Goal: Task Accomplishment & Management: Use online tool/utility

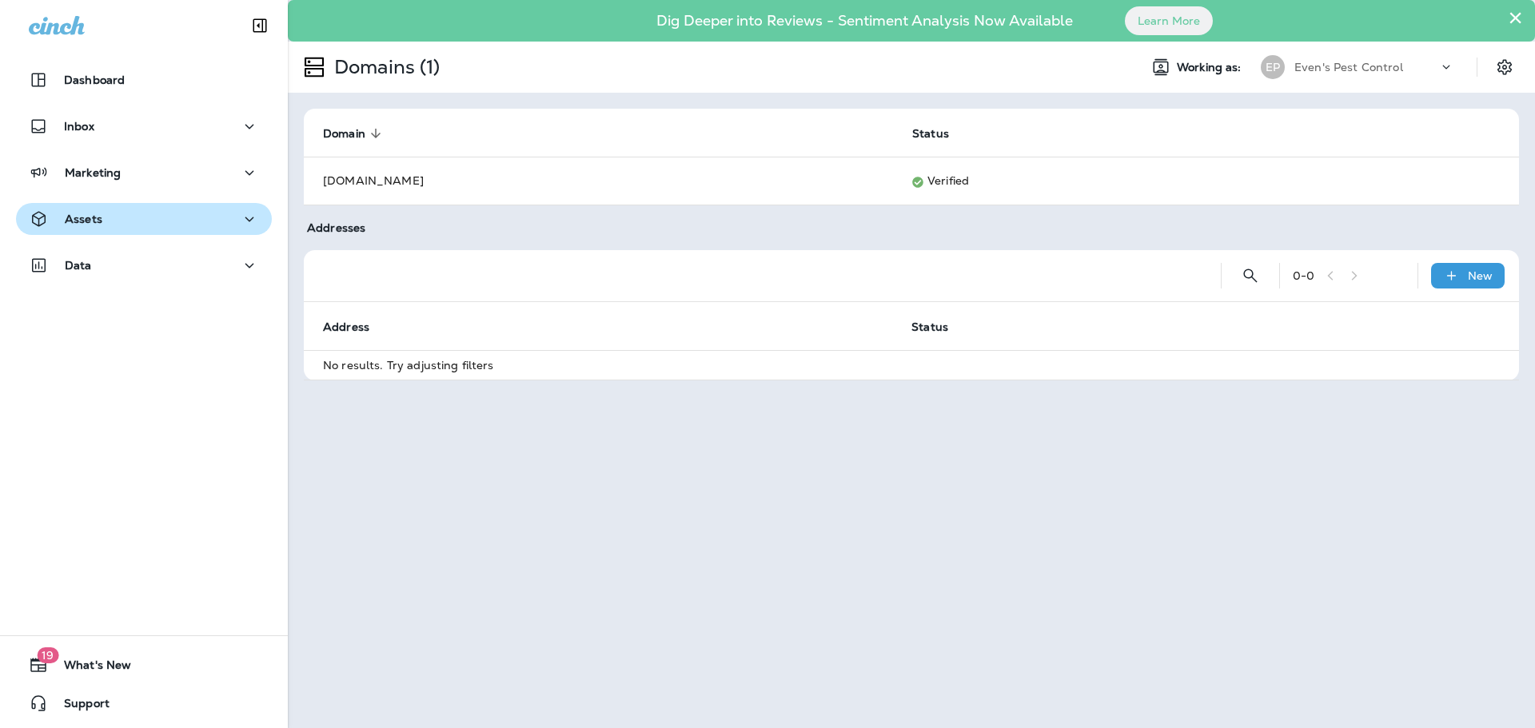
click at [114, 225] on div "Assets" at bounding box center [144, 219] width 230 height 20
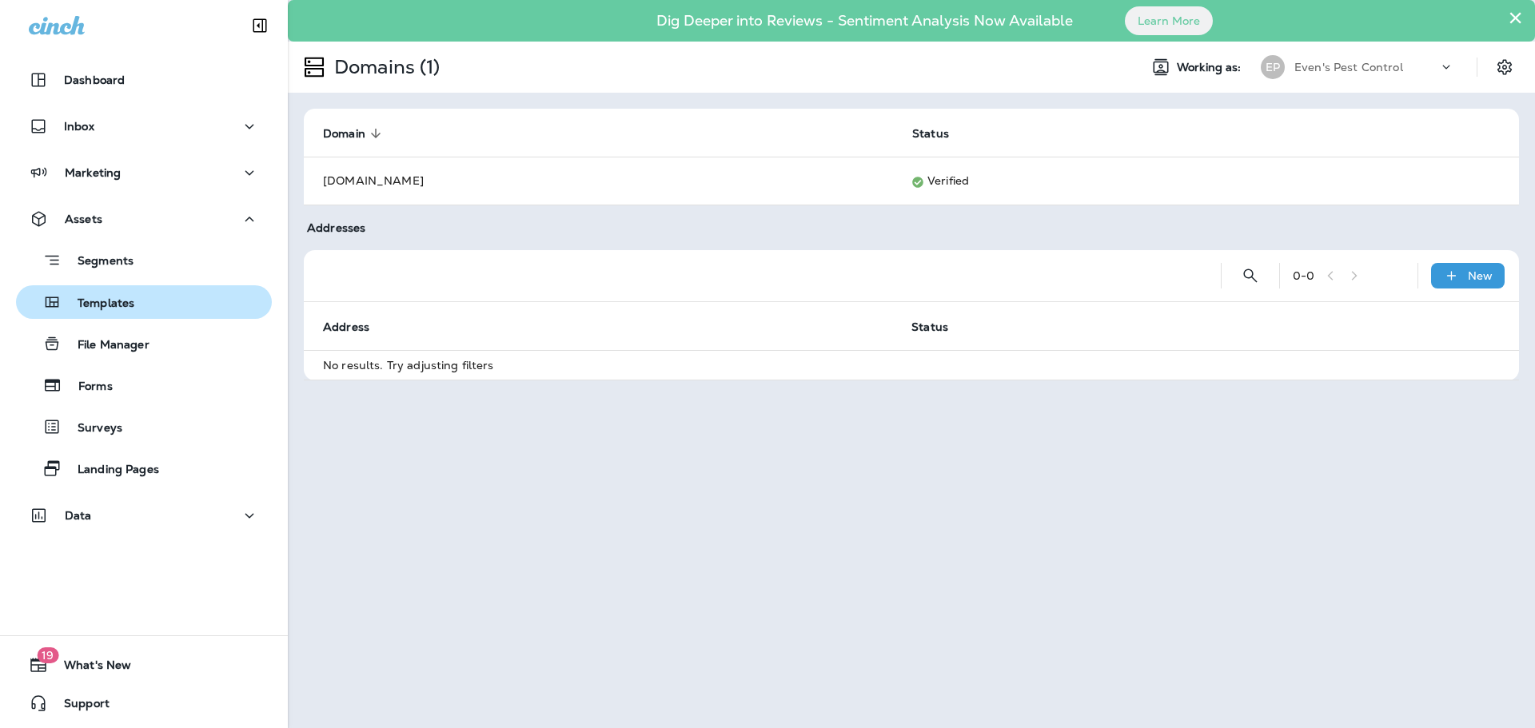
click at [121, 298] on p "Templates" at bounding box center [98, 304] width 73 height 15
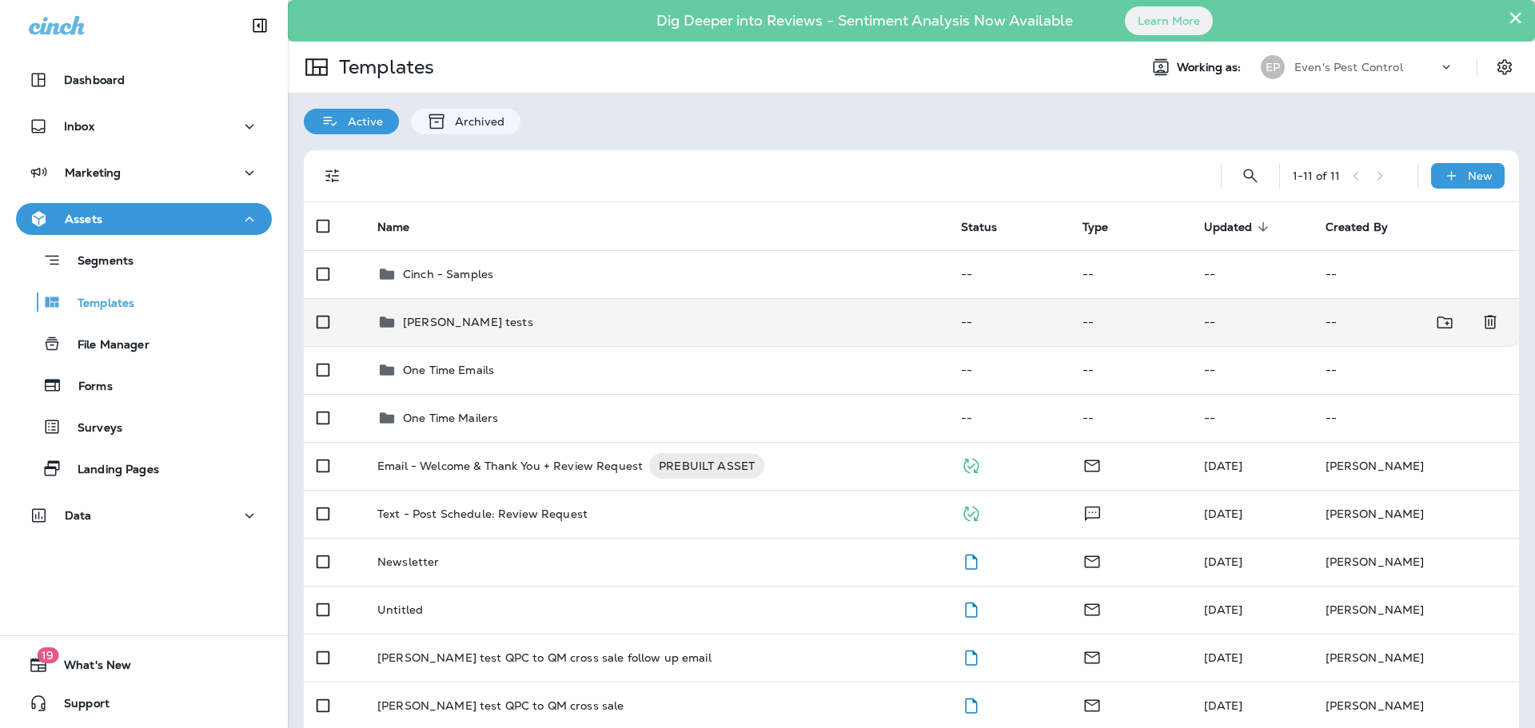
click at [457, 319] on p "[PERSON_NAME] tests" at bounding box center [468, 322] width 130 height 13
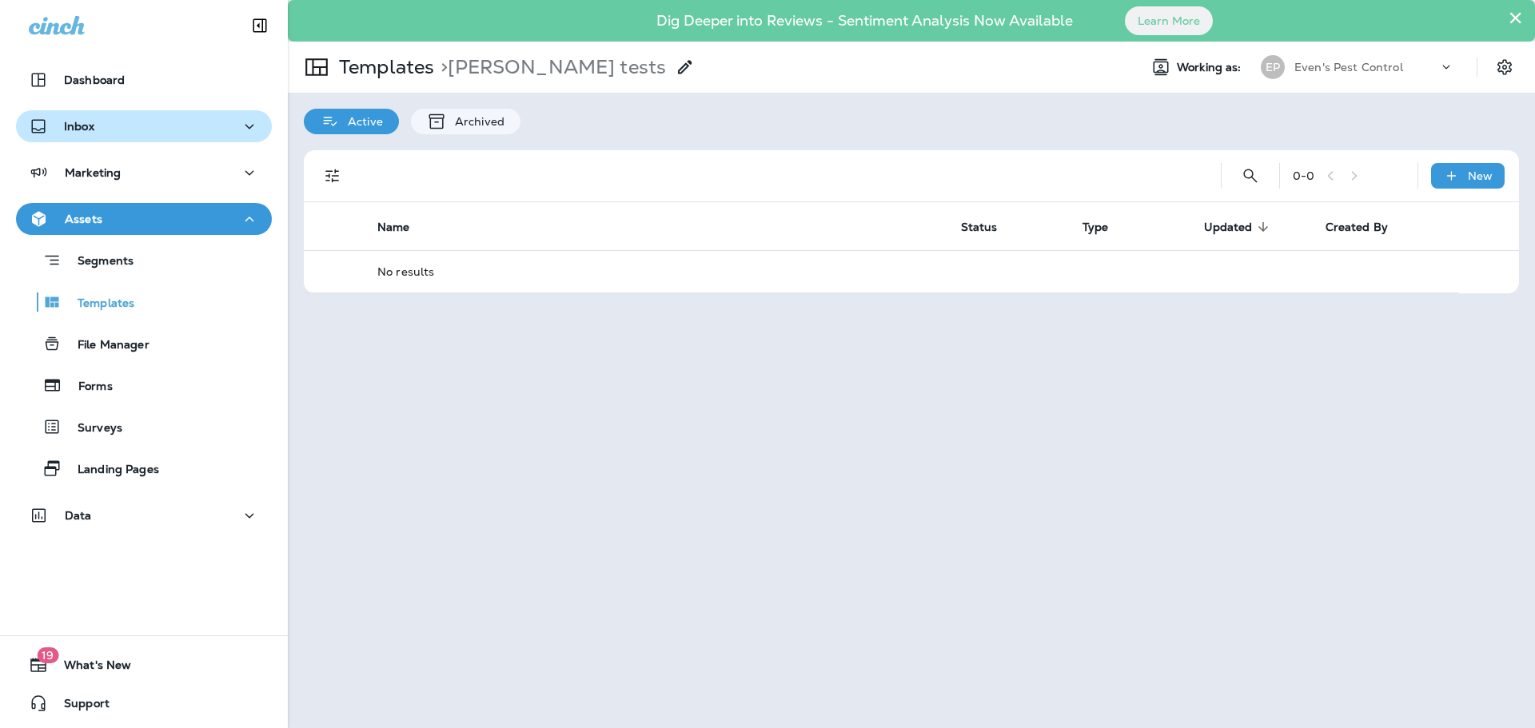
click at [94, 135] on div "Inbox" at bounding box center [144, 127] width 230 height 20
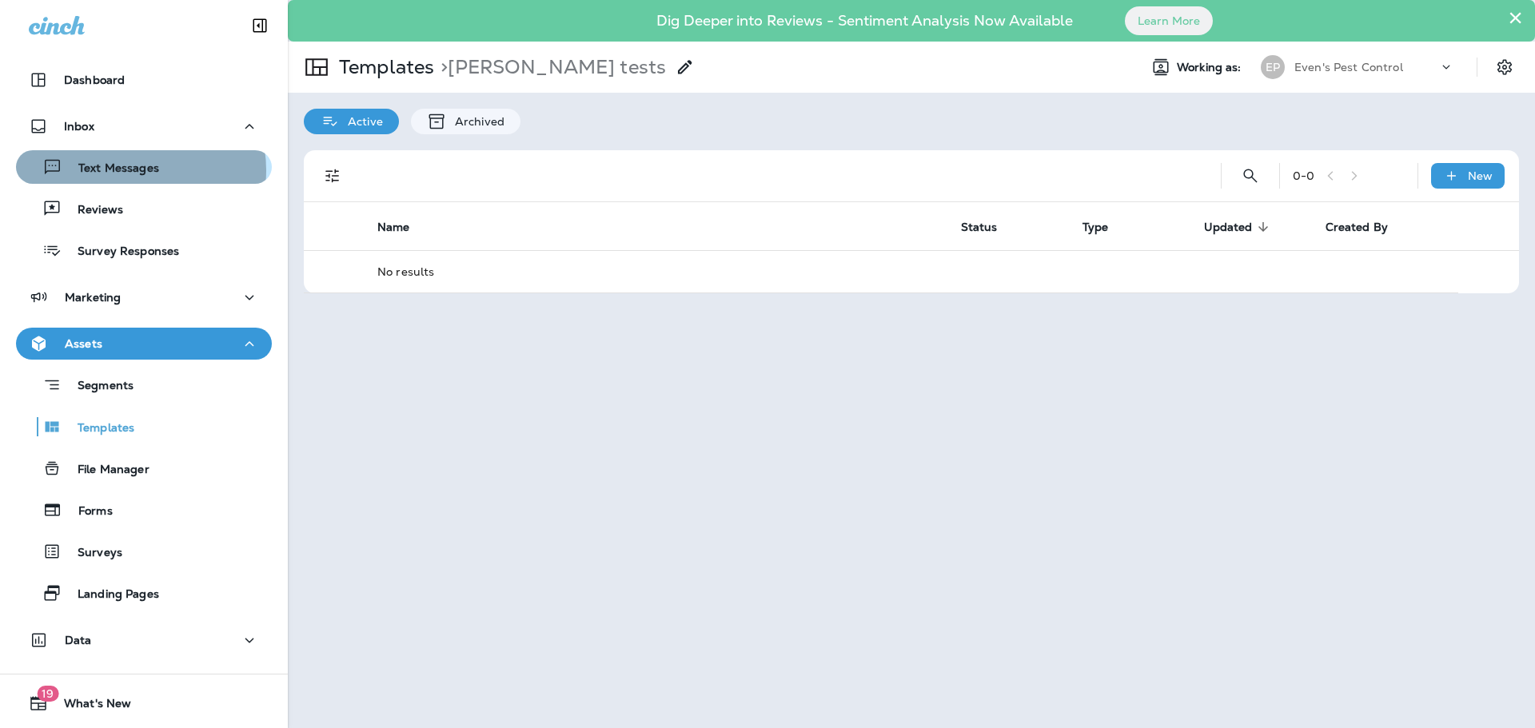
click at [132, 170] on p "Text Messages" at bounding box center [110, 168] width 97 height 15
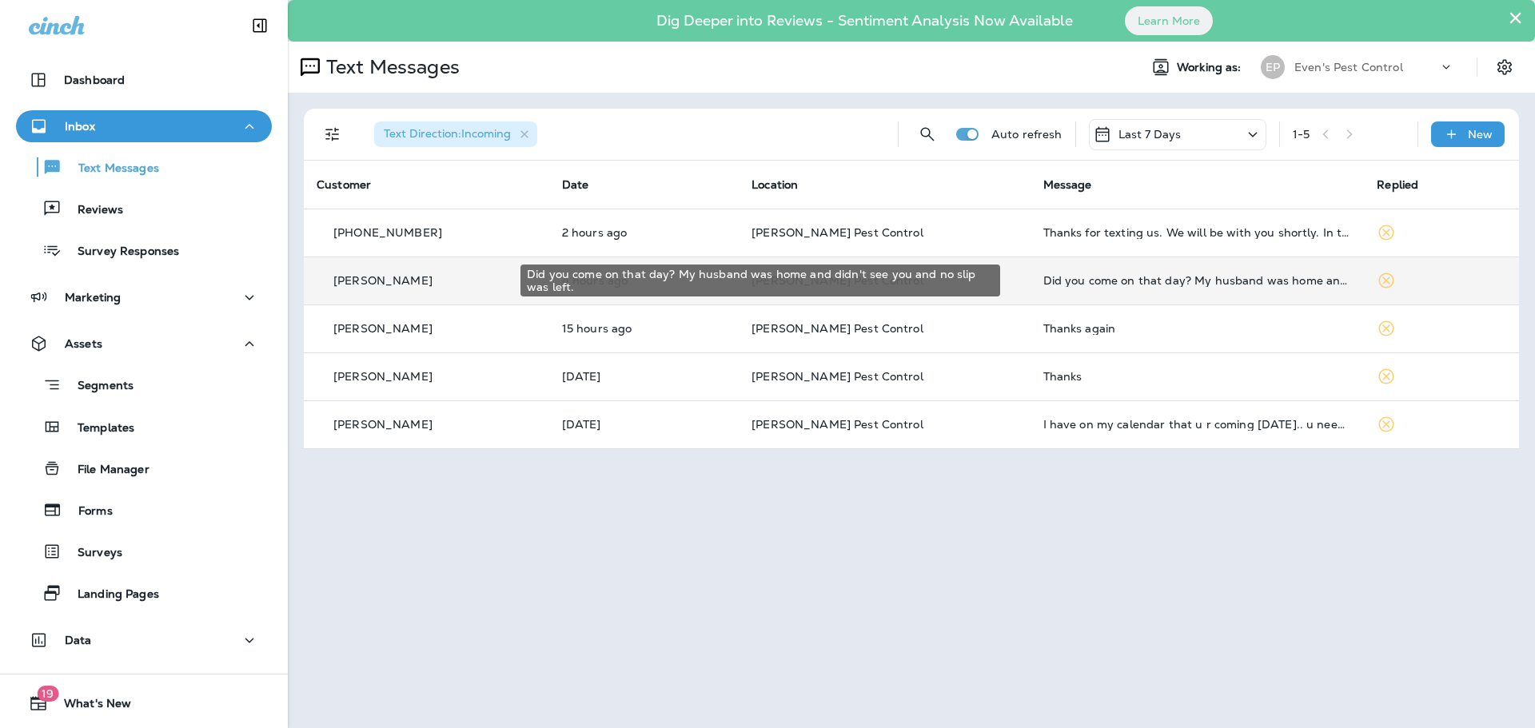
click at [1214, 285] on div "Did you come on that day? My husband was home and didn't see you and no slip wa…" at bounding box center [1197, 280] width 309 height 13
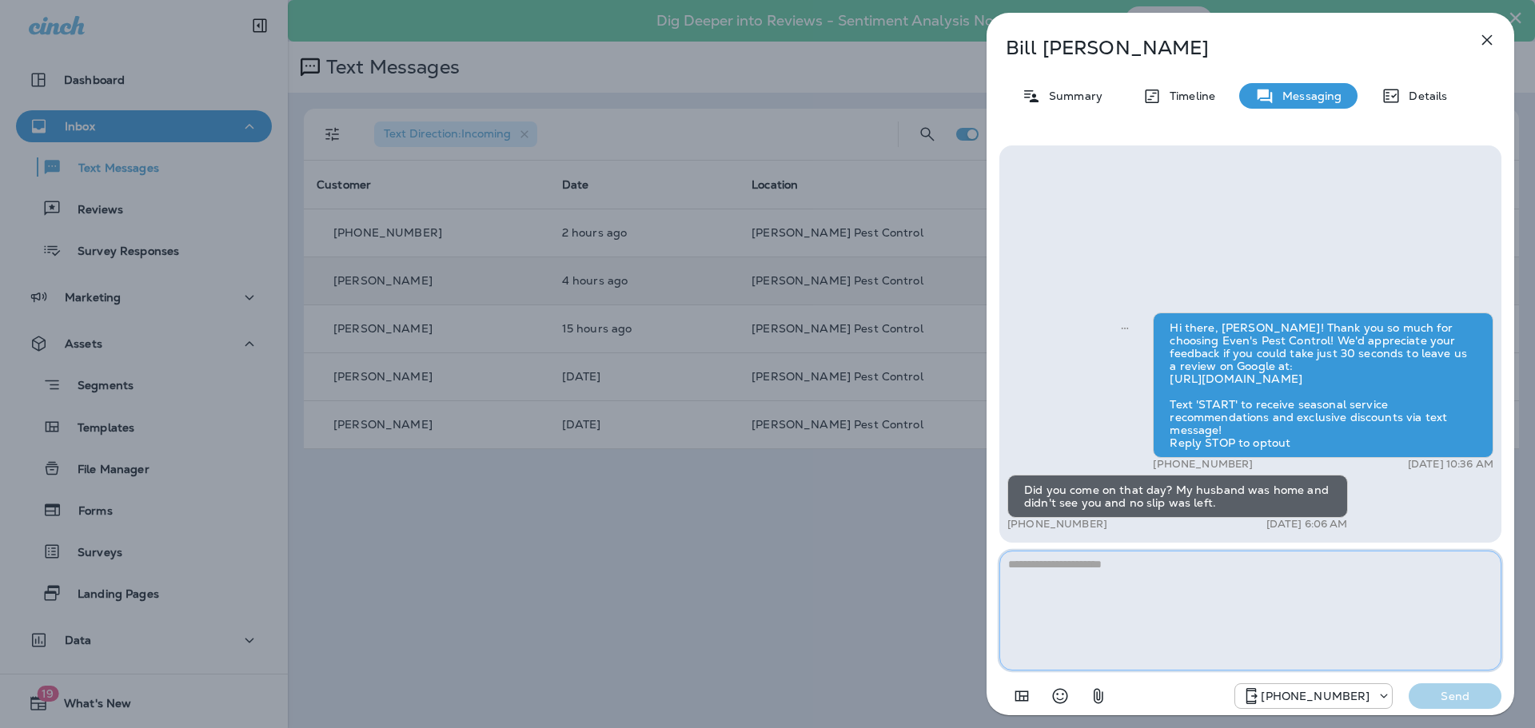
click at [1209, 564] on textarea at bounding box center [1250, 611] width 502 height 120
click at [1444, 568] on textarea "**********" at bounding box center [1250, 611] width 502 height 120
click at [1371, 560] on textarea "**********" at bounding box center [1250, 611] width 502 height 120
drag, startPoint x: 1199, startPoint y: 565, endPoint x: 1225, endPoint y: 587, distance: 34.1
click at [1199, 565] on textarea "**********" at bounding box center [1250, 611] width 502 height 120
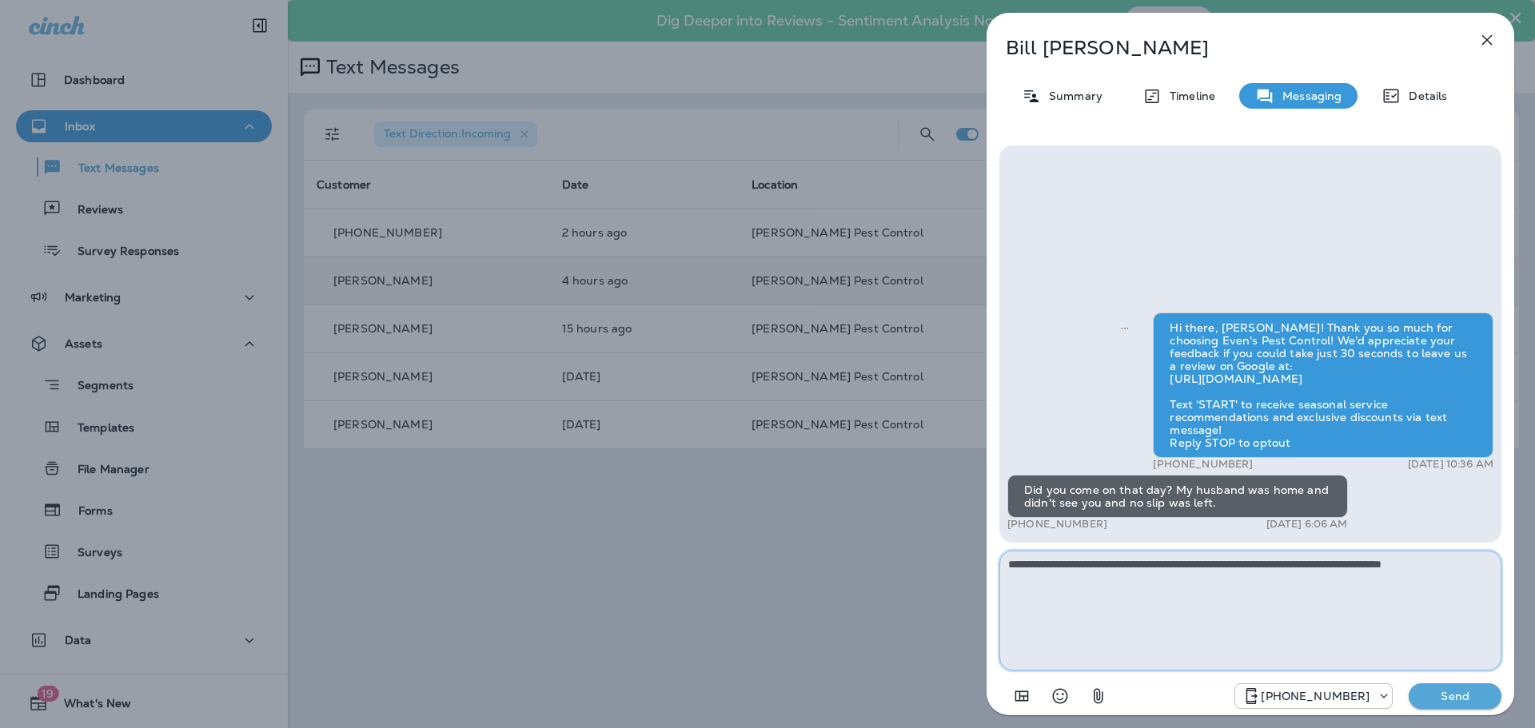
click at [1476, 567] on textarea "**********" at bounding box center [1250, 611] width 502 height 120
click at [1264, 587] on textarea "**********" at bounding box center [1250, 611] width 502 height 120
drag, startPoint x: 1241, startPoint y: 564, endPoint x: 1255, endPoint y: 582, distance: 22.7
click at [1241, 564] on textarea "**********" at bounding box center [1250, 611] width 502 height 120
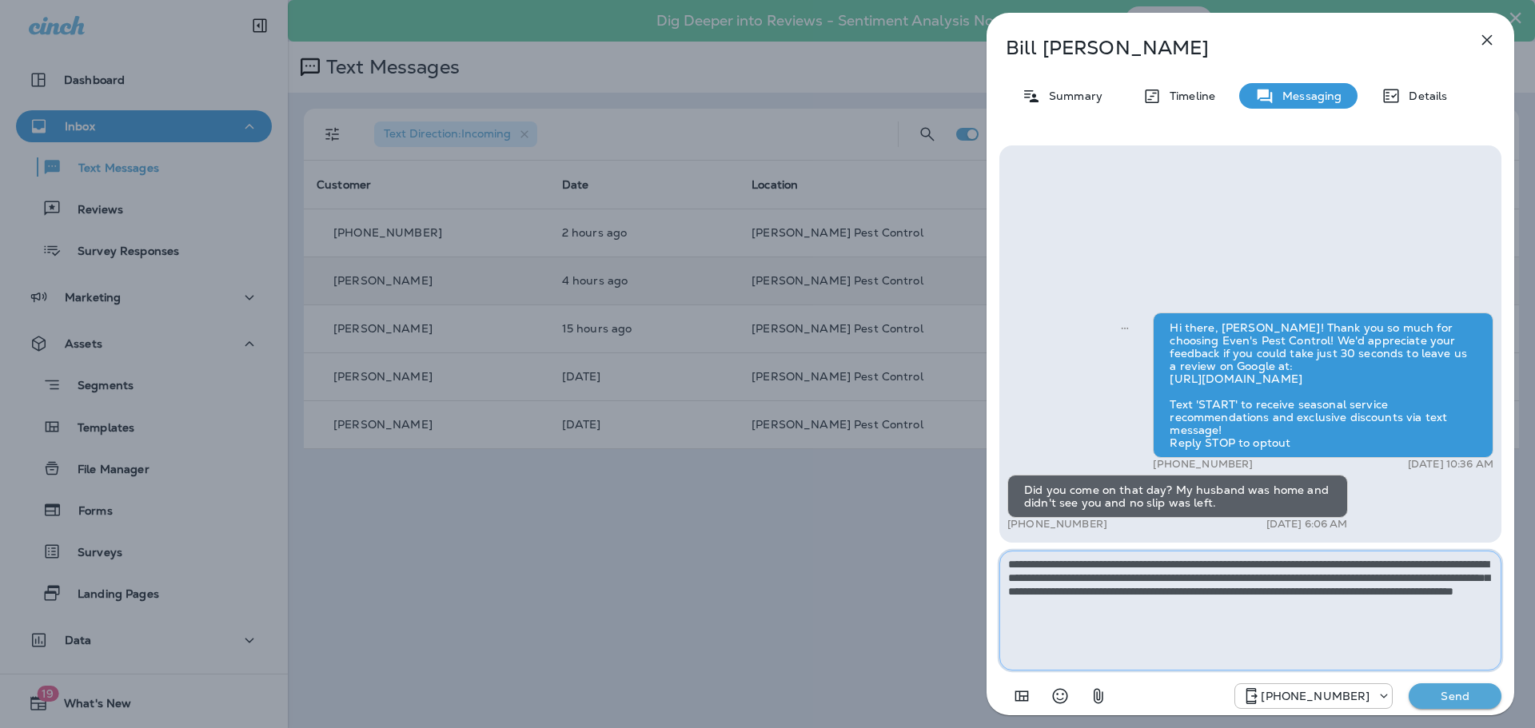
click at [1368, 611] on textarea "**********" at bounding box center [1250, 611] width 502 height 120
type textarea "**********"
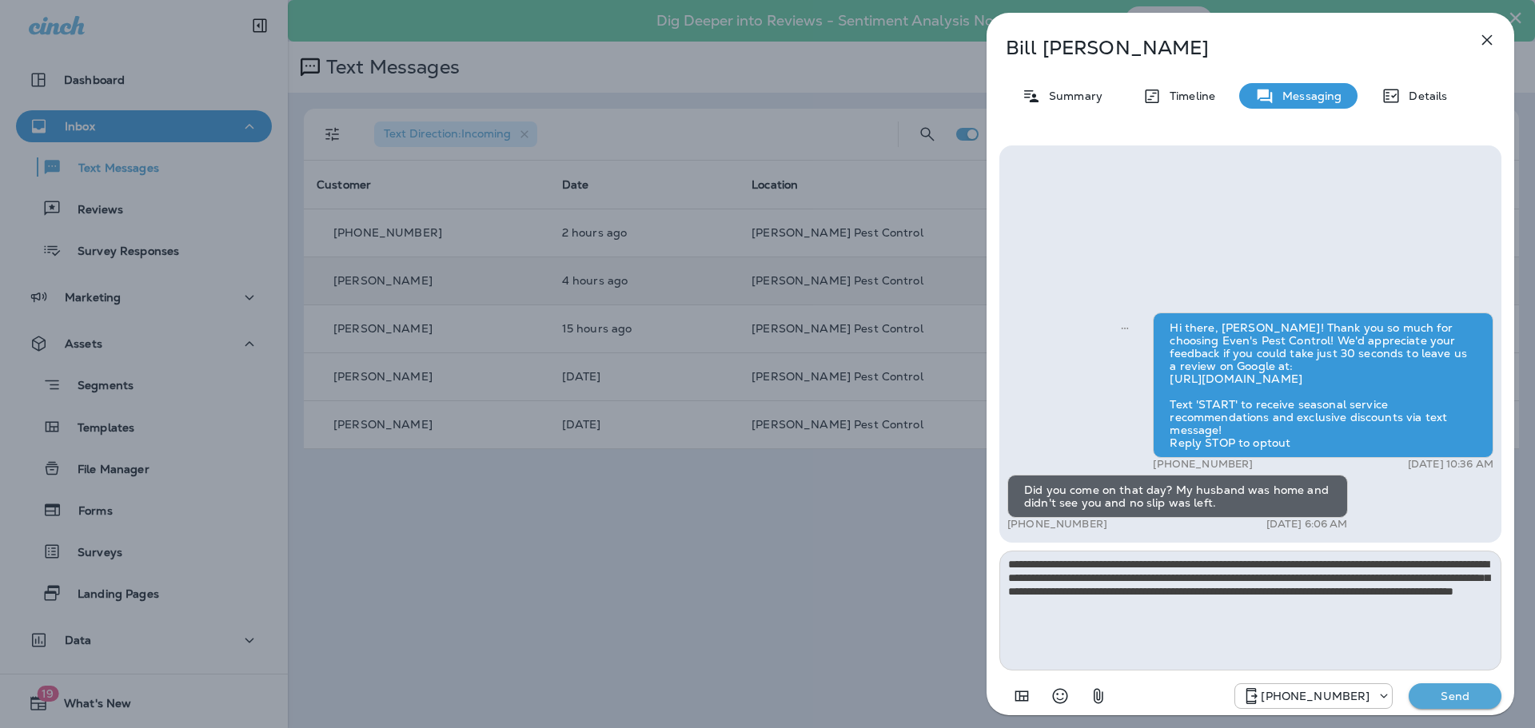
click at [1447, 691] on p "Send" at bounding box center [1454, 696] width 67 height 14
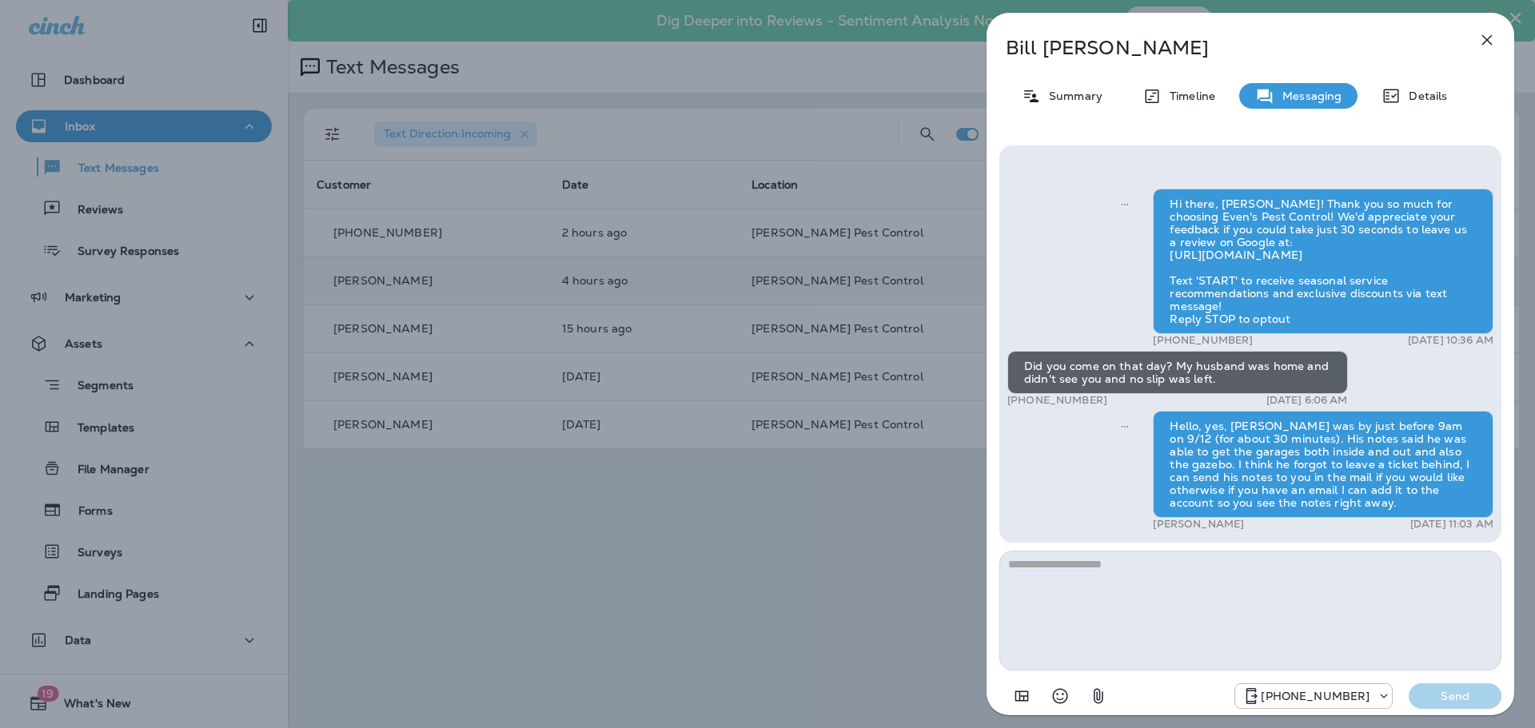
click at [878, 595] on div "Bill Spieker Summary Timeline Messaging Details Hi there, Bill! Thank you so mu…" at bounding box center [767, 364] width 1535 height 728
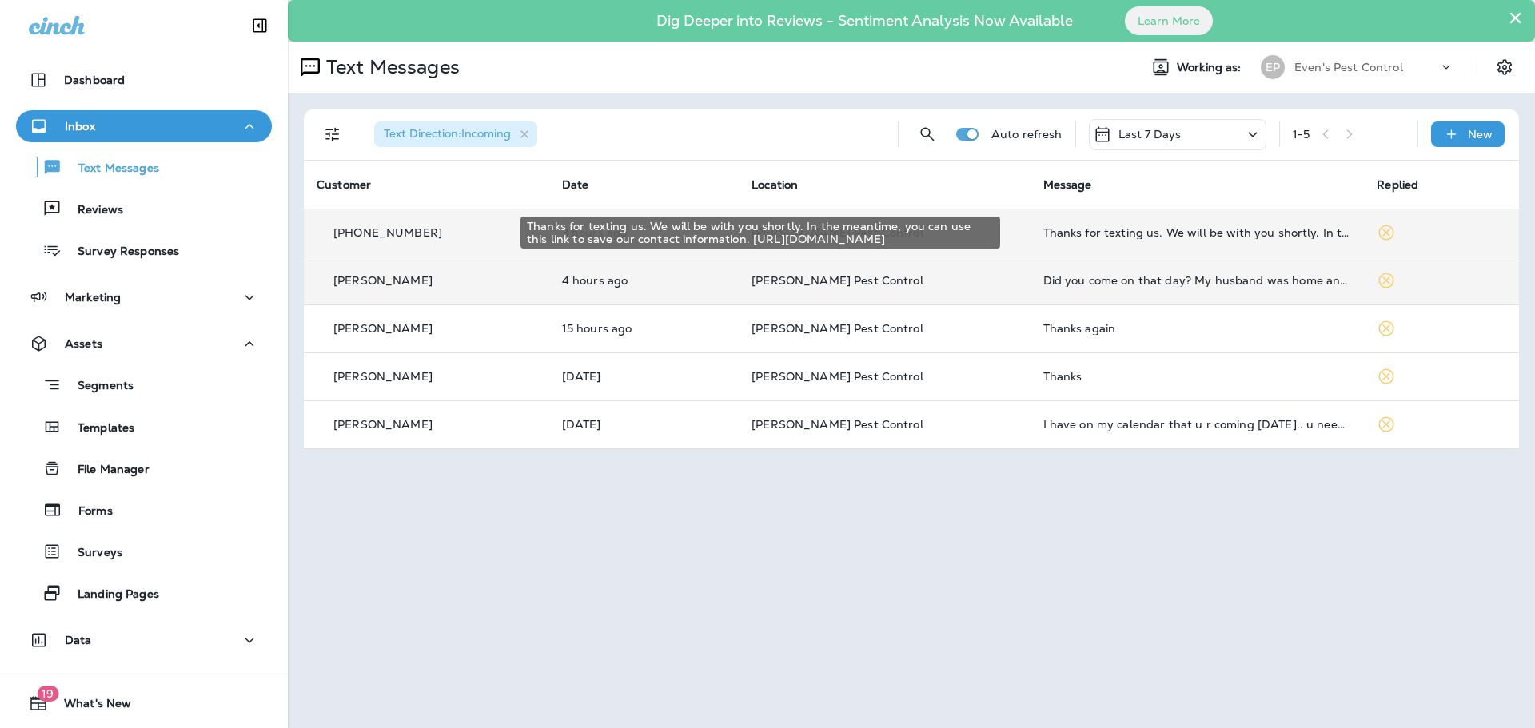
click at [1139, 235] on div "Thanks for texting us. We will be with you shortly. In the meantime, you can us…" at bounding box center [1197, 232] width 309 height 13
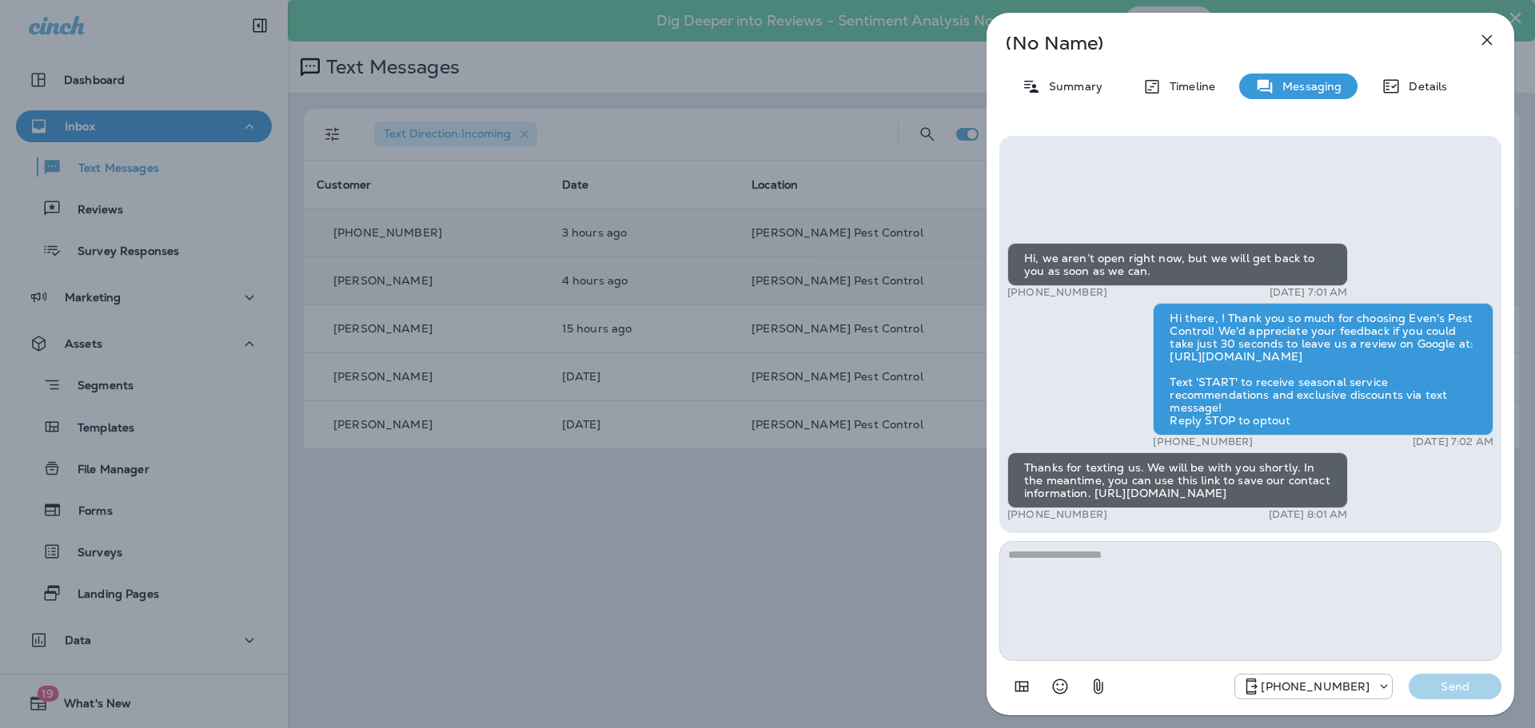
click at [1073, 39] on p "(No Name)" at bounding box center [1224, 43] width 436 height 13
click at [1085, 46] on p "(No Name)" at bounding box center [1224, 43] width 436 height 13
click at [1079, 45] on p "(No Name)" at bounding box center [1224, 43] width 436 height 13
click at [1400, 79] on div "Details" at bounding box center [1414, 87] width 98 height 26
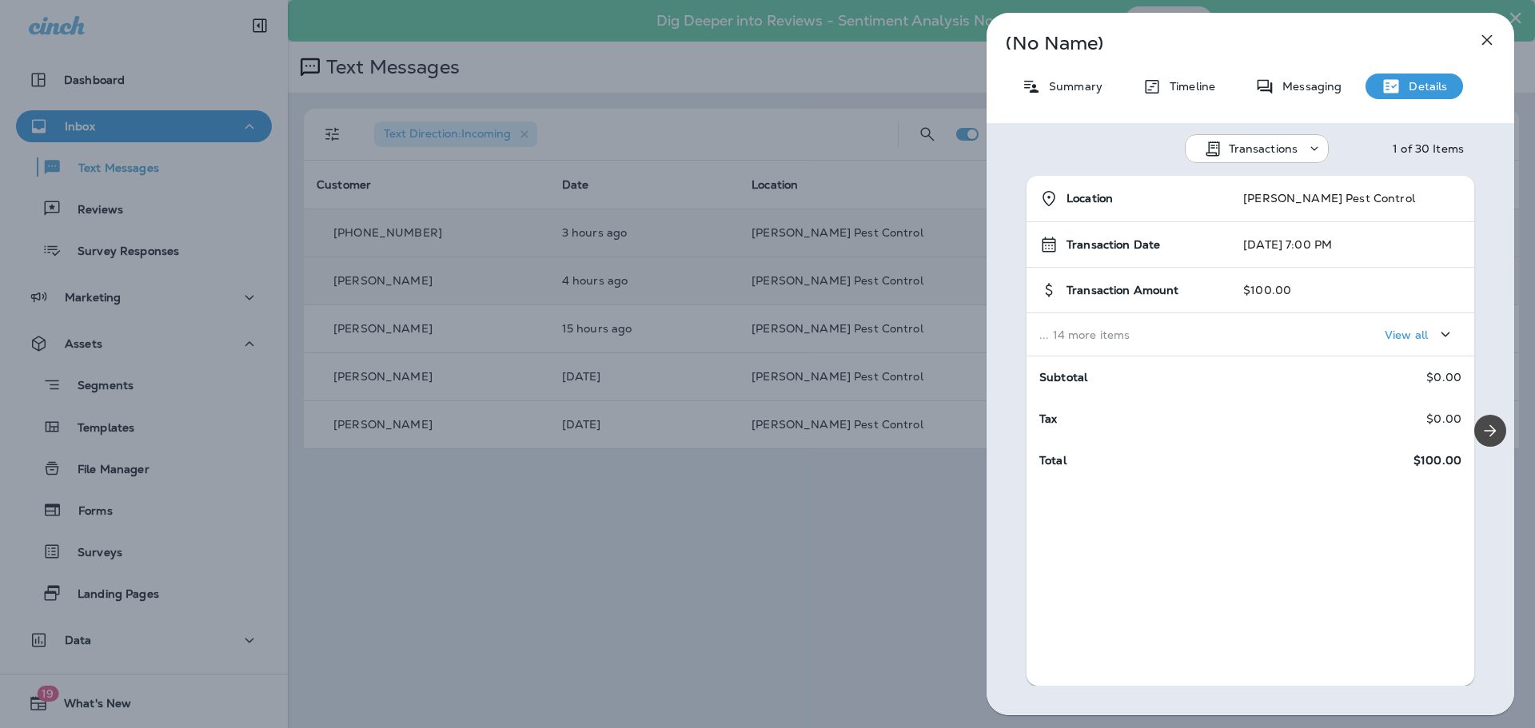
click at [1075, 50] on div "(No Name) Summary Timeline Messaging Details Transactions 1 of 30 Items Locatio…" at bounding box center [1250, 364] width 528 height 703
click at [1089, 40] on p "(No Name)" at bounding box center [1224, 43] width 436 height 13
click at [1060, 90] on p "Summary" at bounding box center [1072, 86] width 62 height 13
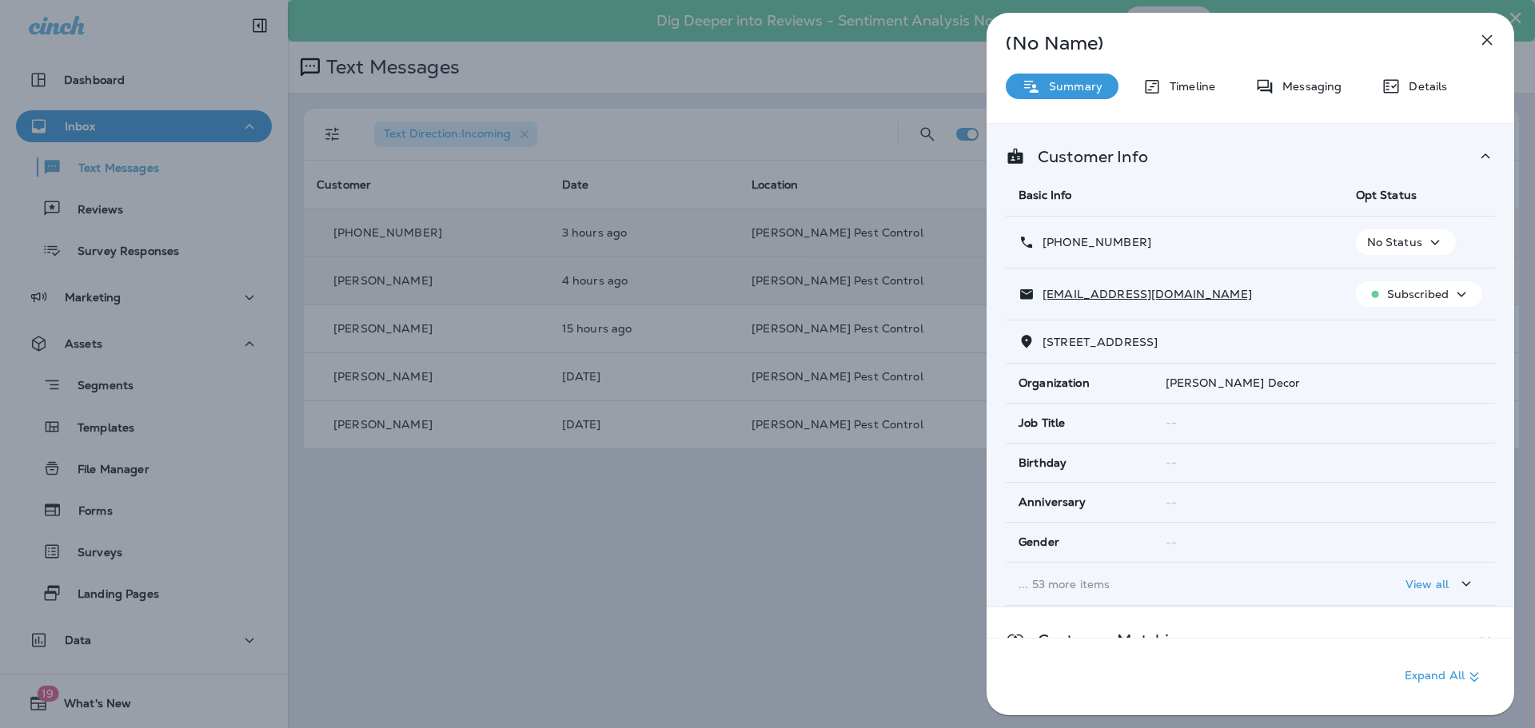
click at [1109, 153] on p "Customer Info" at bounding box center [1086, 156] width 123 height 13
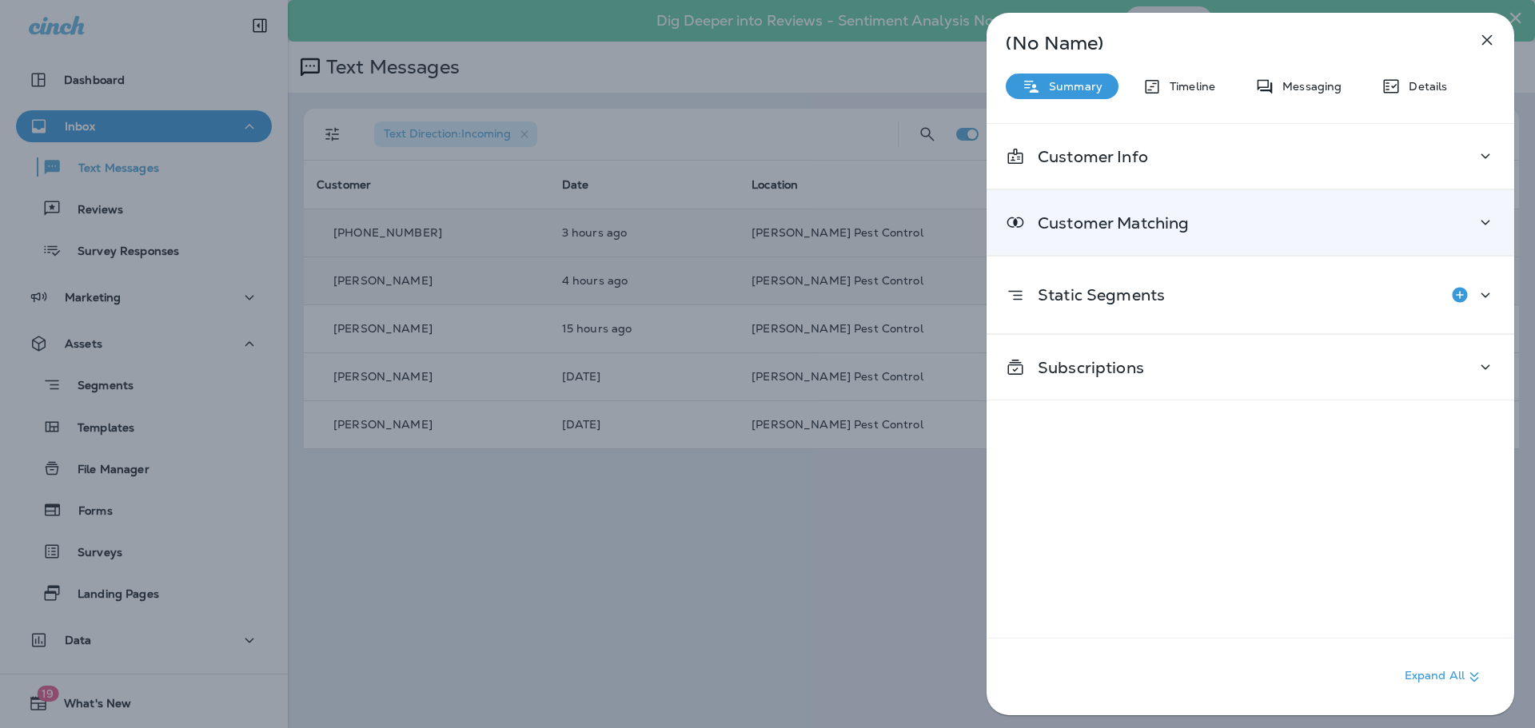
click at [1219, 225] on div "Customer Matching" at bounding box center [1250, 223] width 489 height 20
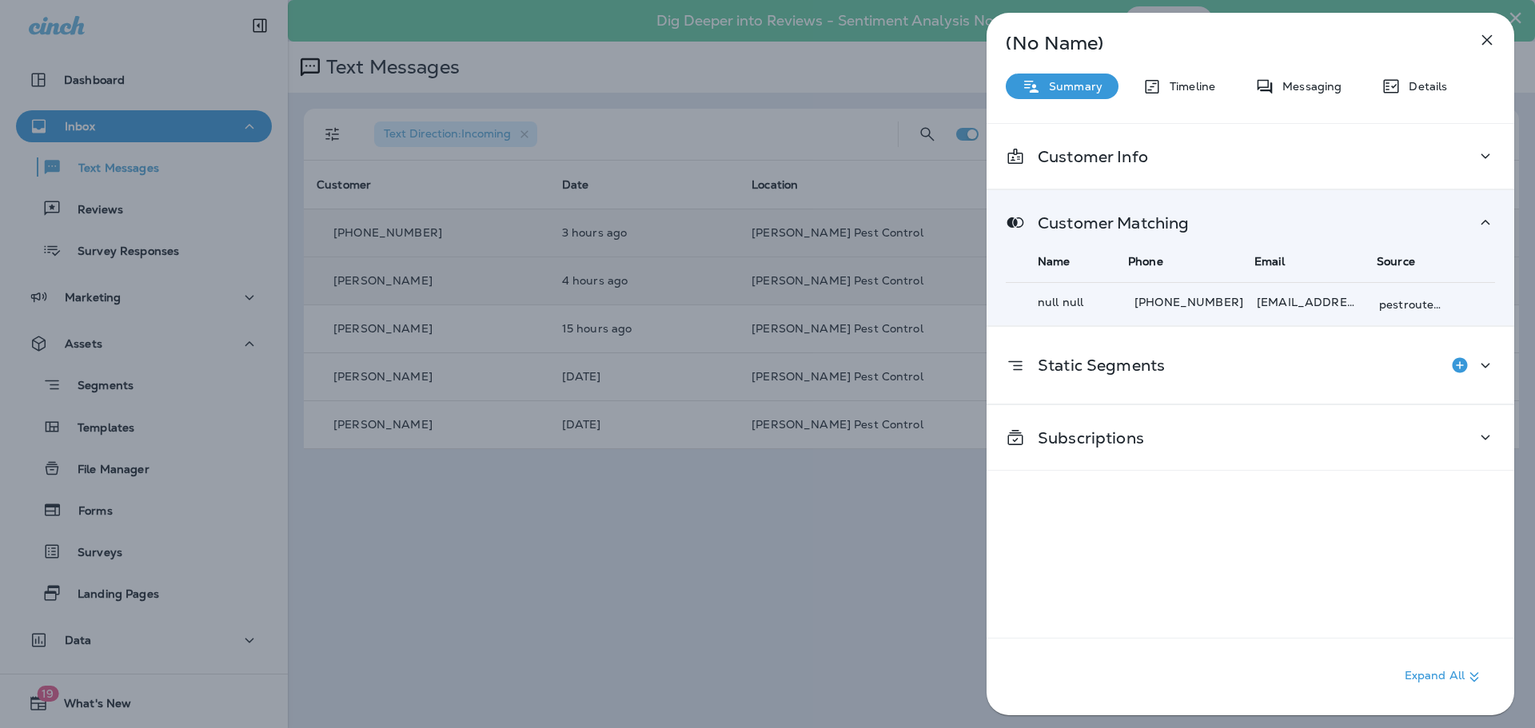
click at [1240, 212] on div "Customer Matching Name Phone Email Source null null +1 (920) 451-8200 ntenpas@d…" at bounding box center [1250, 257] width 528 height 135
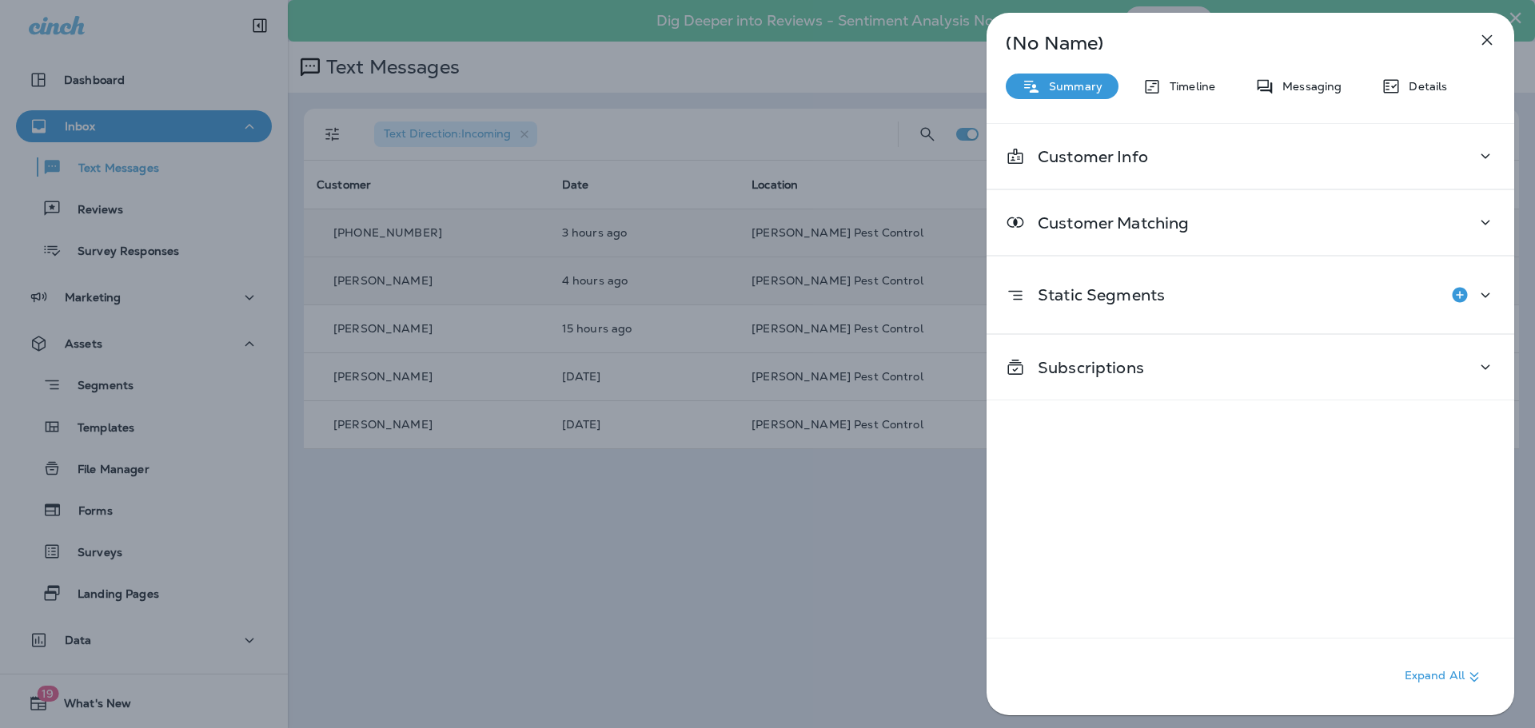
click at [1483, 40] on icon "button" at bounding box center [1486, 39] width 19 height 19
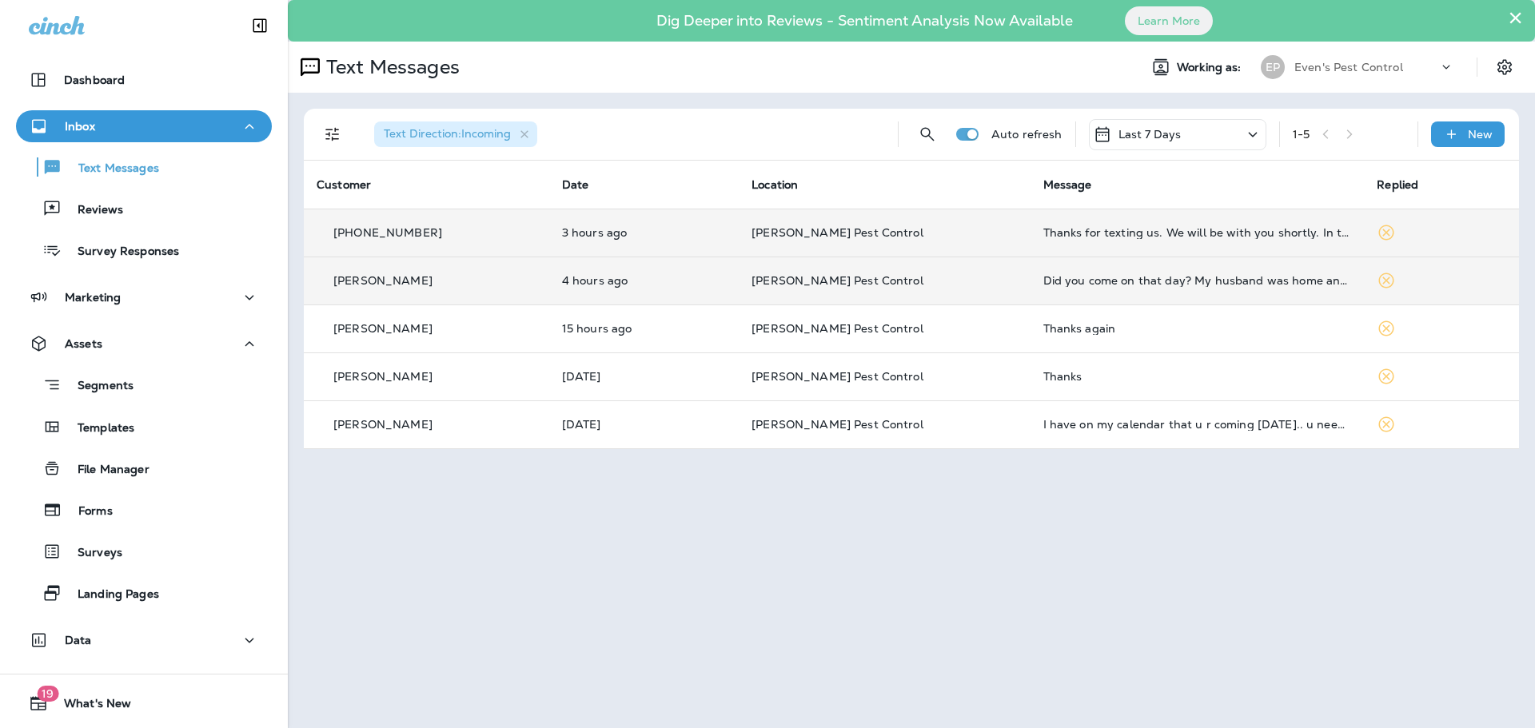
click at [581, 243] on td "3 hours ago" at bounding box center [643, 233] width 189 height 48
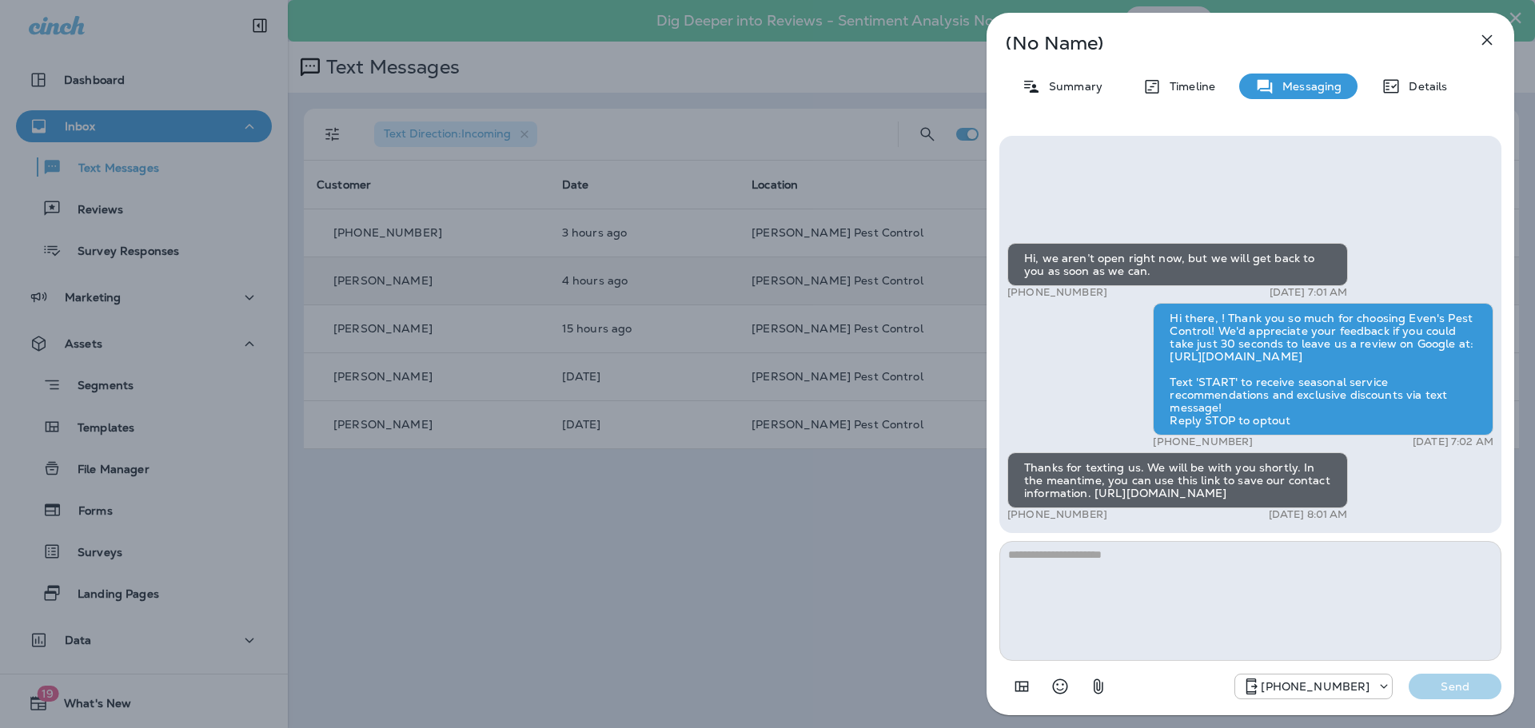
click at [769, 553] on div "(No Name) Summary Timeline Messaging Details Hi, we aren’t open right now, but …" at bounding box center [767, 364] width 1535 height 728
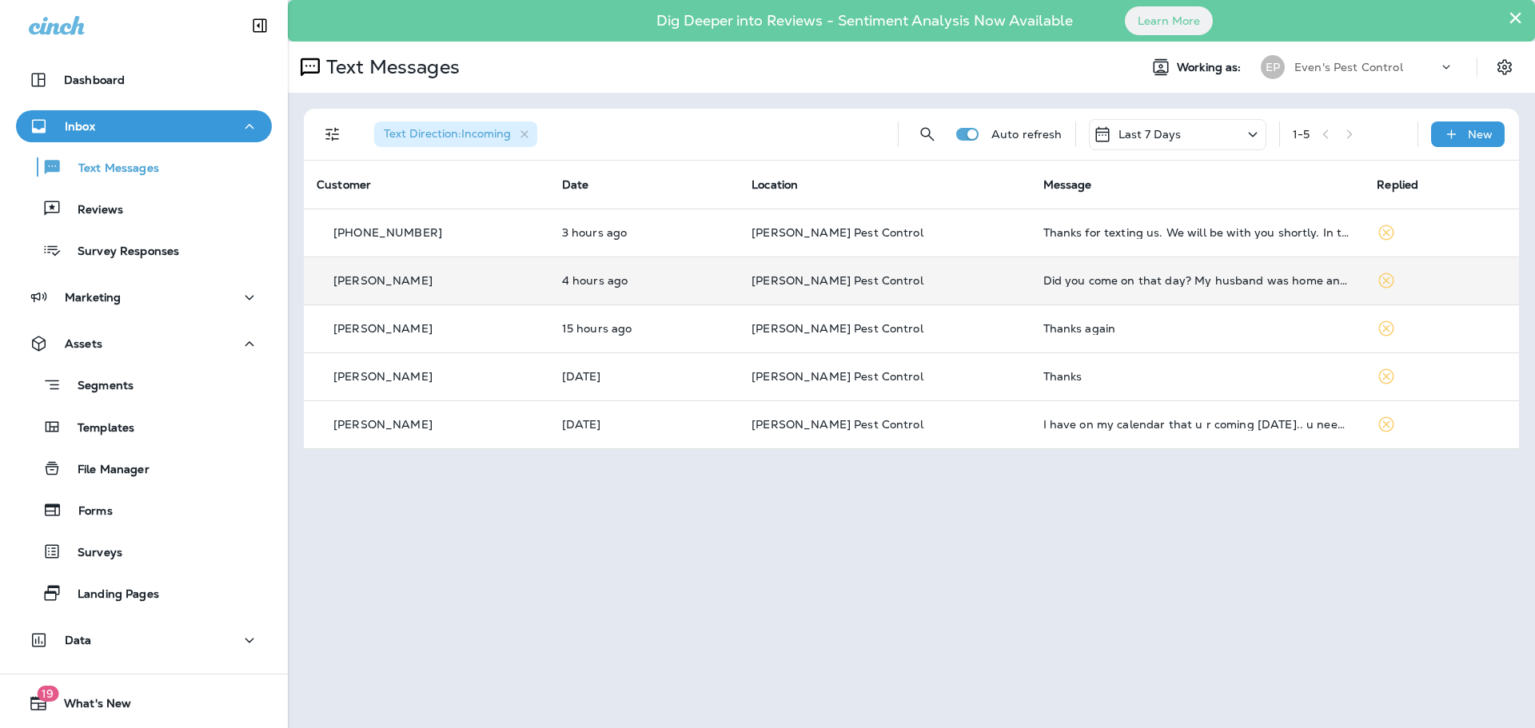
drag, startPoint x: 1371, startPoint y: 232, endPoint x: 1433, endPoint y: 556, distance: 329.7
click at [1433, 556] on div "× Dig Deeper into Reviews - Sentiment Analysis Now Available Learn More Text Me…" at bounding box center [911, 364] width 1247 height 728
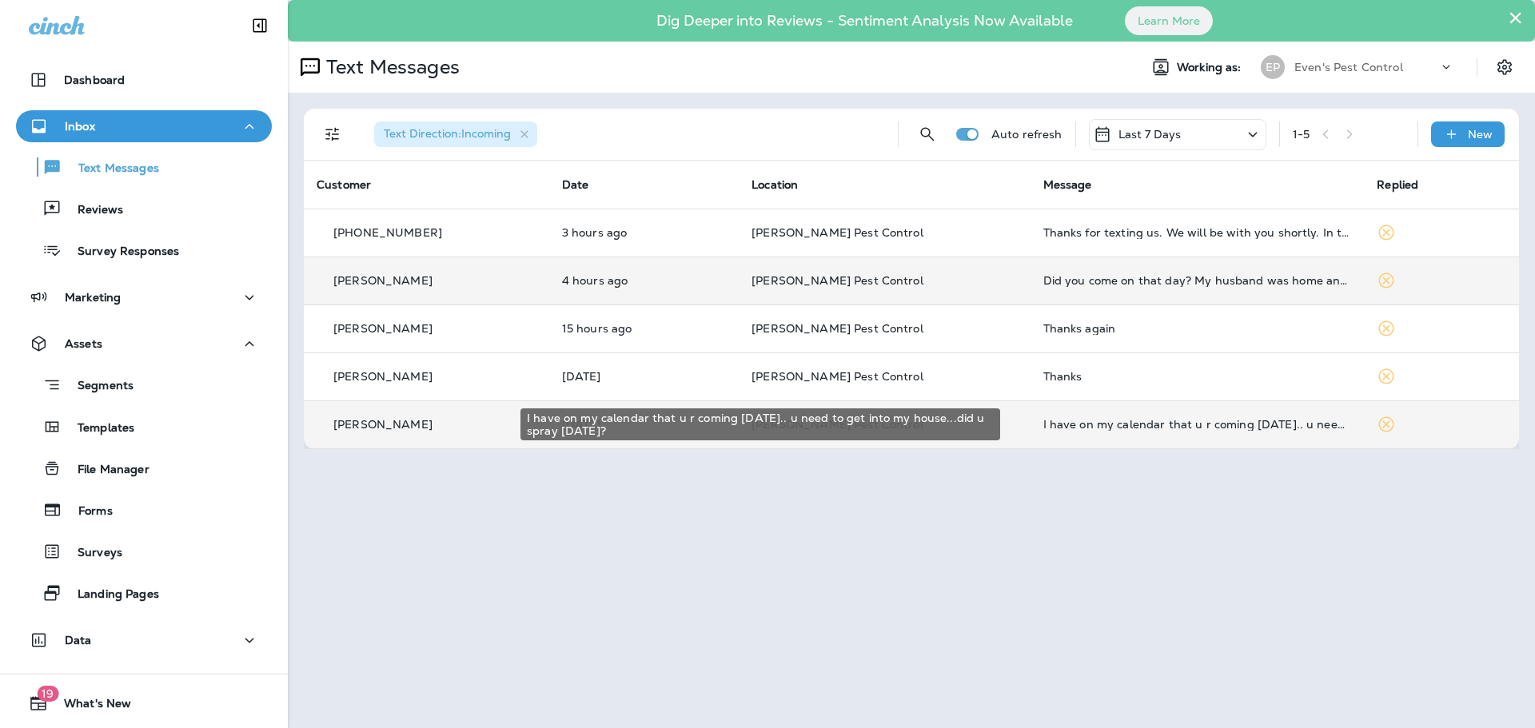
click at [1209, 420] on div "I have on my calendar that u r coming tomorrow.. u need to get into my house...…" at bounding box center [1197, 424] width 309 height 13
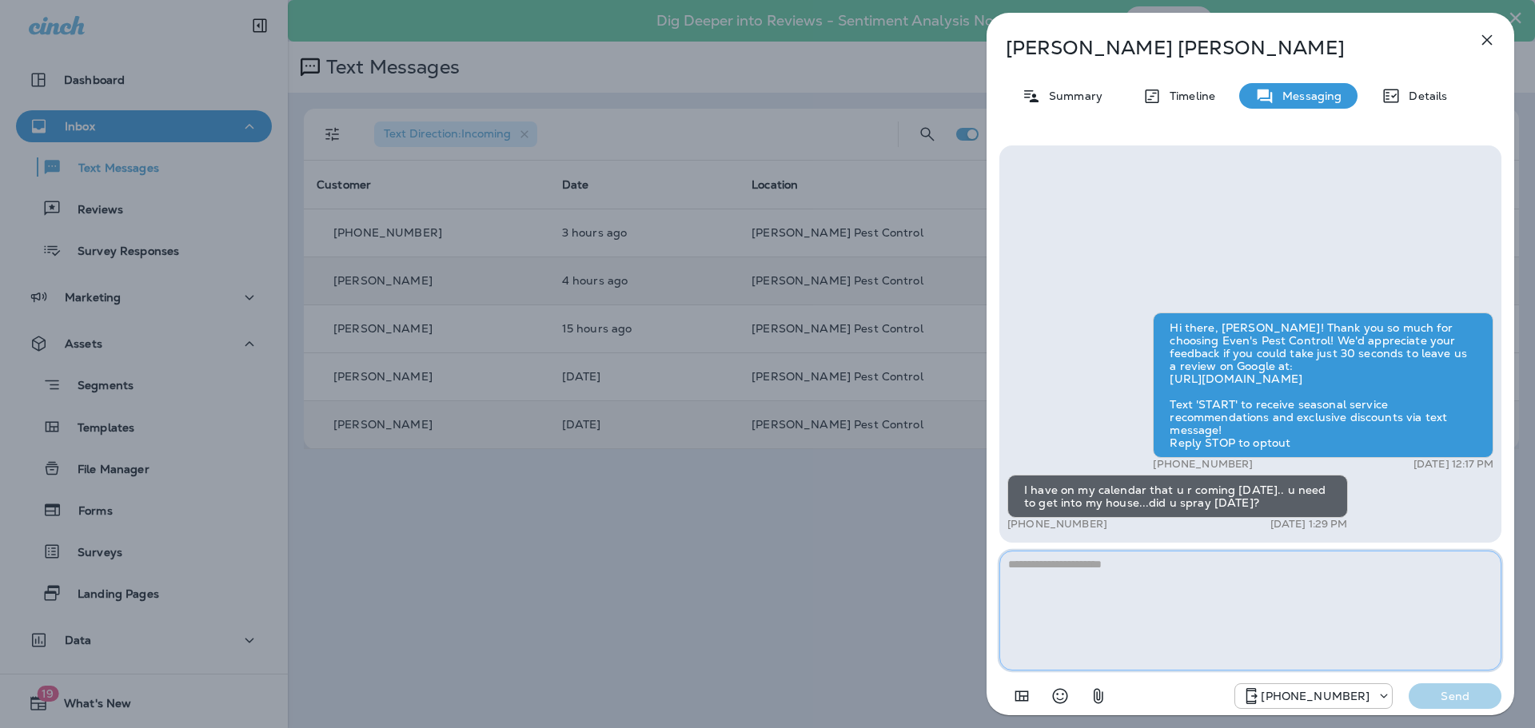
click at [1338, 570] on textarea at bounding box center [1250, 611] width 502 height 120
click at [1304, 579] on textarea "**********" at bounding box center [1250, 611] width 502 height 120
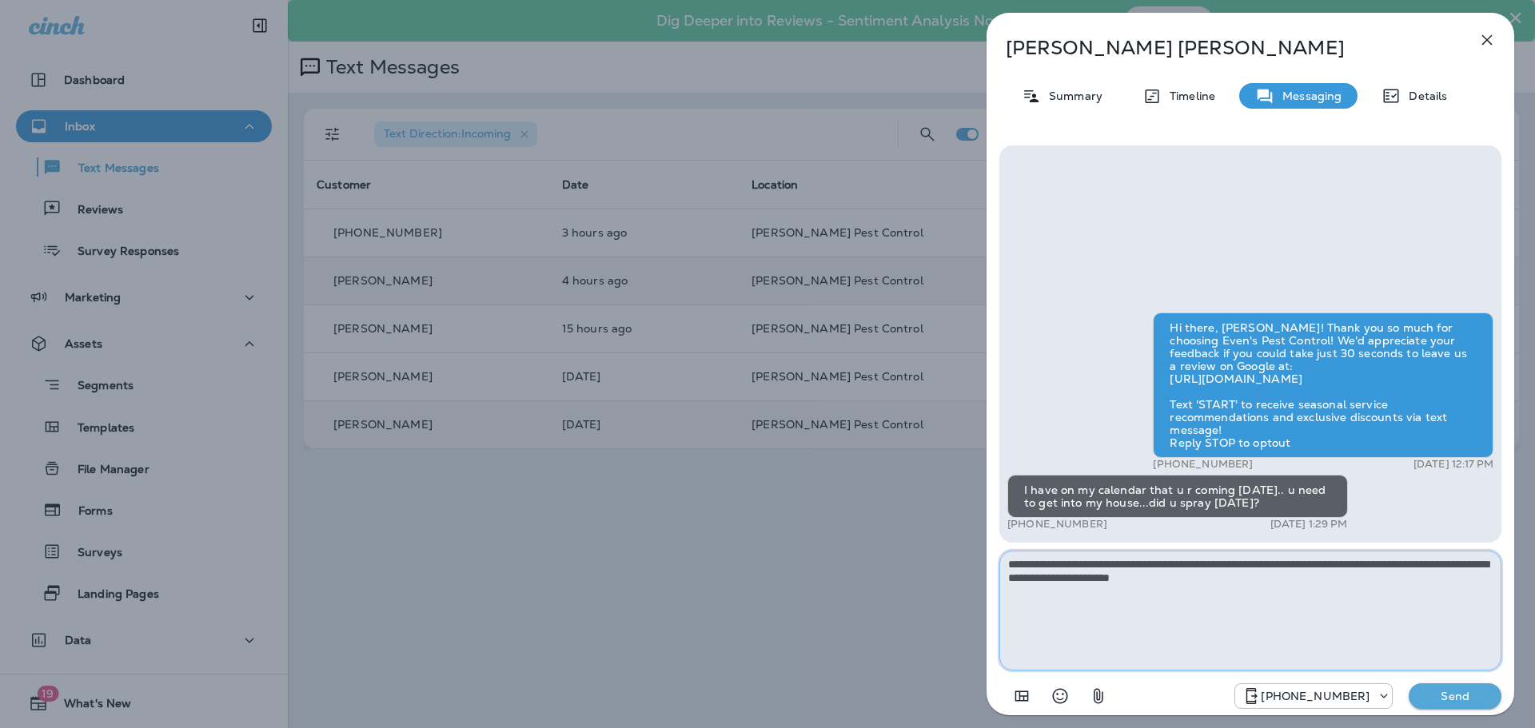
click at [1255, 583] on textarea "**********" at bounding box center [1250, 611] width 502 height 120
type textarea "**********"
click at [1462, 702] on p "Send" at bounding box center [1454, 696] width 67 height 14
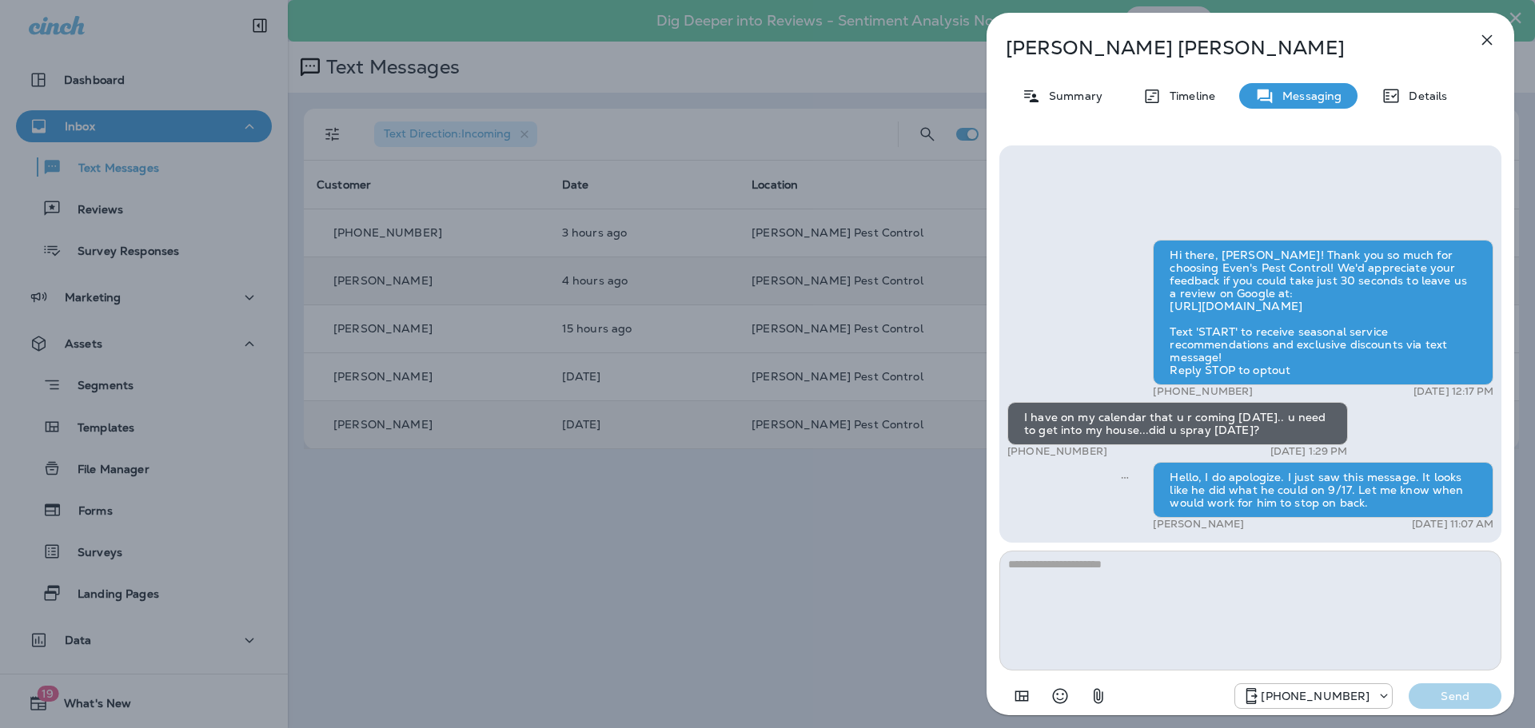
click at [1485, 41] on icon "button" at bounding box center [1487, 40] width 10 height 10
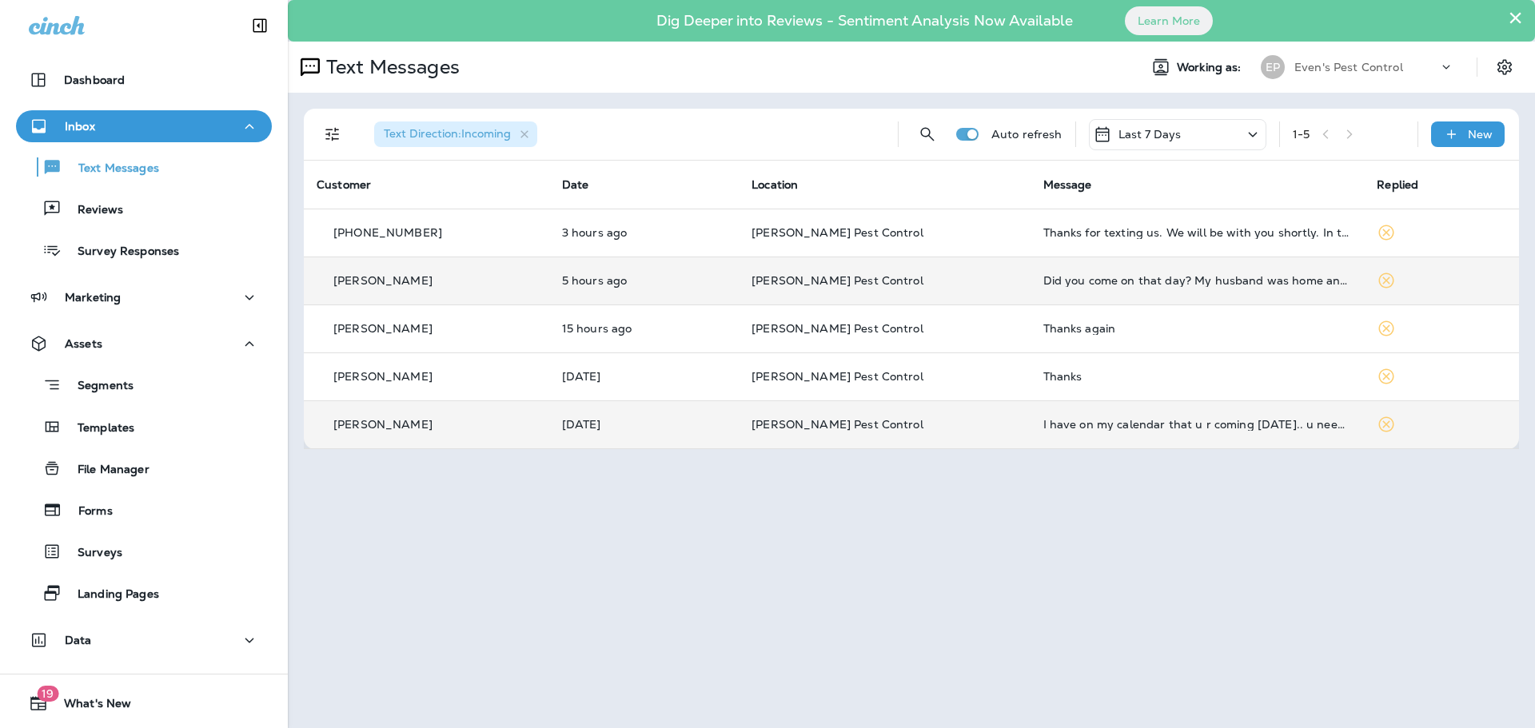
click at [747, 555] on div "× Dig Deeper into Reviews - Sentiment Analysis Now Available Learn More Text Me…" at bounding box center [911, 364] width 1247 height 728
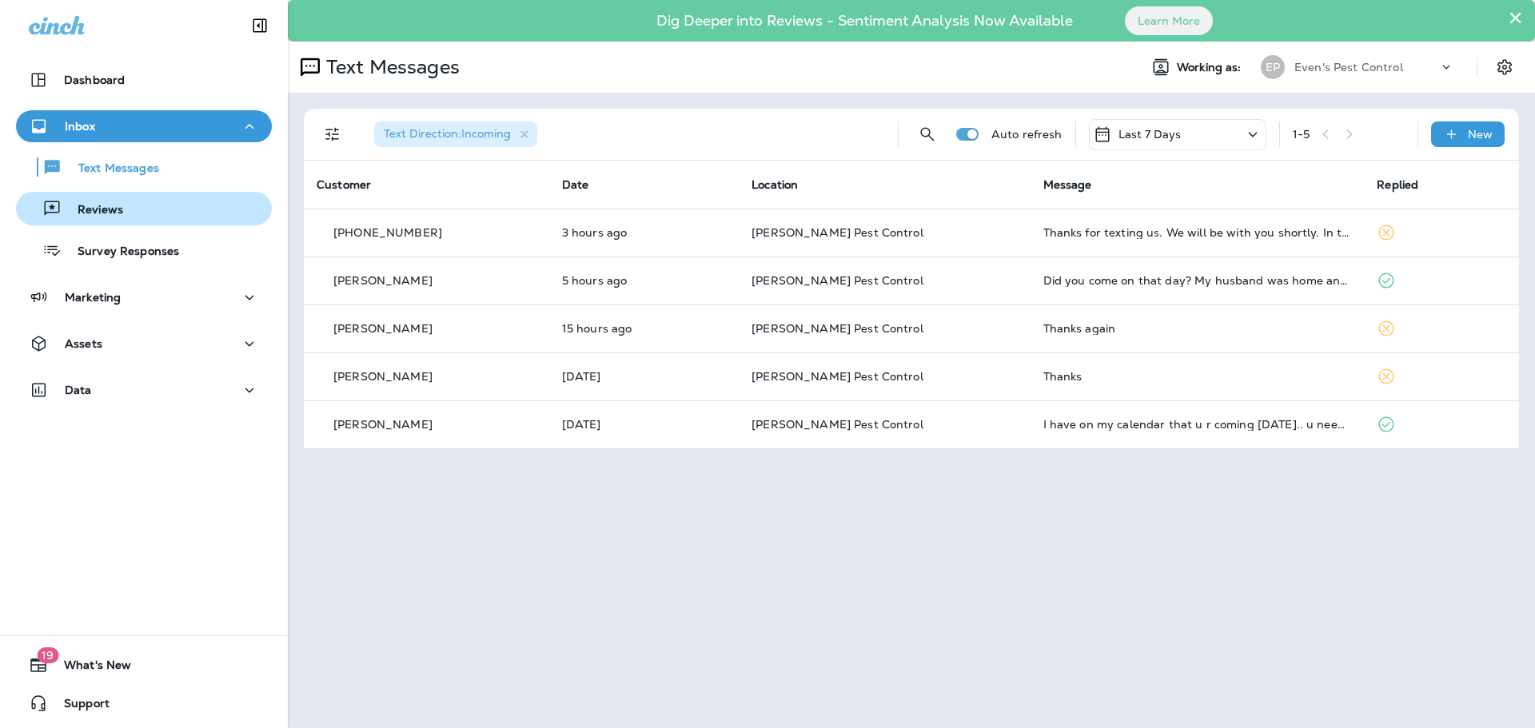
click at [106, 205] on p "Reviews" at bounding box center [93, 210] width 62 height 15
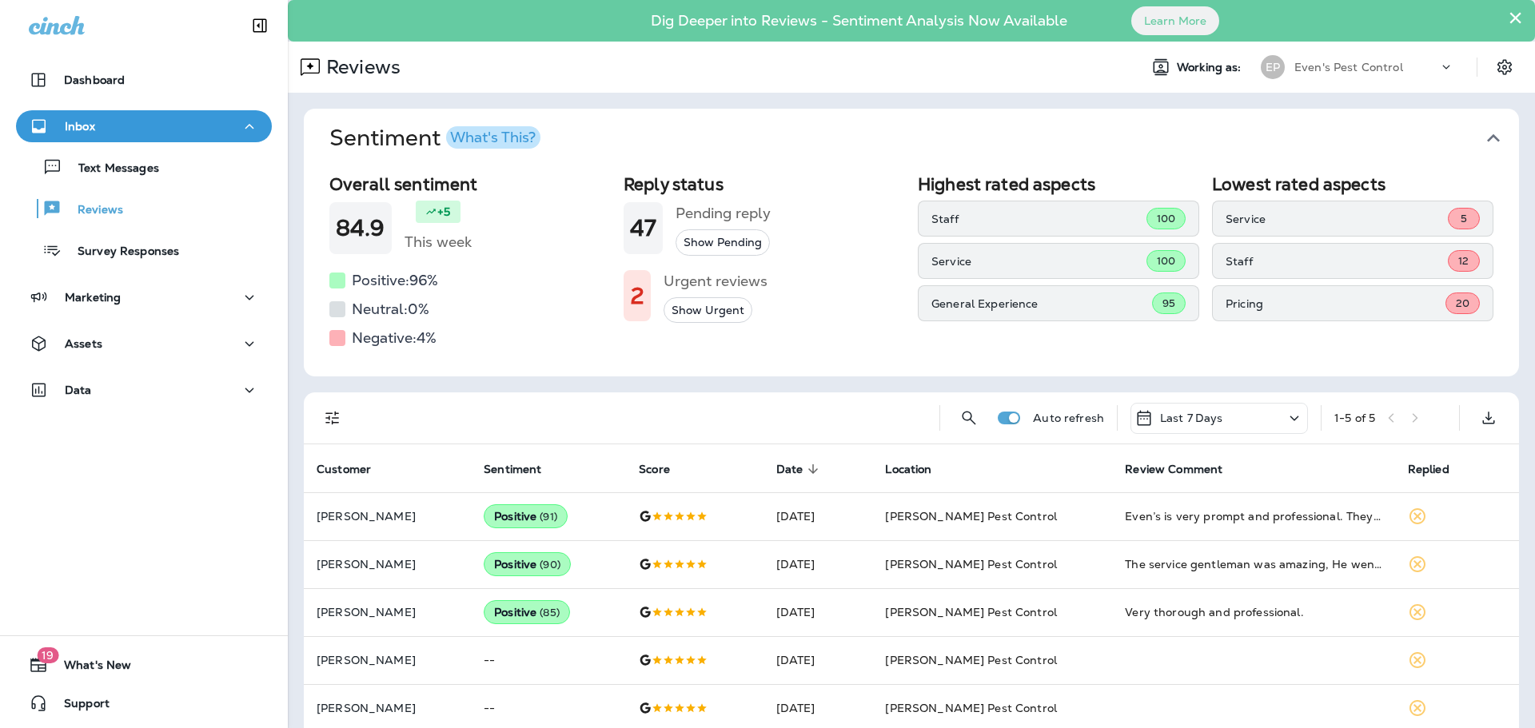
click at [699, 311] on button "Show Urgent" at bounding box center [707, 310] width 89 height 26
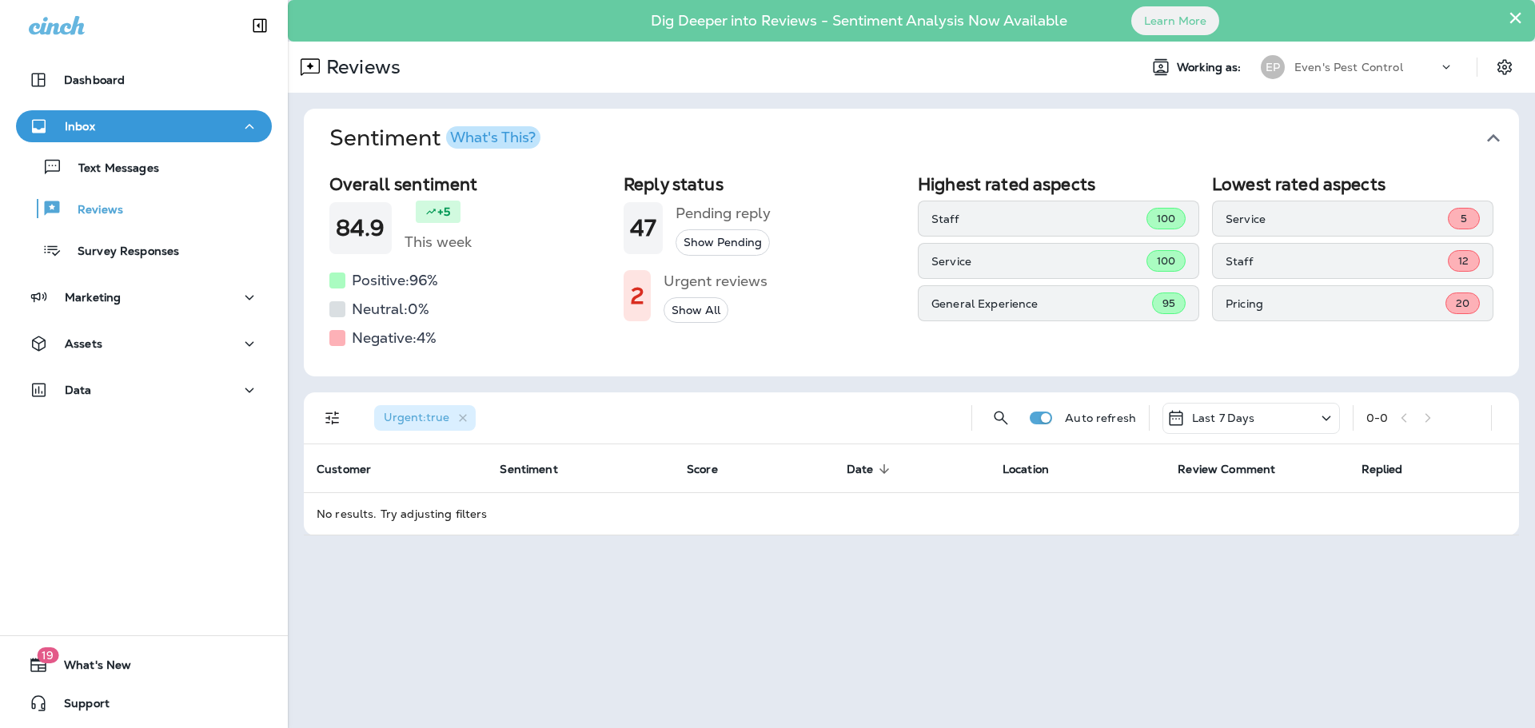
click at [705, 312] on button "Show All" at bounding box center [695, 310] width 65 height 26
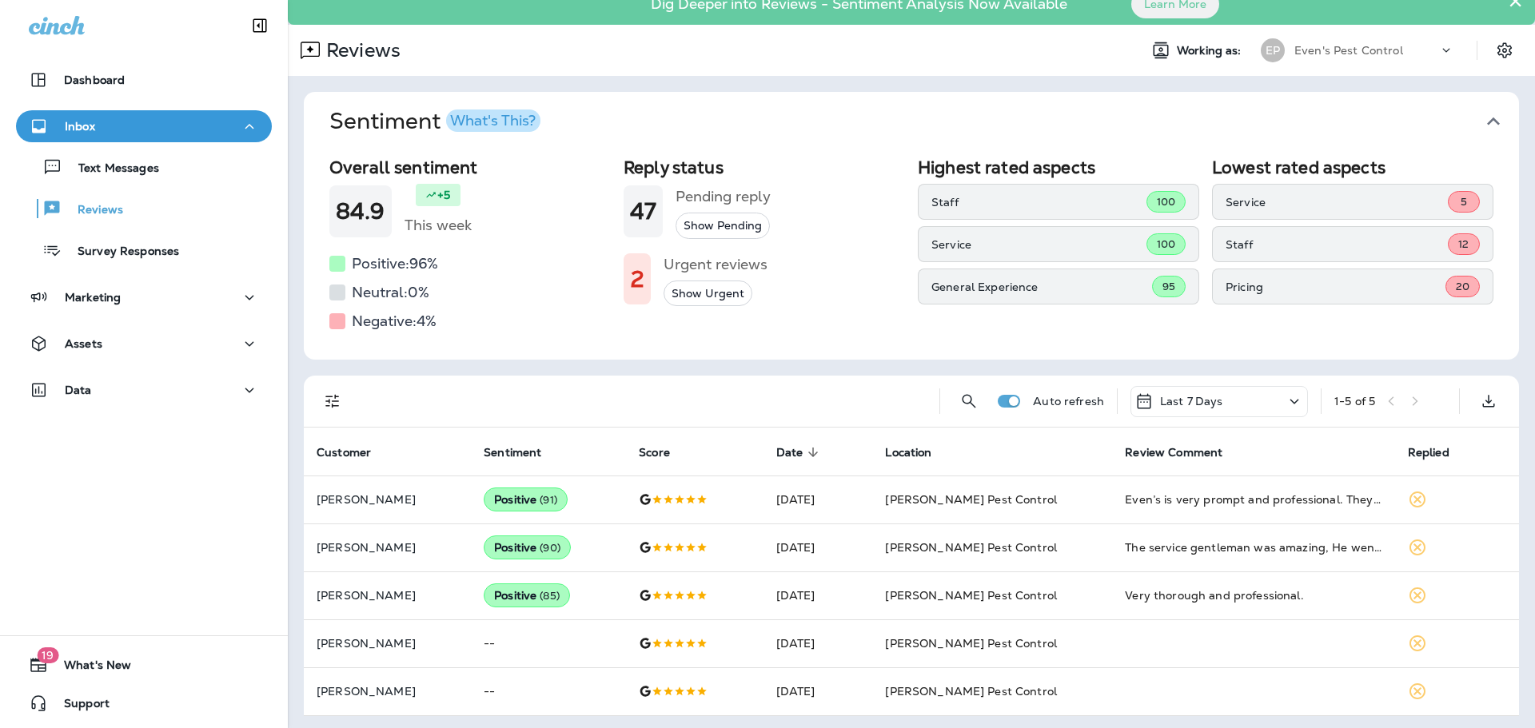
scroll to position [21, 0]
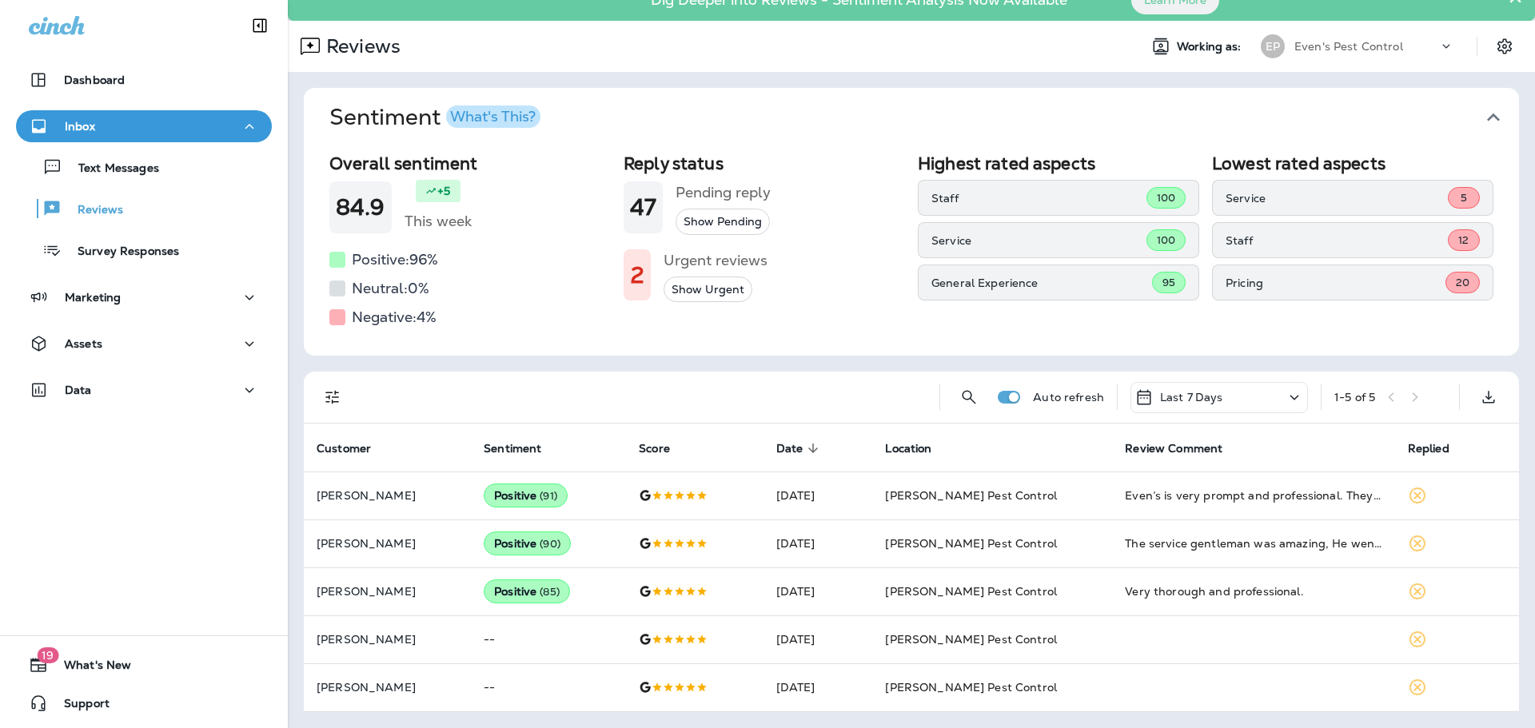
click at [1215, 393] on div "Last 7 Days" at bounding box center [1218, 397] width 177 height 31
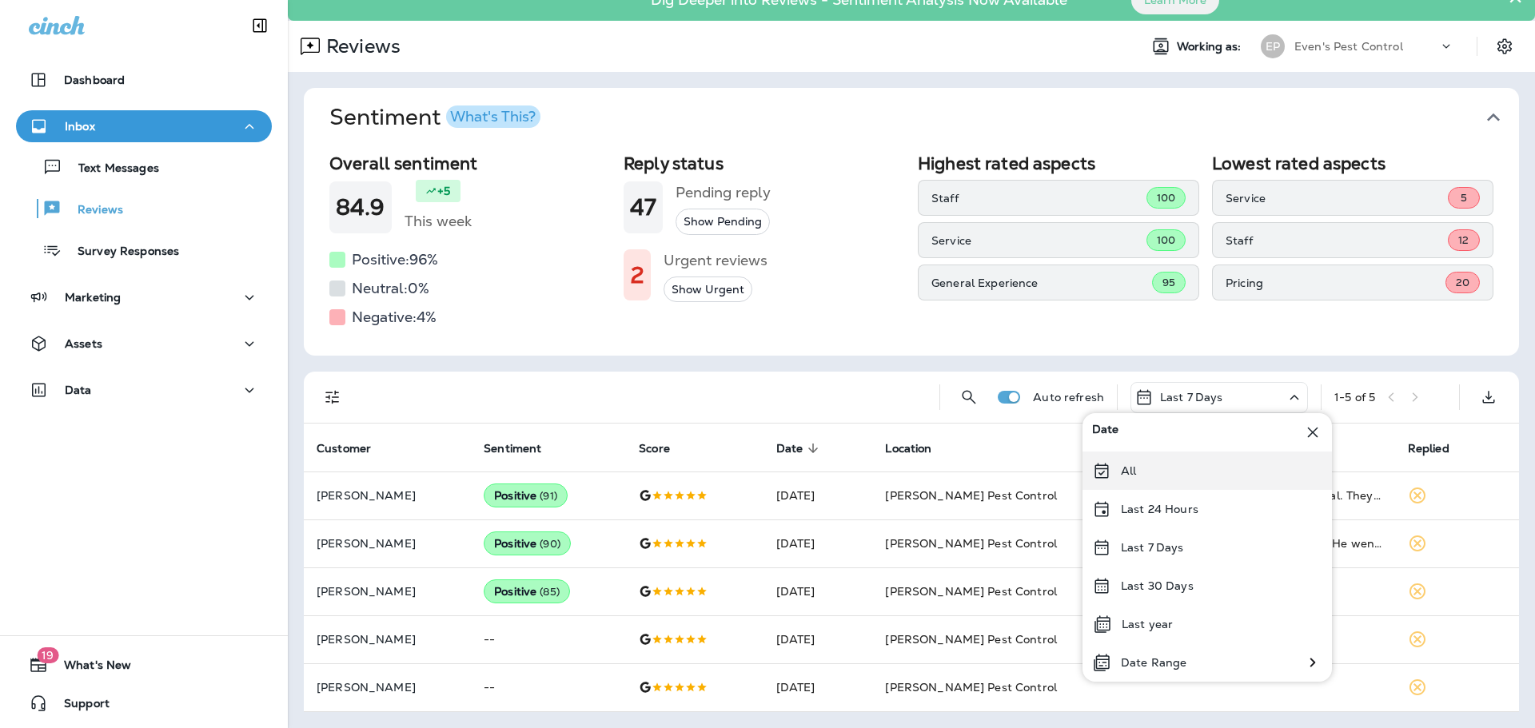
click at [1187, 468] on div "All" at bounding box center [1206, 471] width 249 height 38
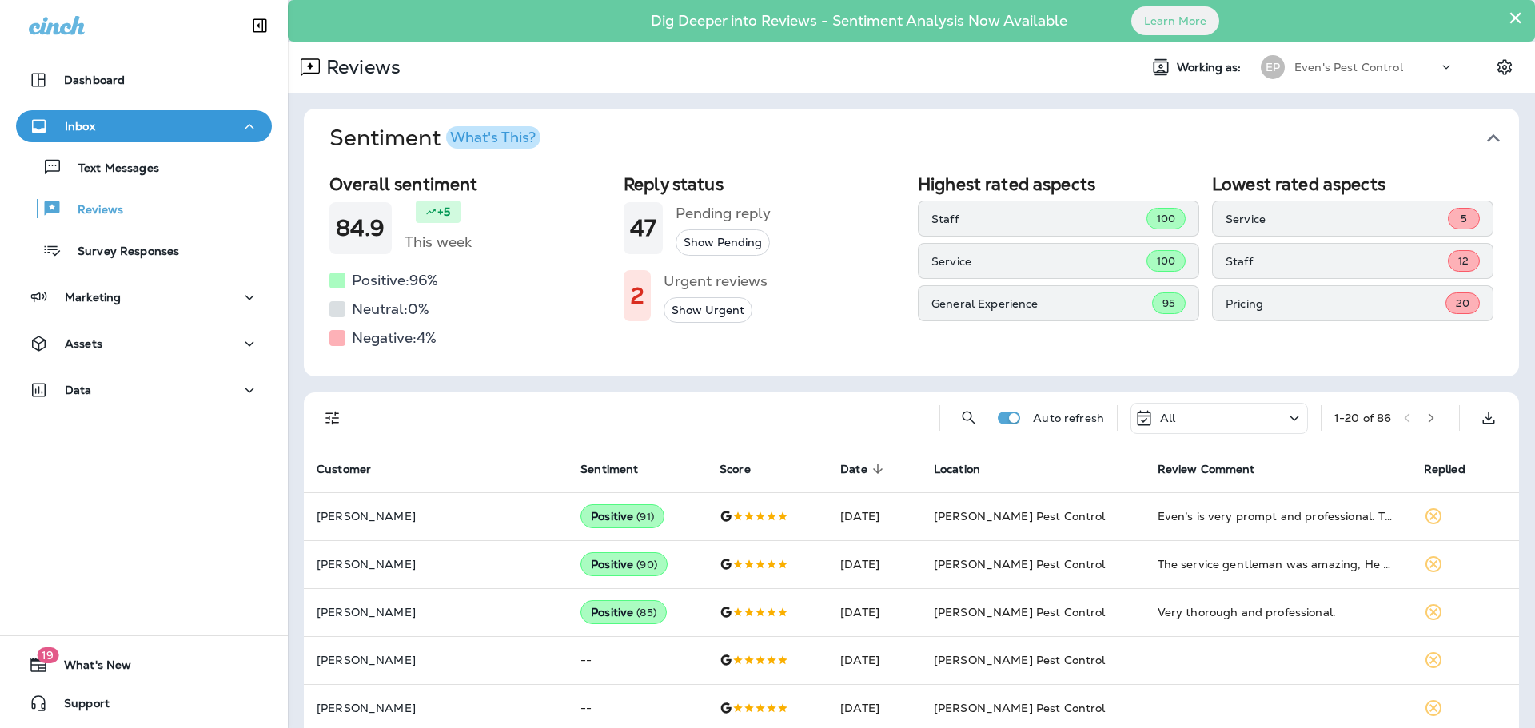
click at [639, 300] on h1 "2" at bounding box center [637, 296] width 14 height 26
click at [684, 313] on button "Show Urgent" at bounding box center [707, 310] width 89 height 26
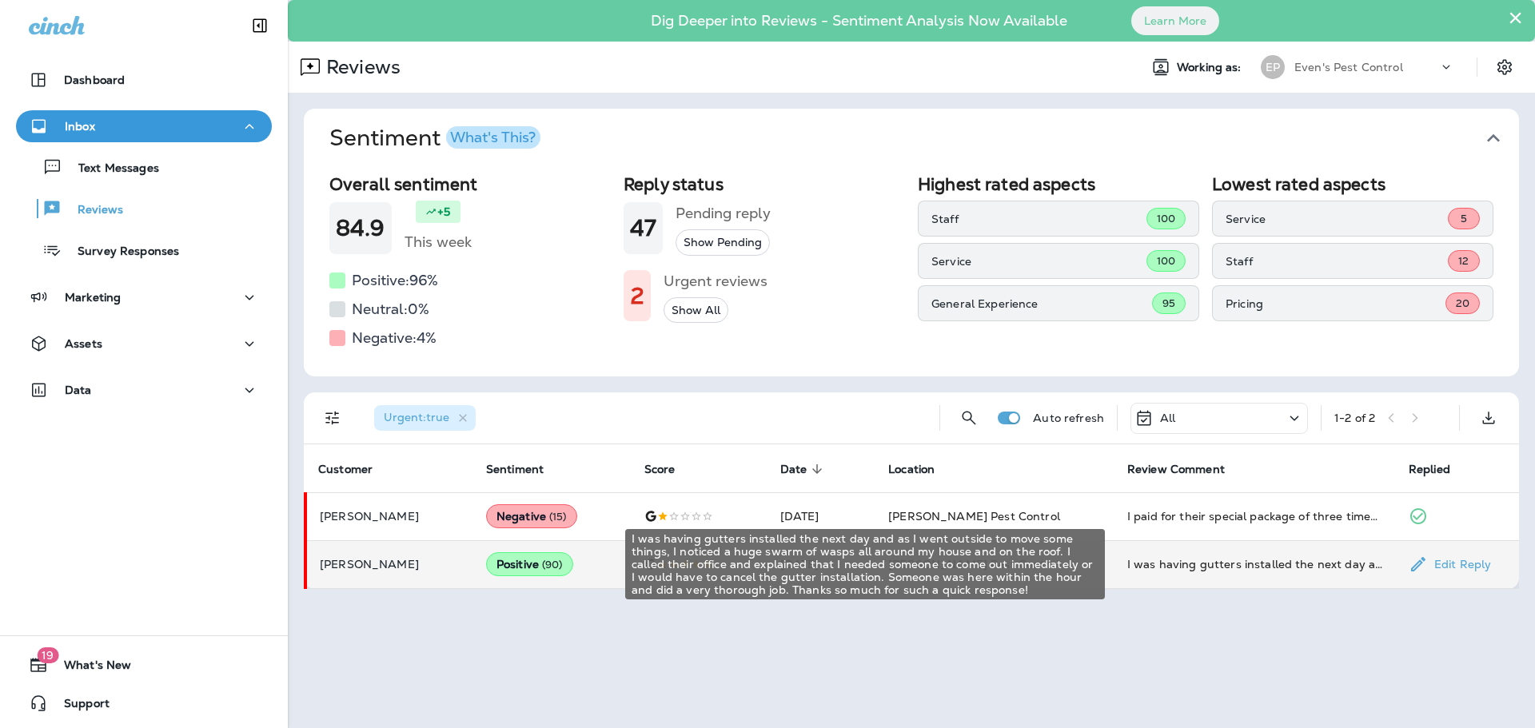
click at [1307, 567] on div "I was having gutters installed the next day and as I went outside to move some …" at bounding box center [1255, 564] width 256 height 16
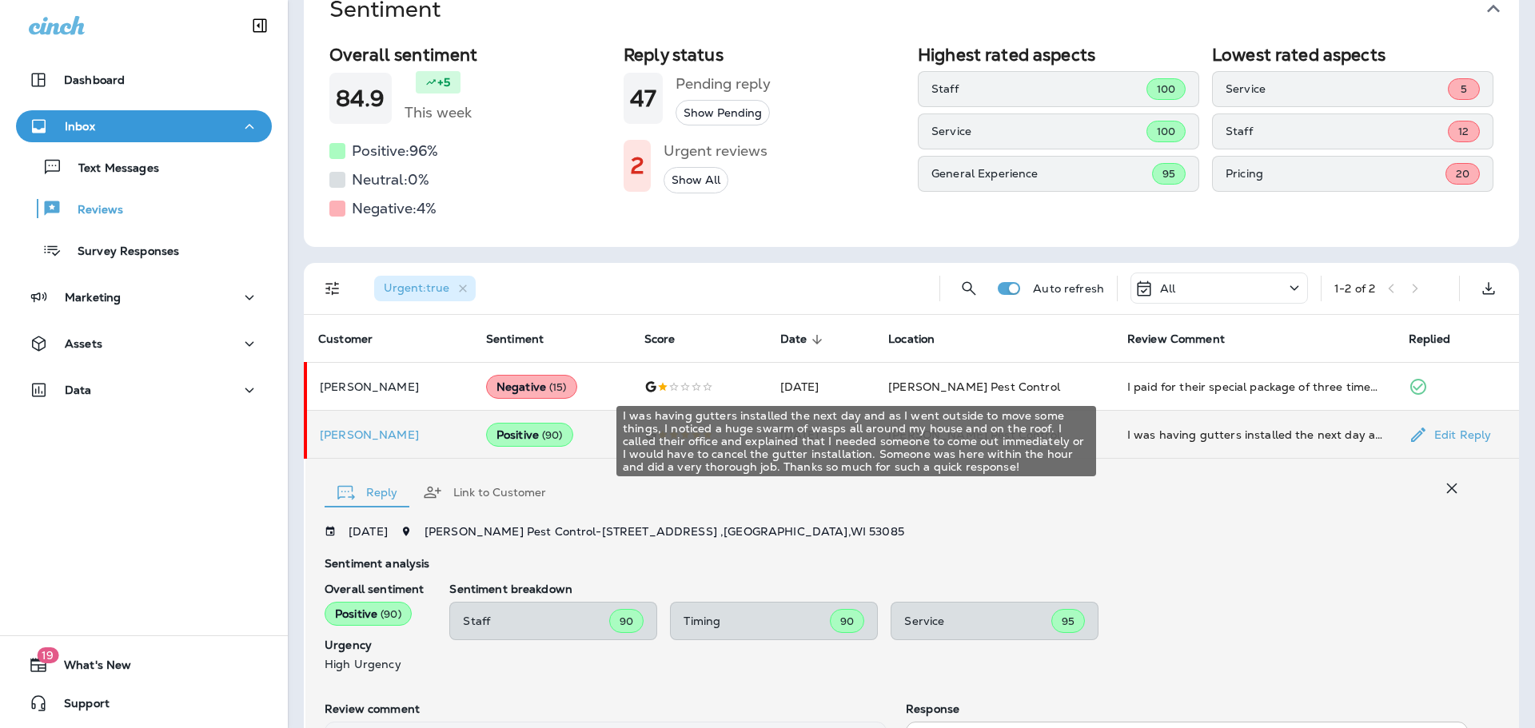
scroll to position [122, 0]
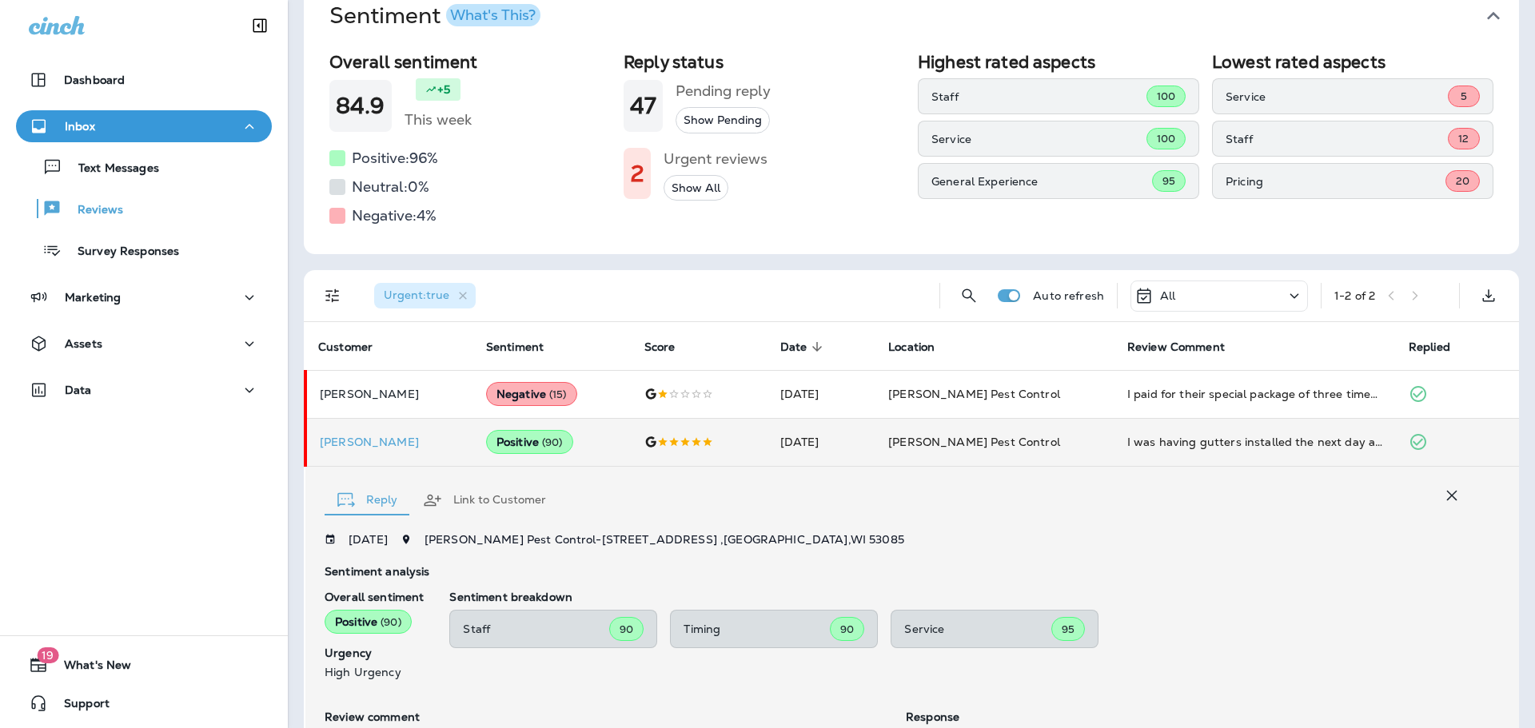
click at [75, 124] on p "Inbox" at bounding box center [80, 126] width 30 height 13
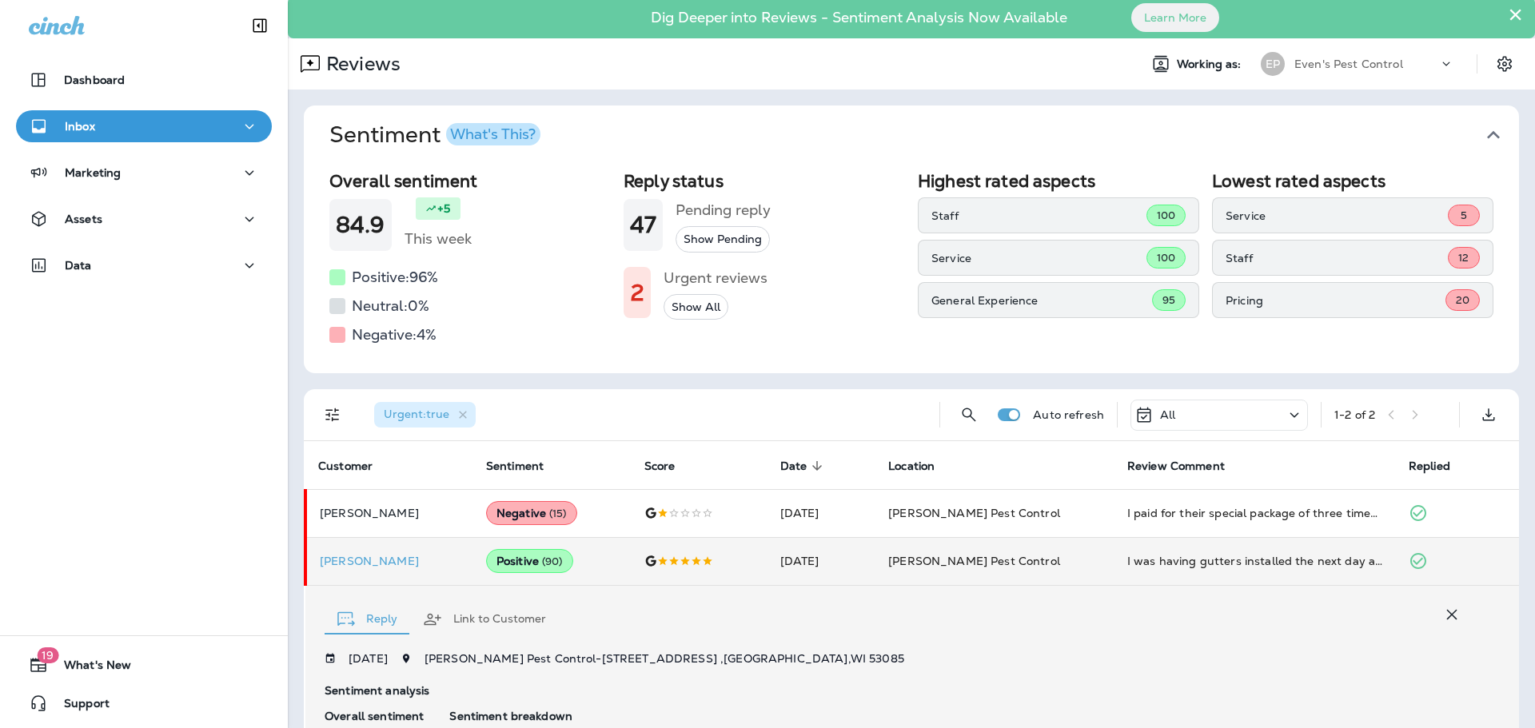
scroll to position [0, 0]
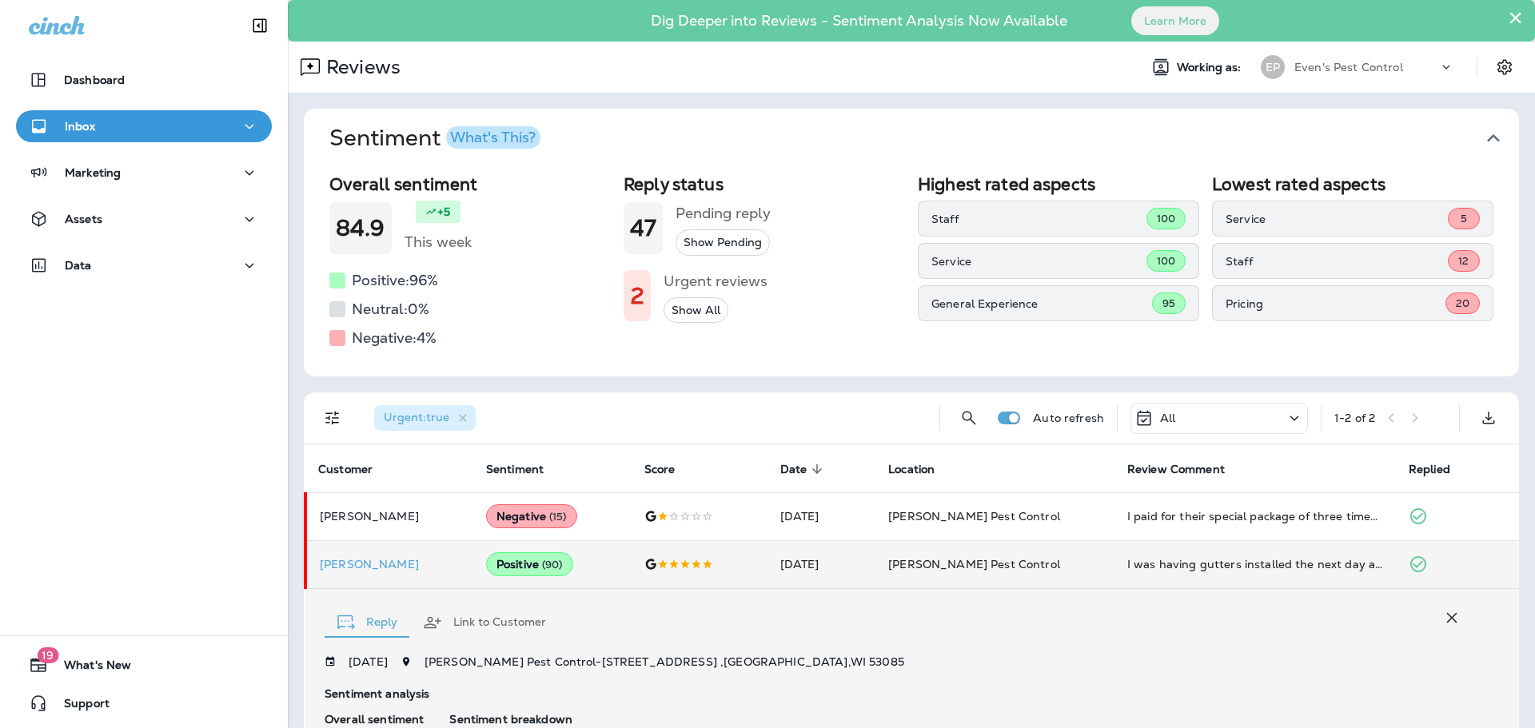
click at [1456, 304] on span "20" at bounding box center [1463, 304] width 14 height 14
click at [1225, 303] on p "Pricing" at bounding box center [1335, 303] width 220 height 13
click at [1459, 258] on div "12" at bounding box center [1464, 261] width 32 height 22
click at [1230, 255] on p "Staff" at bounding box center [1336, 261] width 222 height 13
click at [1246, 221] on p "Service" at bounding box center [1336, 219] width 222 height 13
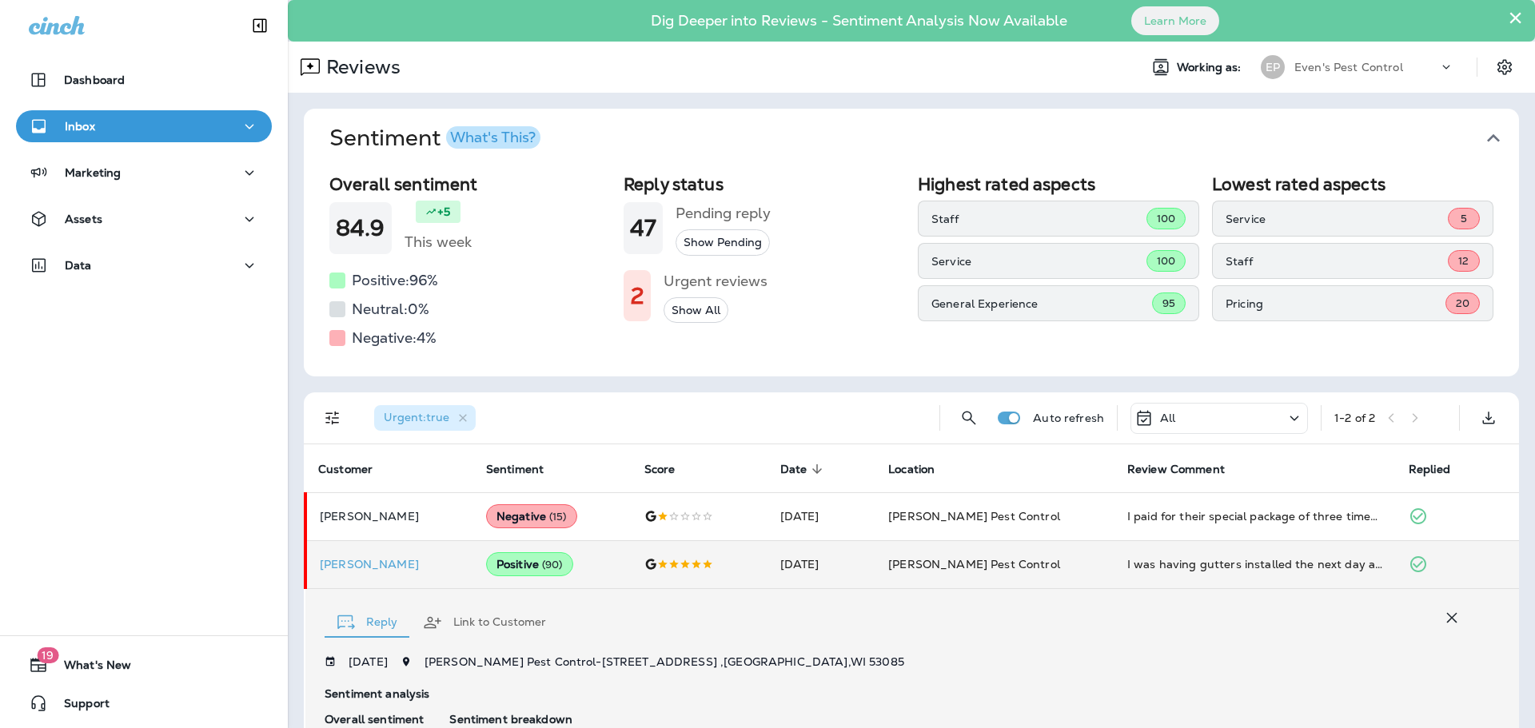
click at [1456, 301] on span "20" at bounding box center [1463, 304] width 14 height 14
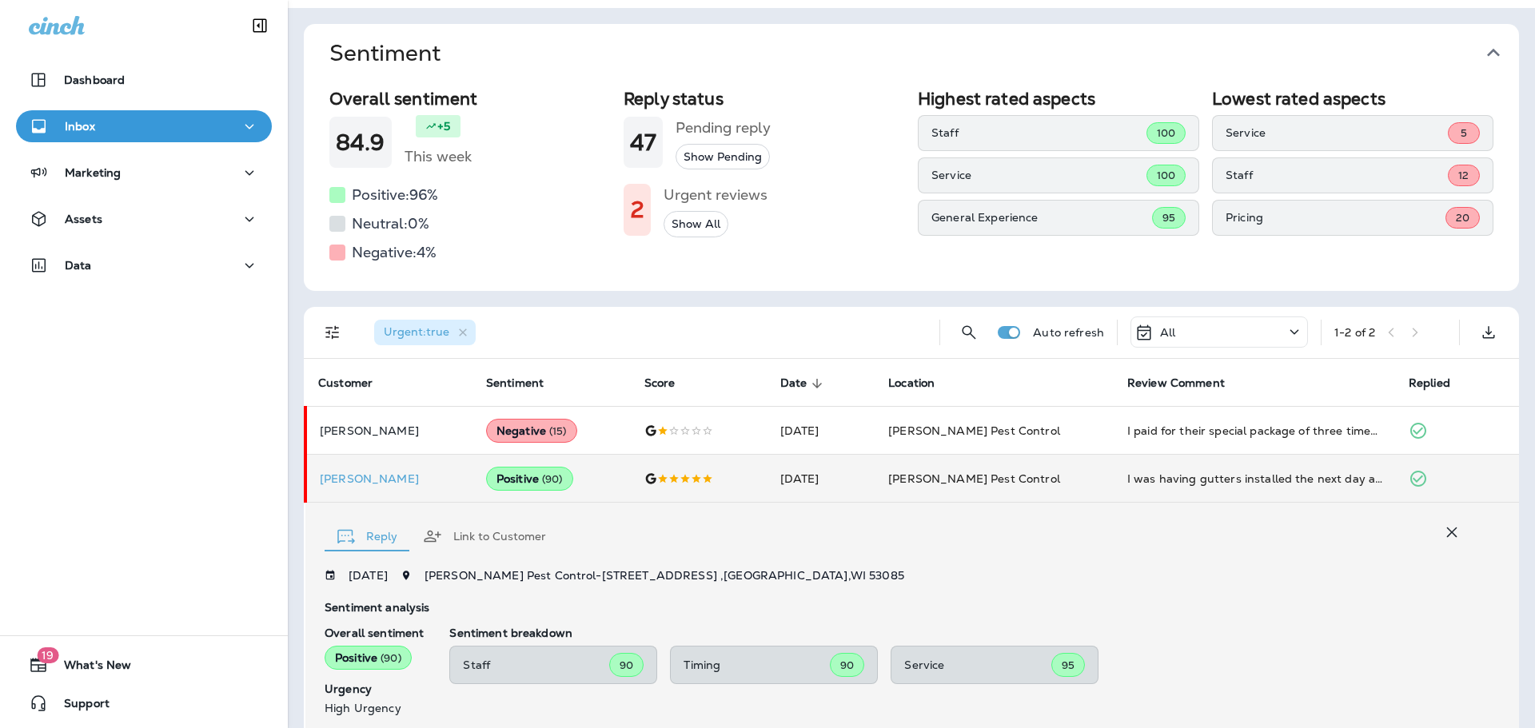
scroll to position [80, 0]
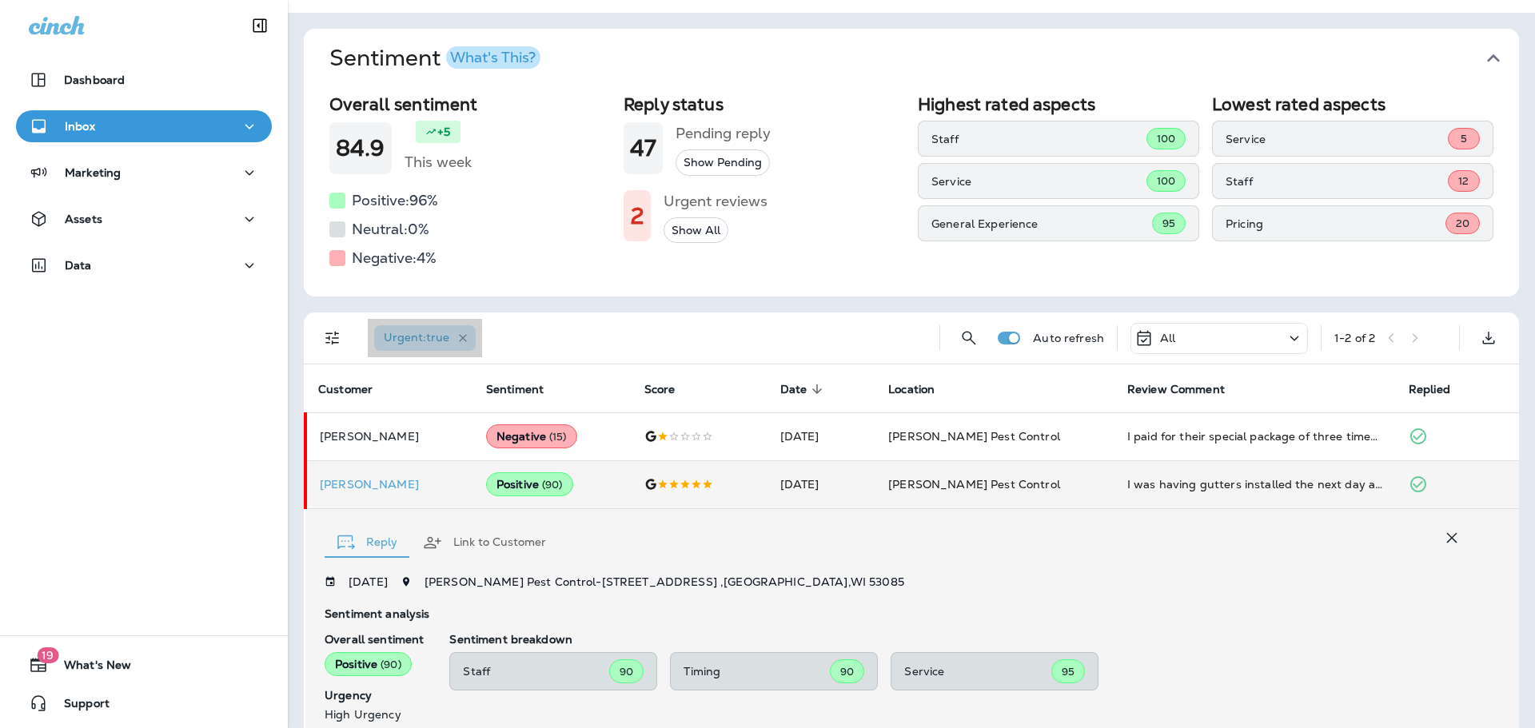
click at [464, 335] on icon "button" at bounding box center [463, 339] width 14 height 14
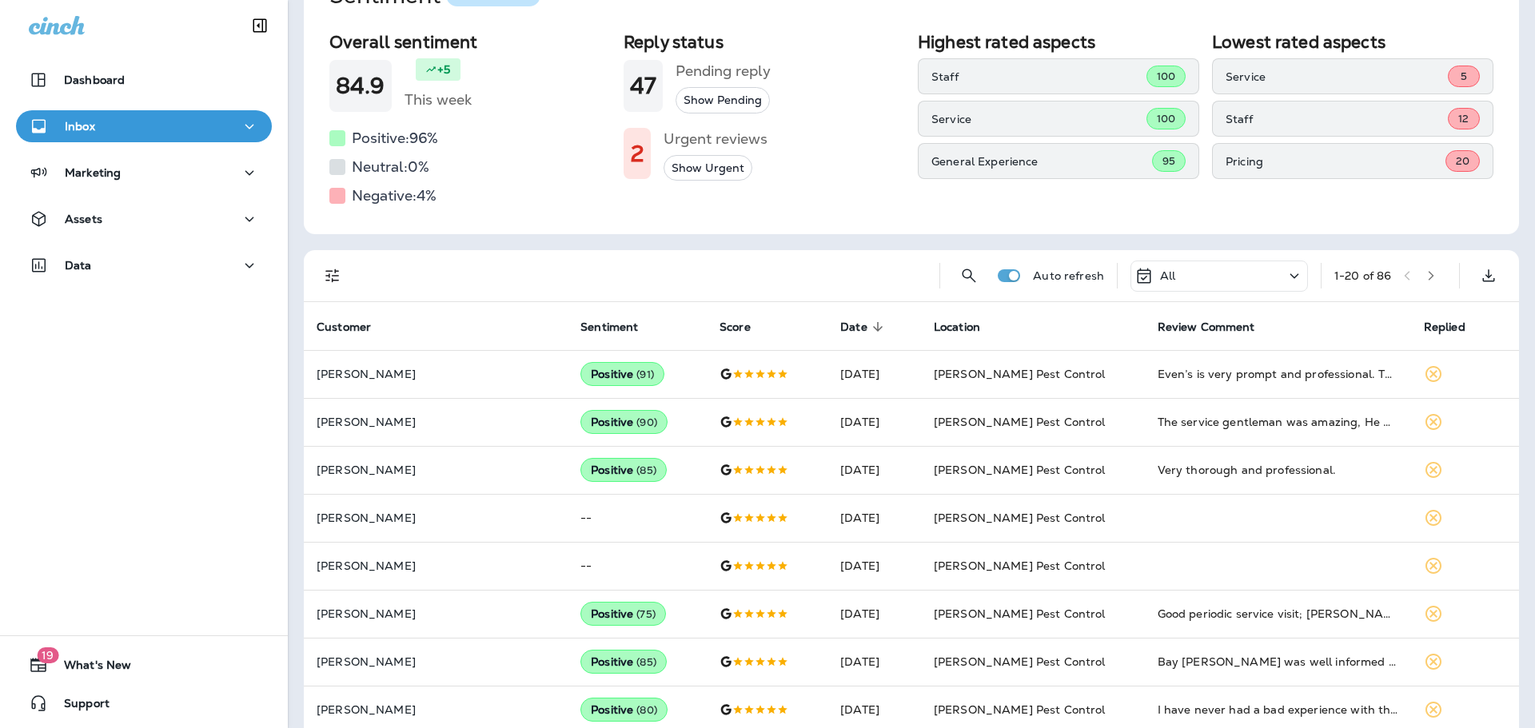
scroll to position [160, 0]
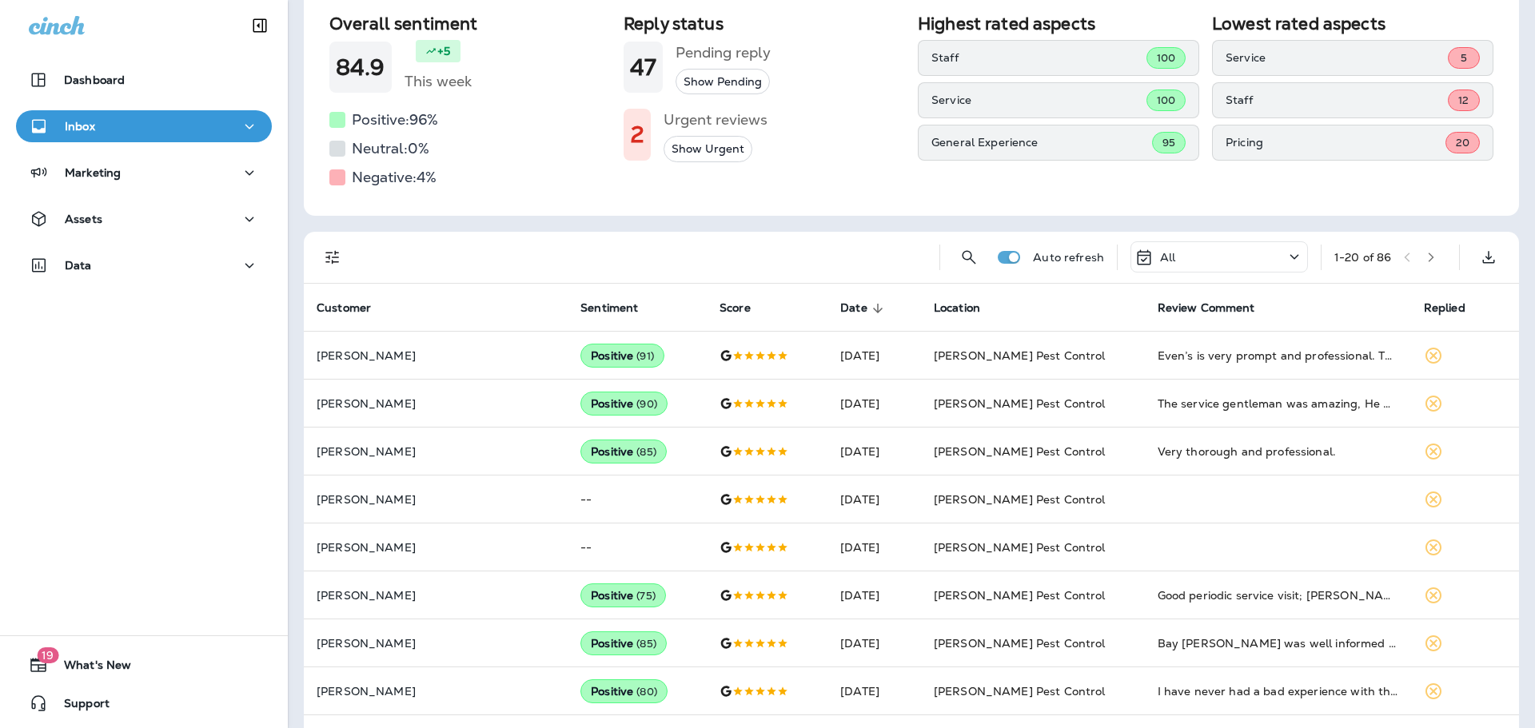
click at [1456, 146] on span "20" at bounding box center [1463, 143] width 14 height 14
click at [1332, 142] on p "Pricing" at bounding box center [1335, 142] width 220 height 13
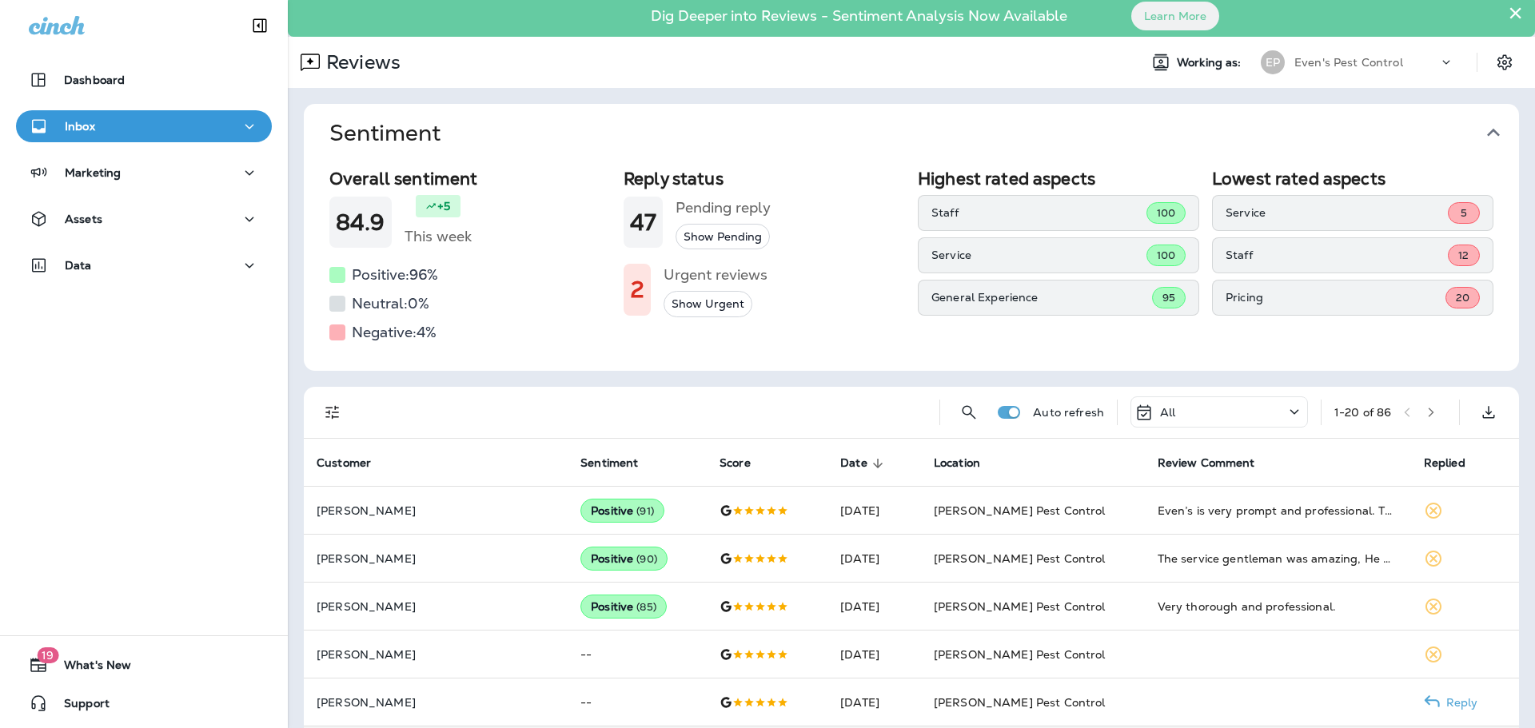
scroll to position [0, 0]
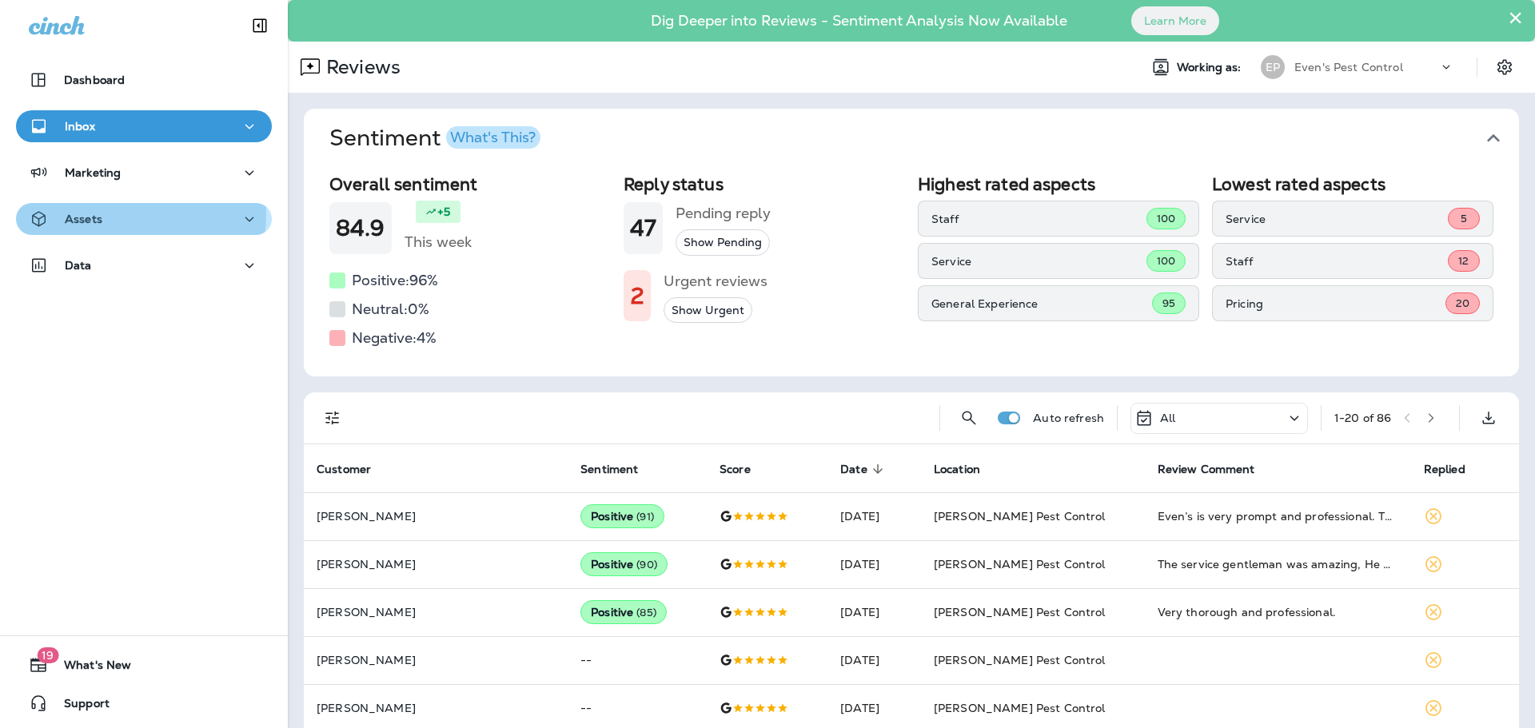
click at [93, 213] on p "Assets" at bounding box center [84, 219] width 38 height 13
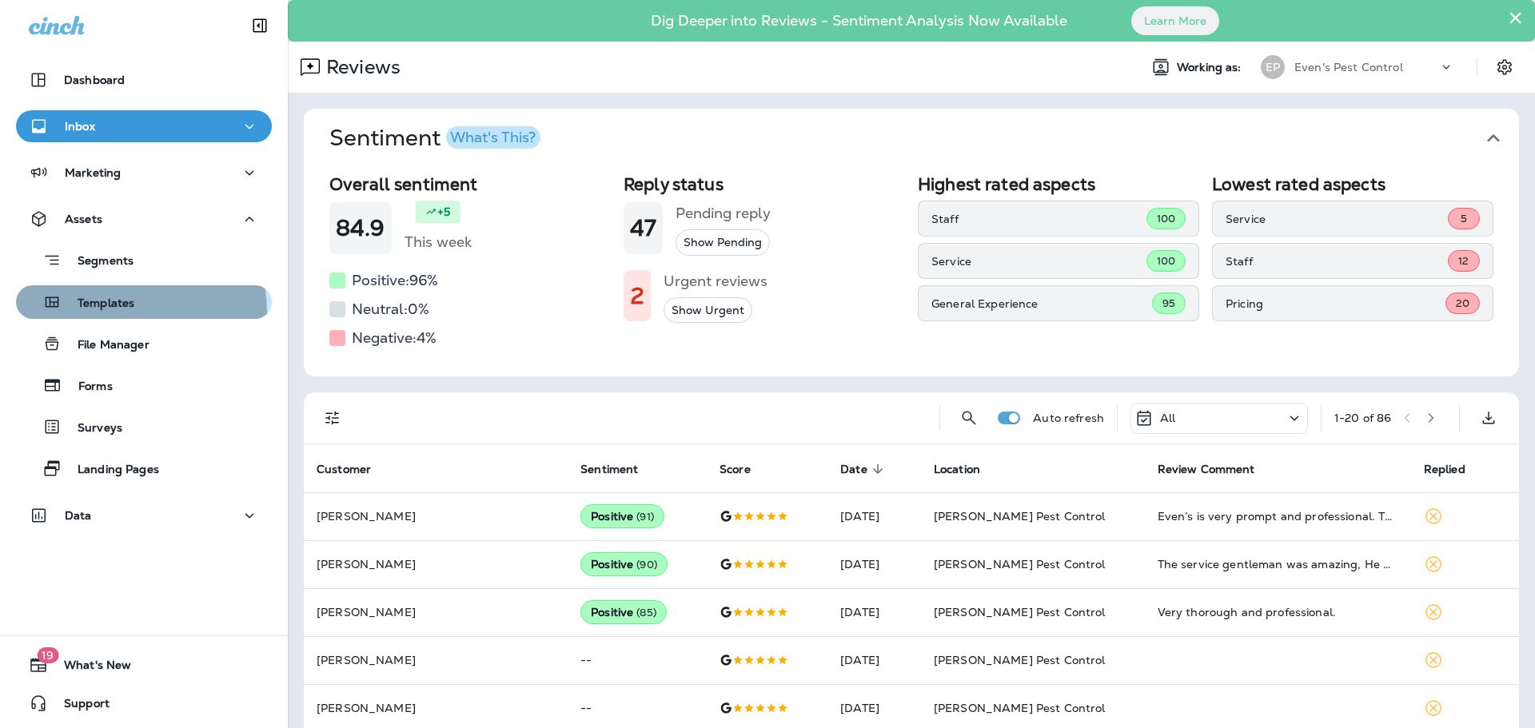
click at [117, 313] on div "Templates" at bounding box center [78, 302] width 112 height 24
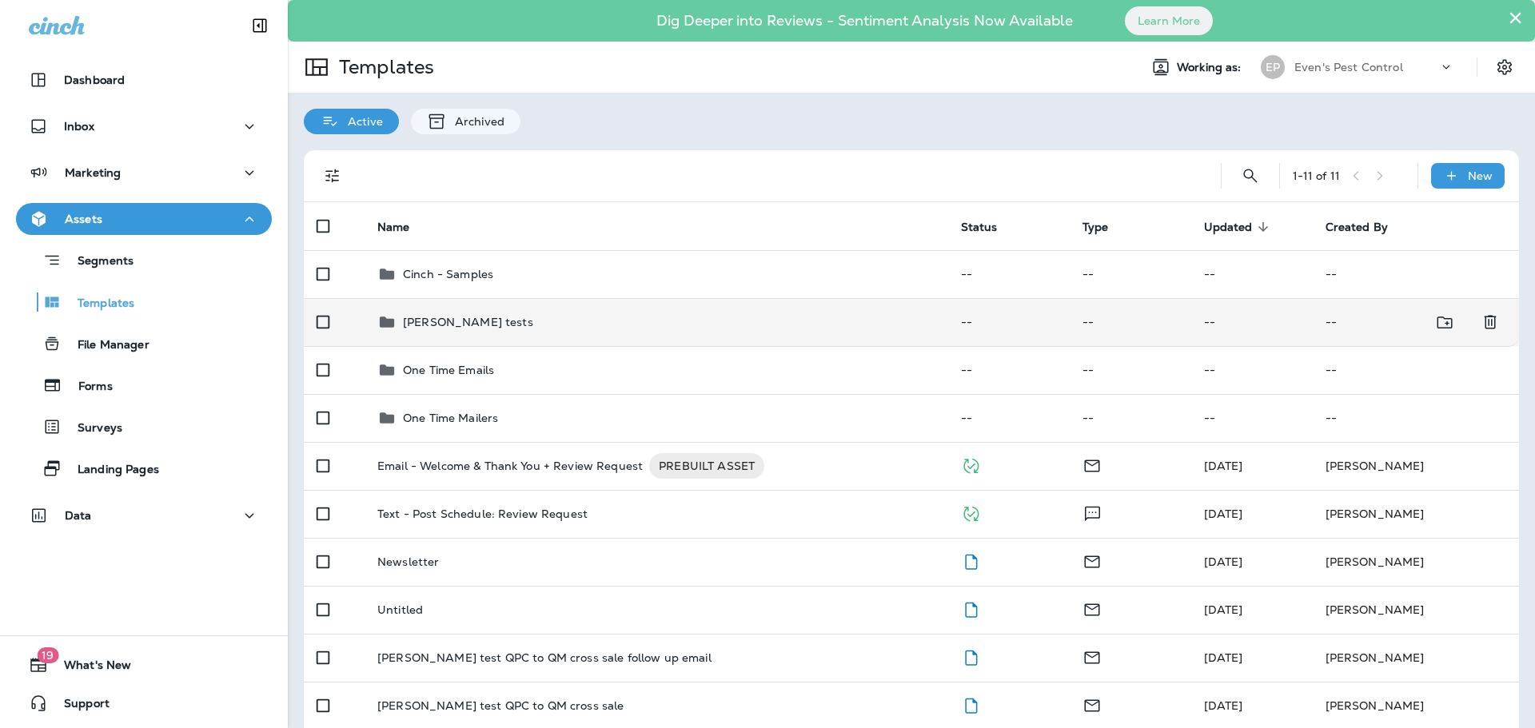
click at [459, 325] on p "[PERSON_NAME] tests" at bounding box center [468, 322] width 130 height 13
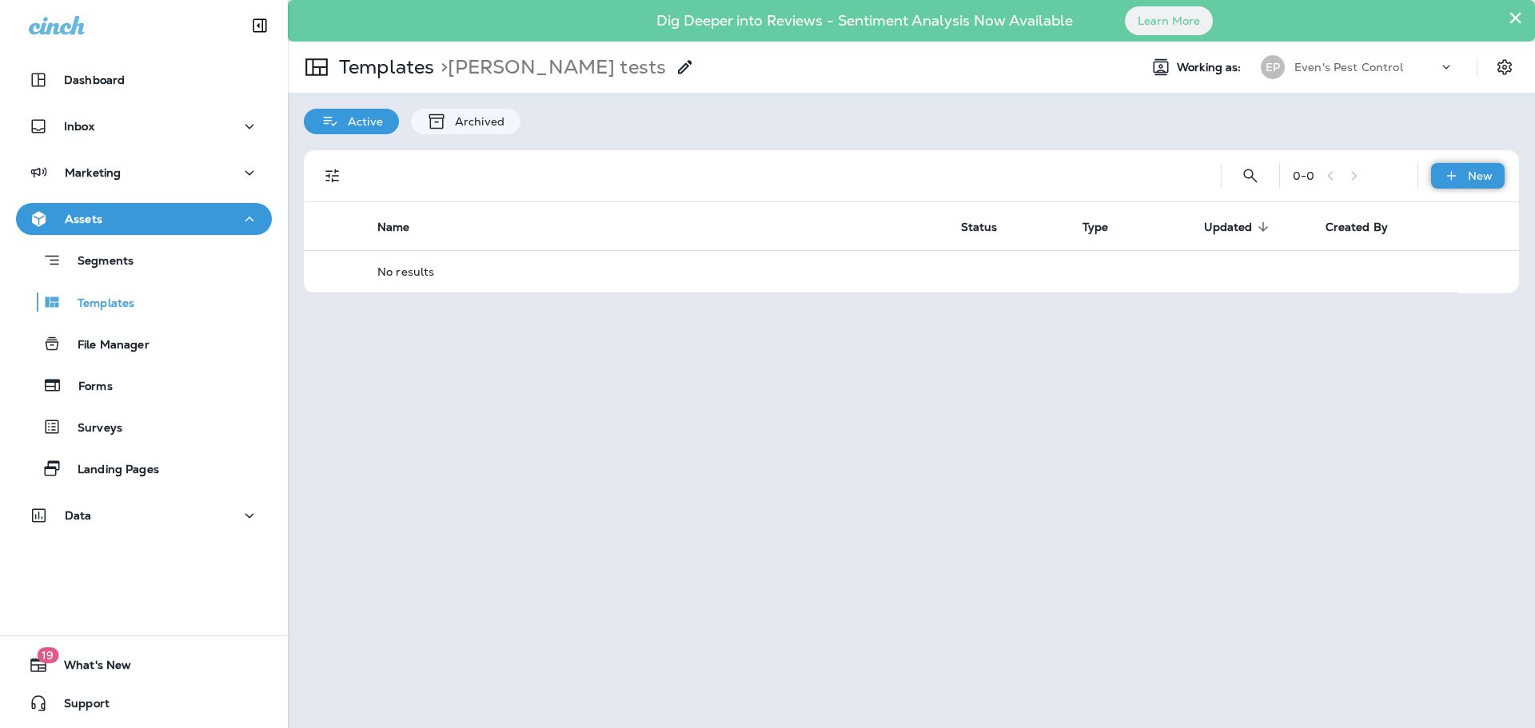
click at [1448, 181] on icon at bounding box center [1451, 176] width 17 height 16
click at [1489, 224] on li "New Template" at bounding box center [1456, 217] width 135 height 38
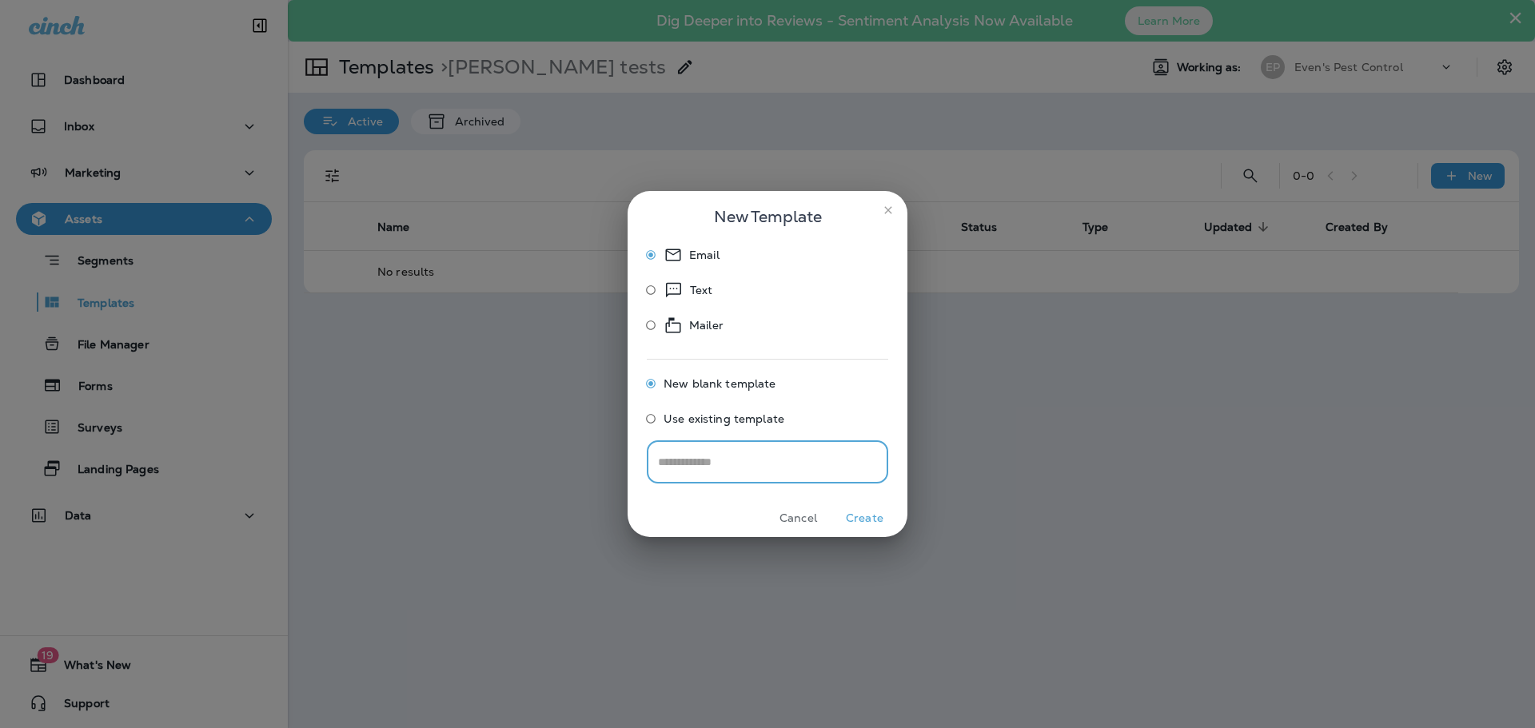
click at [749, 424] on span "Use existing template" at bounding box center [723, 418] width 121 height 13
click at [854, 460] on input "Select Email Template" at bounding box center [766, 462] width 225 height 28
click at [833, 407] on label "Use existing template" at bounding box center [756, 421] width 237 height 31
click at [740, 381] on span "New blank template" at bounding box center [719, 383] width 113 height 13
click at [888, 211] on icon "close" at bounding box center [888, 210] width 13 height 13
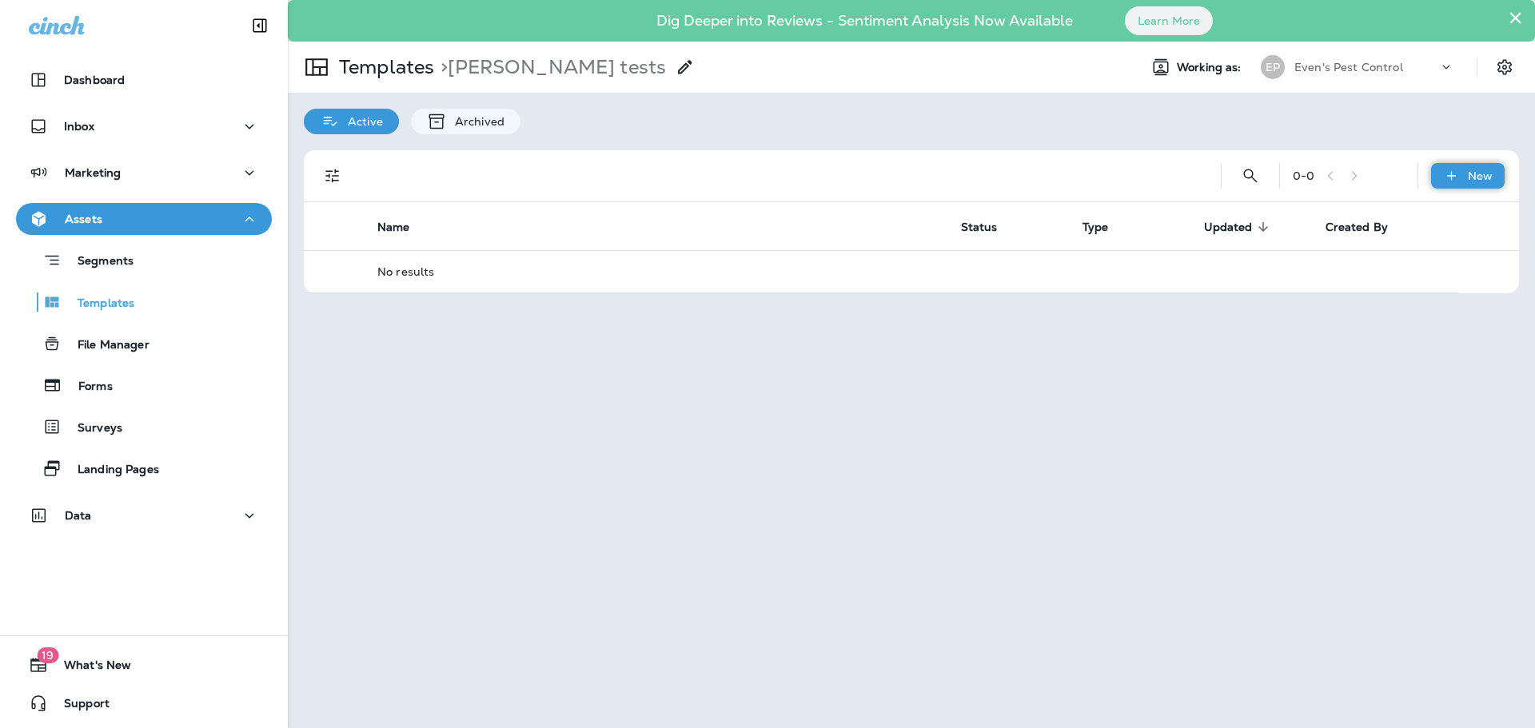
click at [1453, 182] on icon at bounding box center [1451, 176] width 17 height 16
click at [1471, 221] on li "New Template" at bounding box center [1456, 217] width 135 height 38
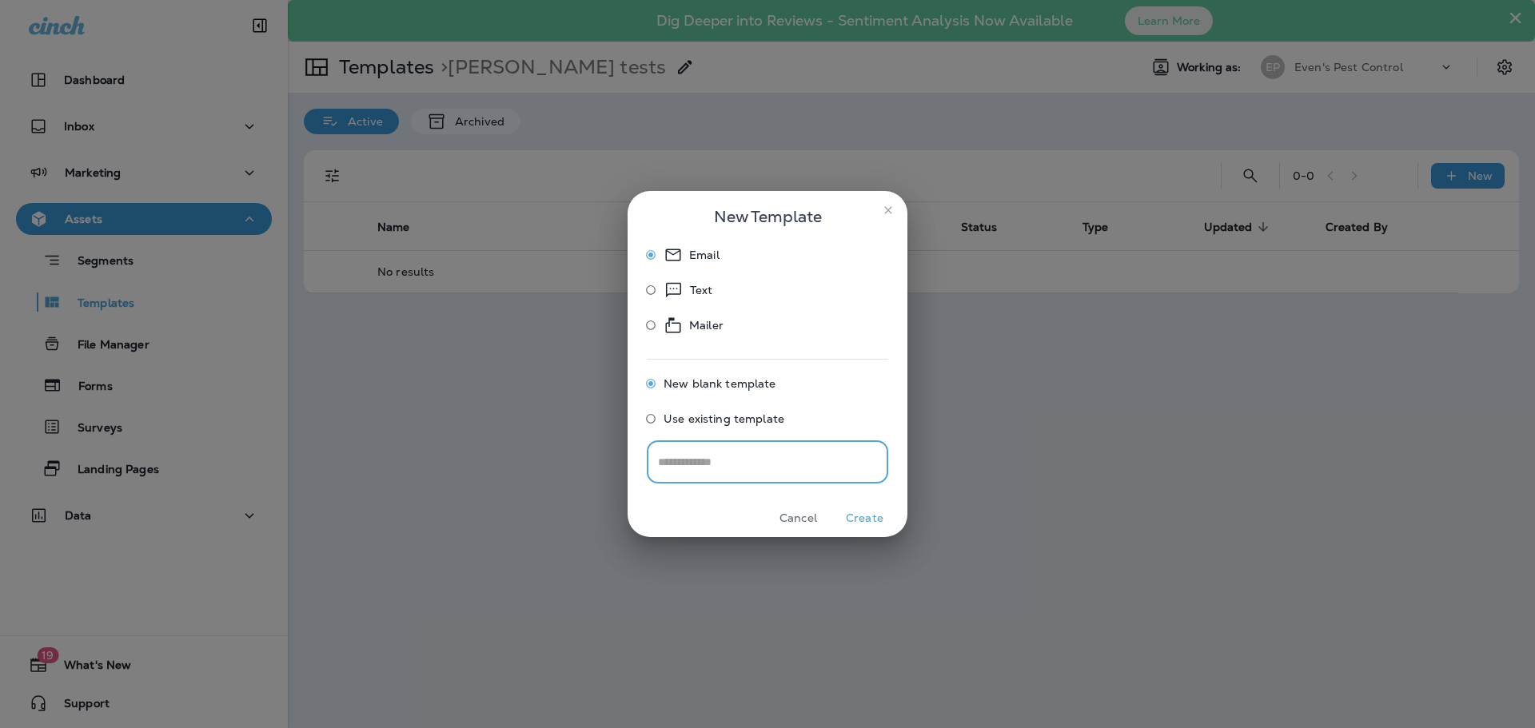
click at [893, 218] on button "close" at bounding box center [888, 210] width 26 height 26
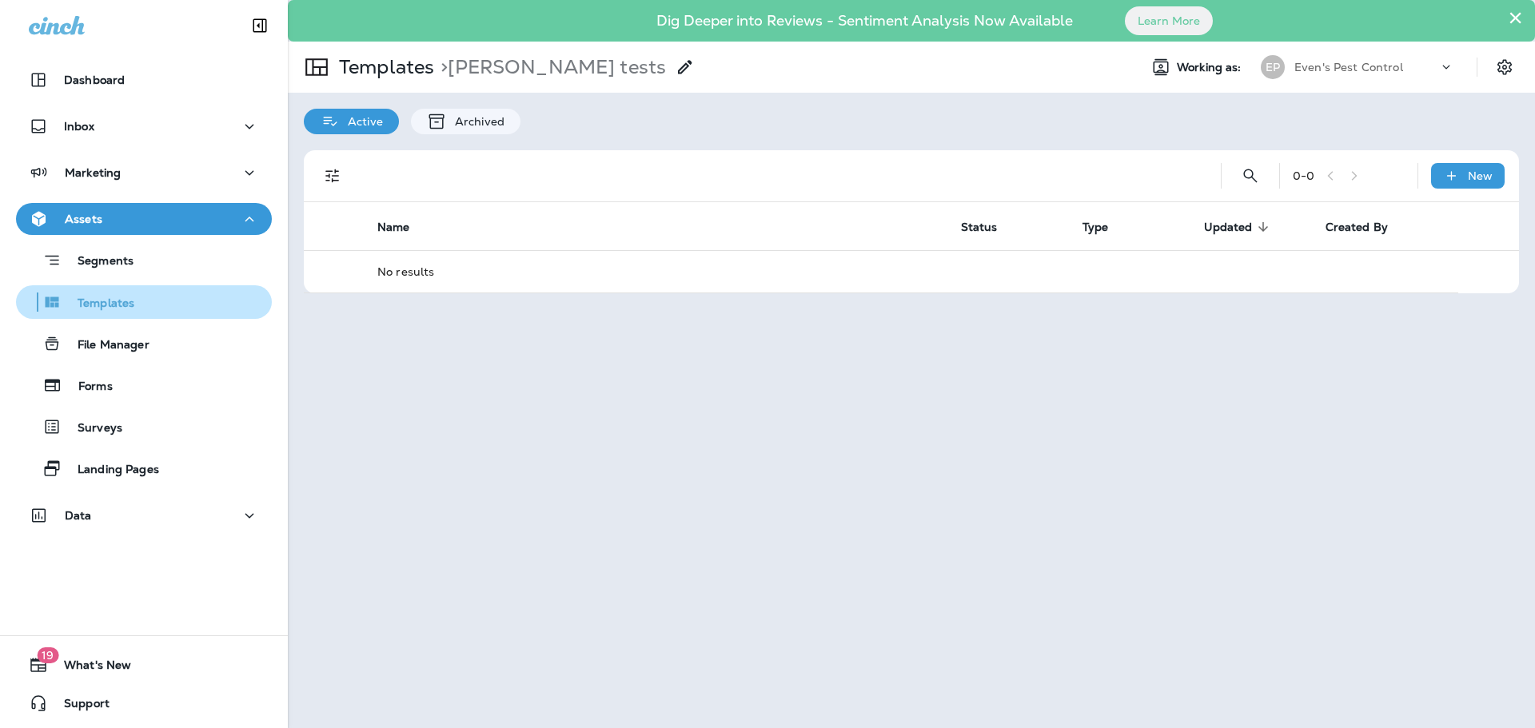
click at [162, 317] on button "Templates" at bounding box center [144, 302] width 256 height 34
click at [125, 315] on button "Templates" at bounding box center [144, 302] width 256 height 34
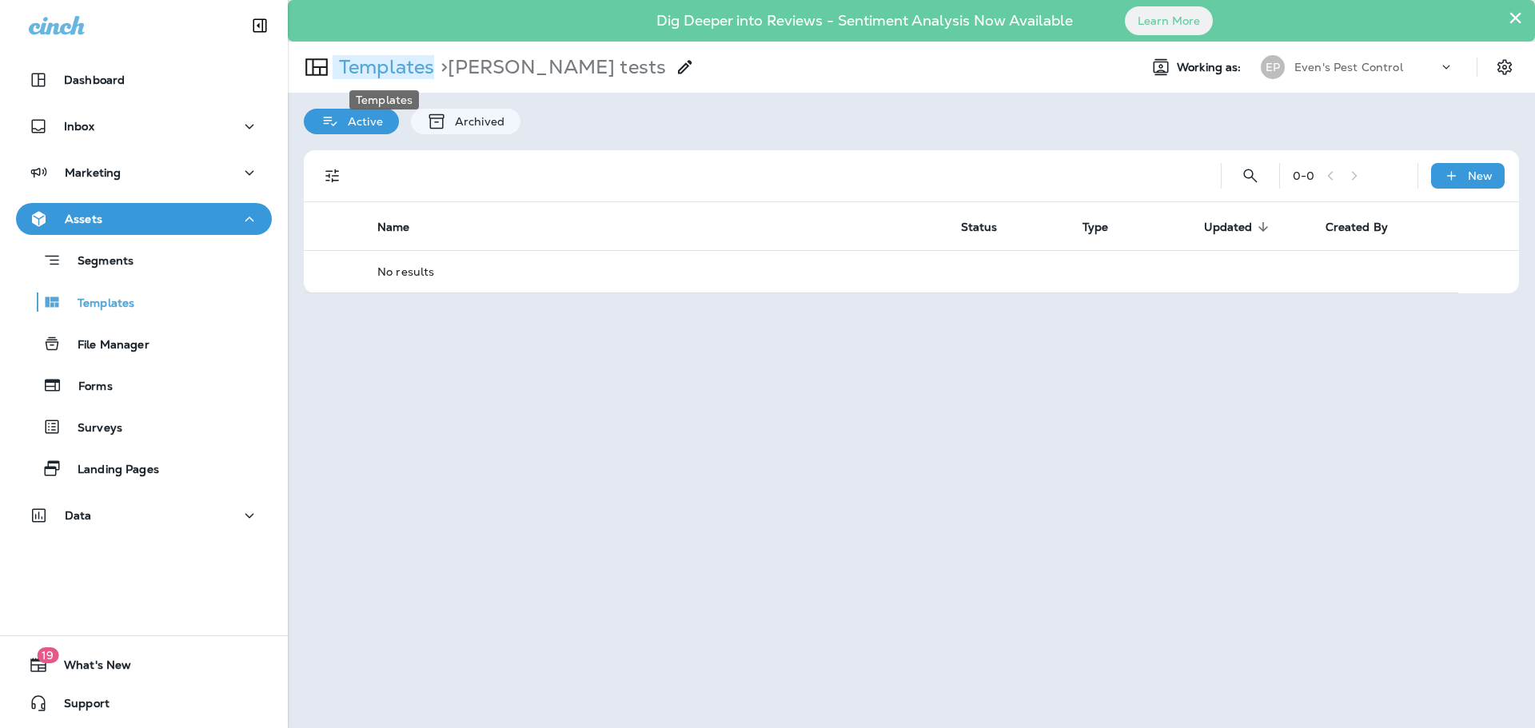
click at [424, 63] on p "Templates" at bounding box center [384, 67] width 102 height 24
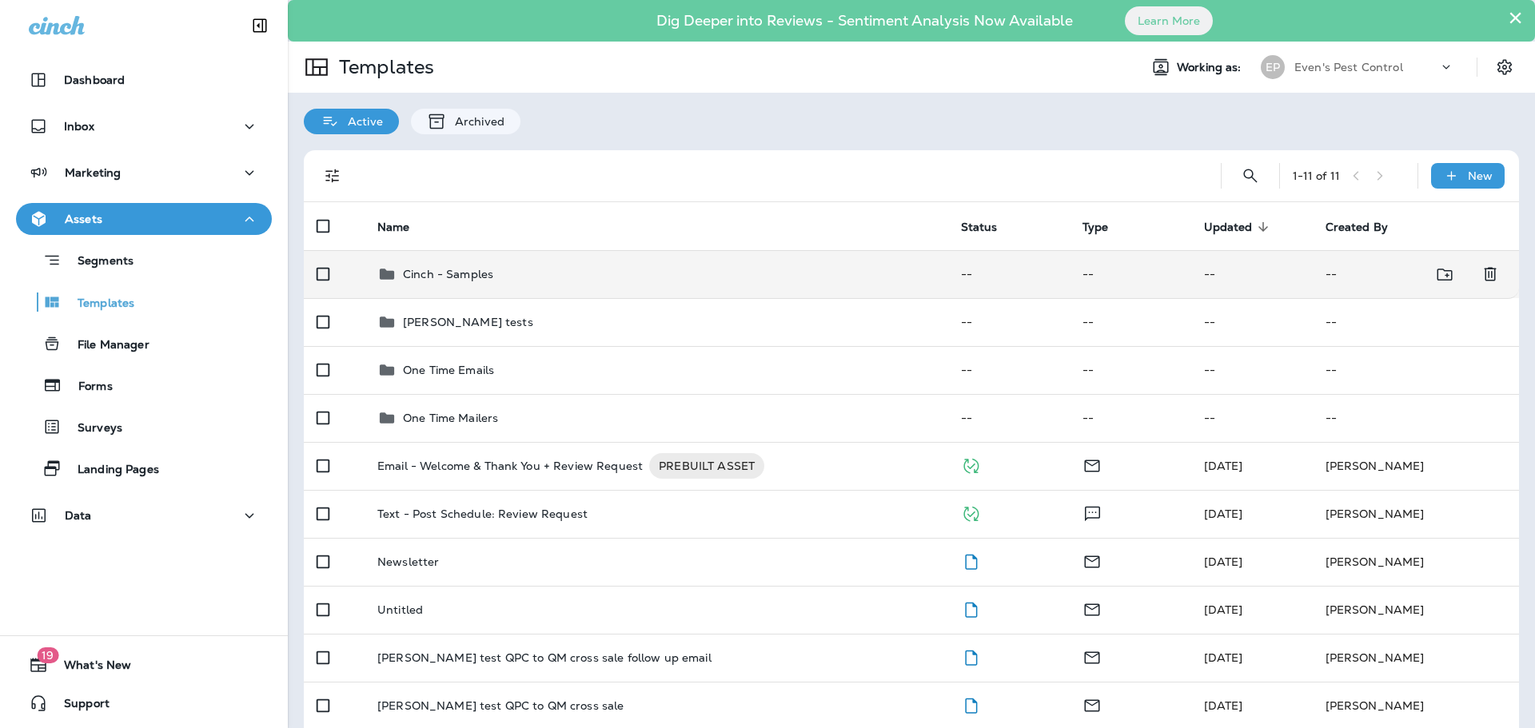
click at [506, 283] on div "Cinch - Samples" at bounding box center [656, 274] width 558 height 19
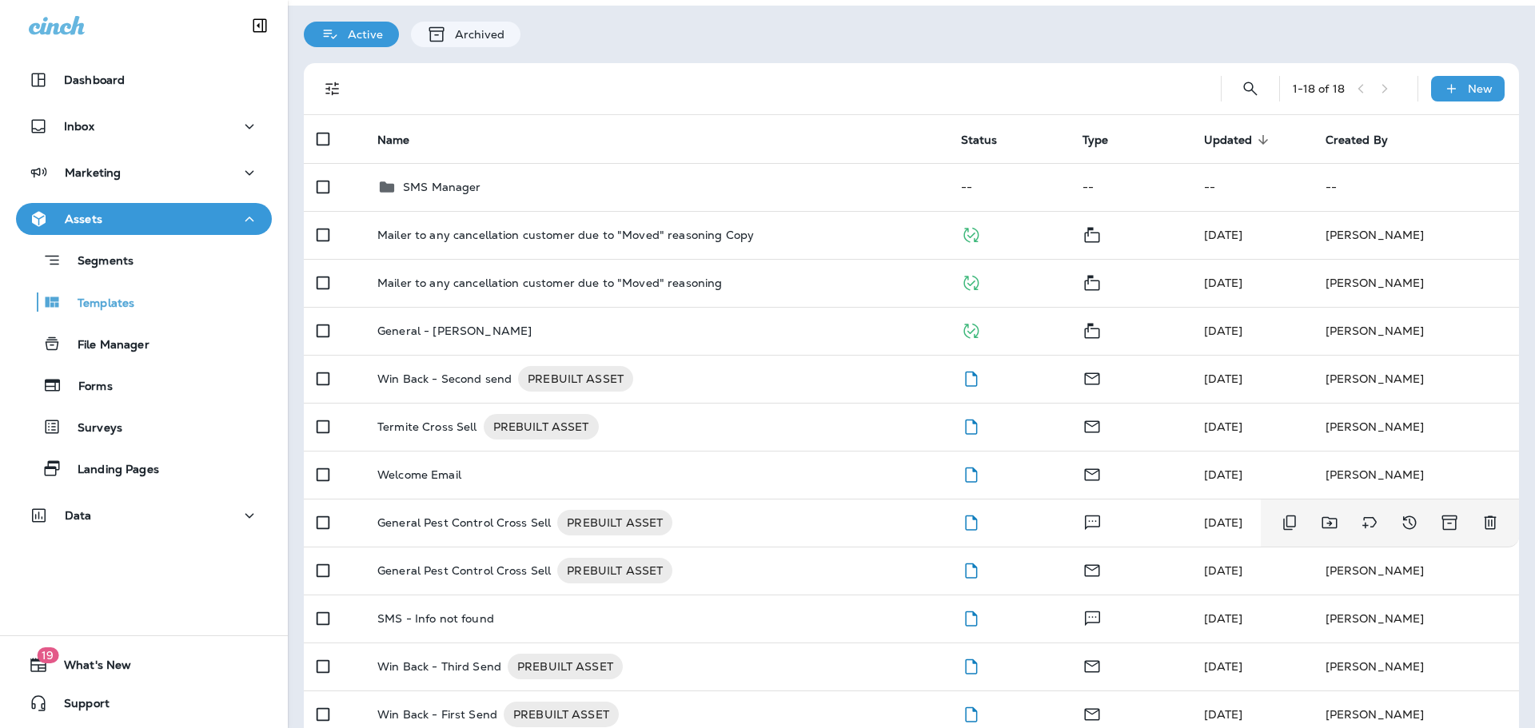
scroll to position [50, 0]
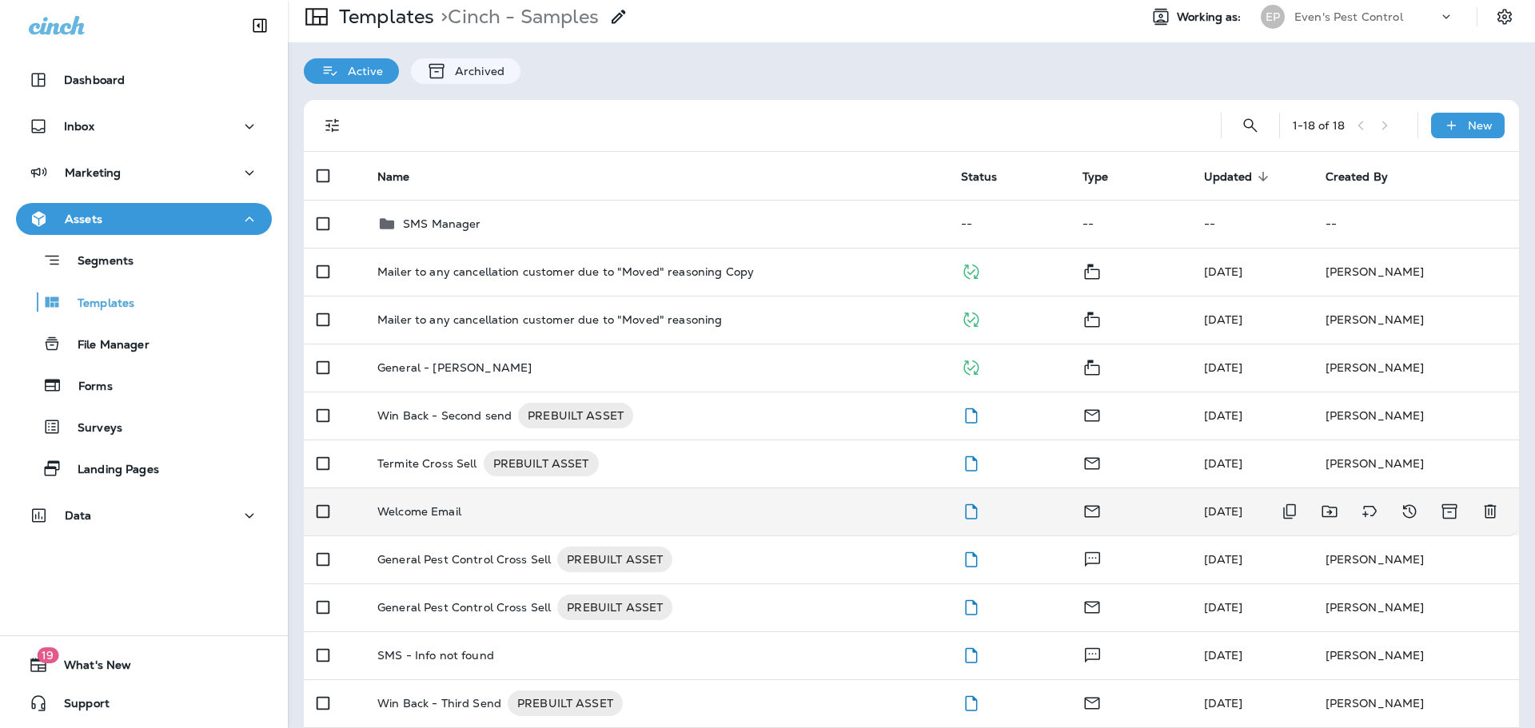
click at [689, 532] on td "Welcome Email" at bounding box center [655, 512] width 583 height 48
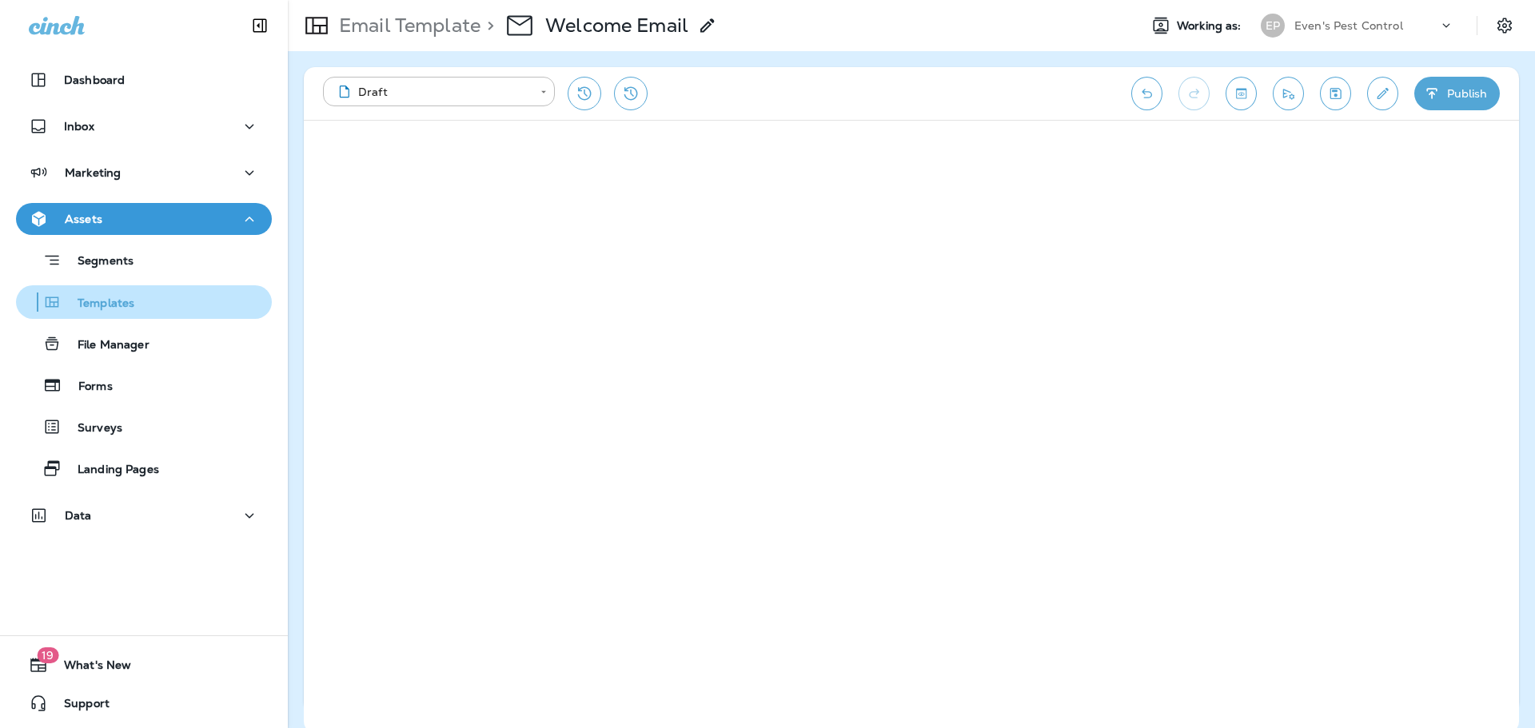
click at [114, 307] on p "Templates" at bounding box center [98, 304] width 73 height 15
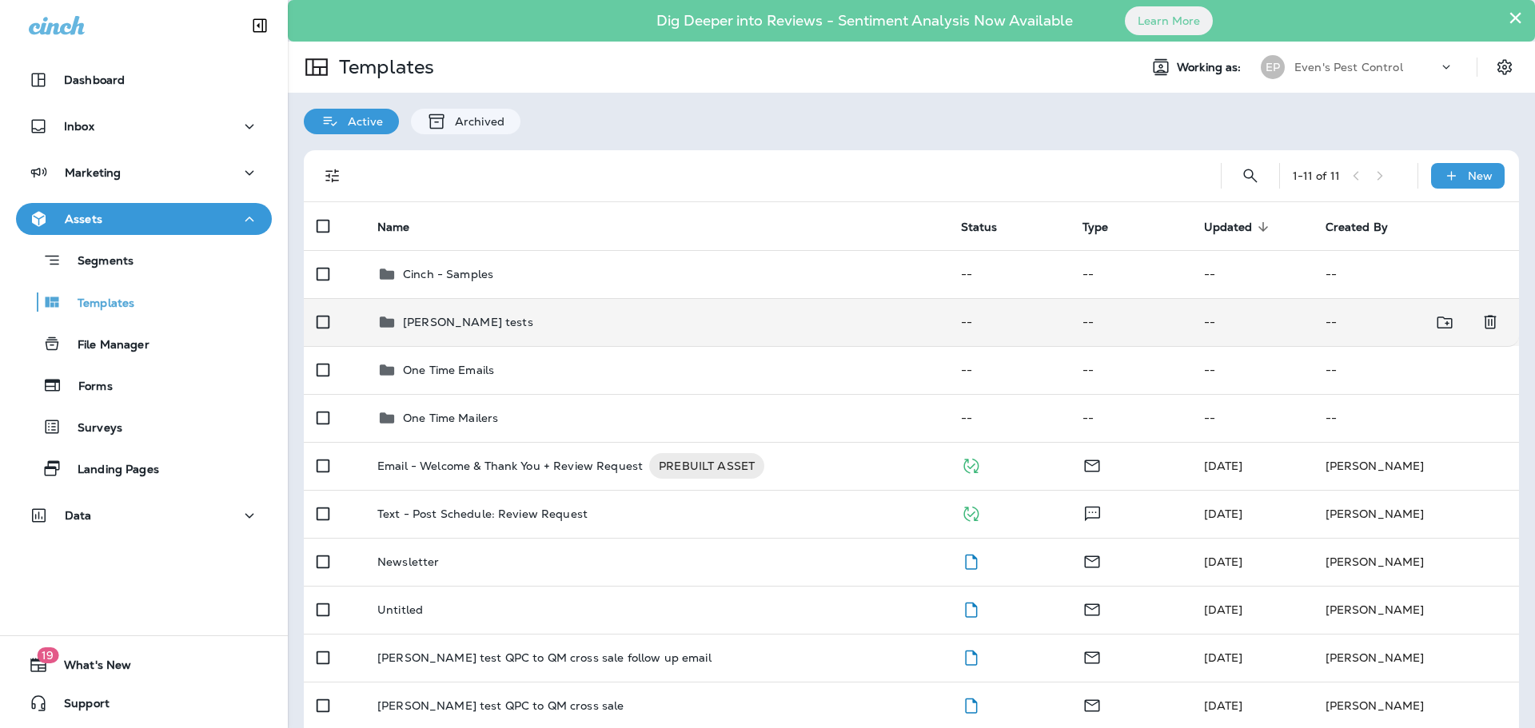
click at [472, 320] on p "[PERSON_NAME] tests" at bounding box center [468, 322] width 130 height 13
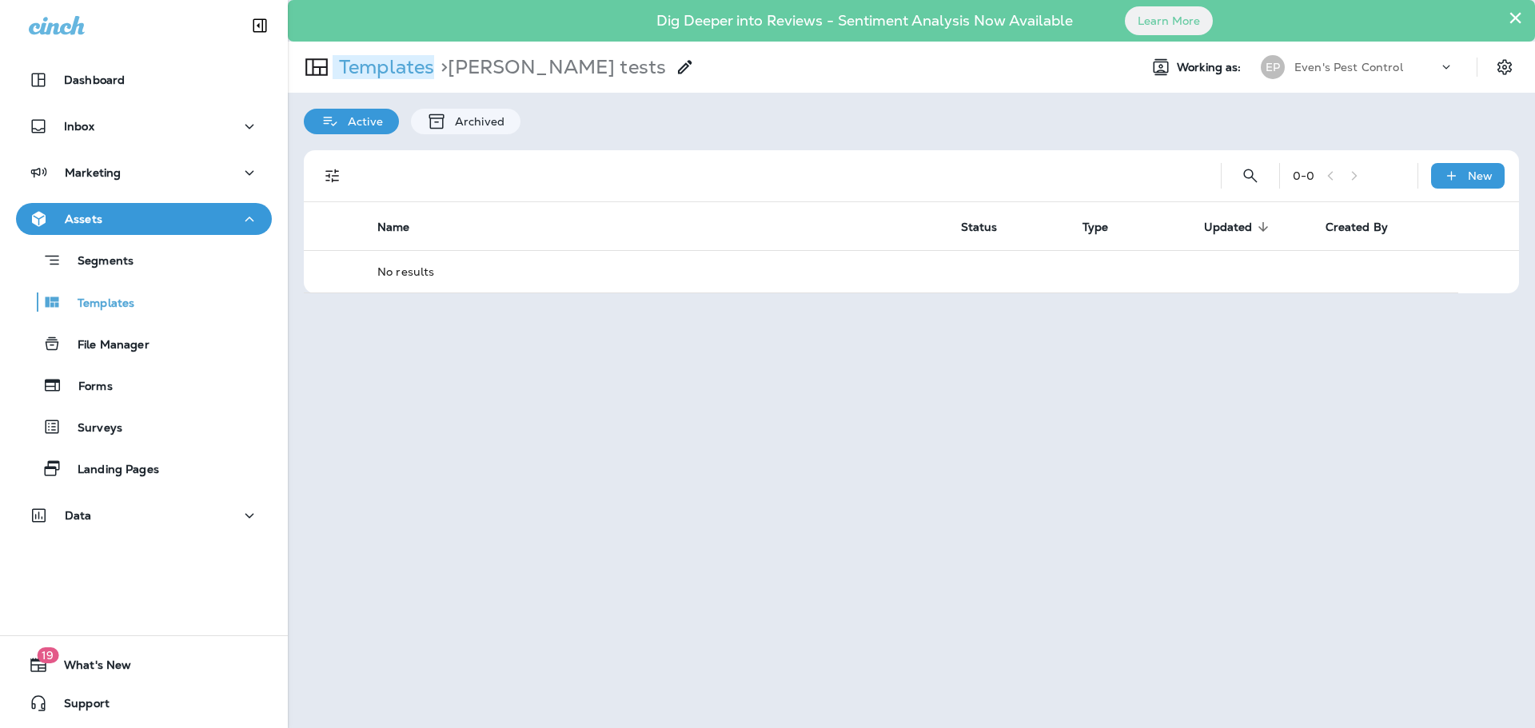
click at [412, 74] on p "Templates" at bounding box center [384, 67] width 102 height 24
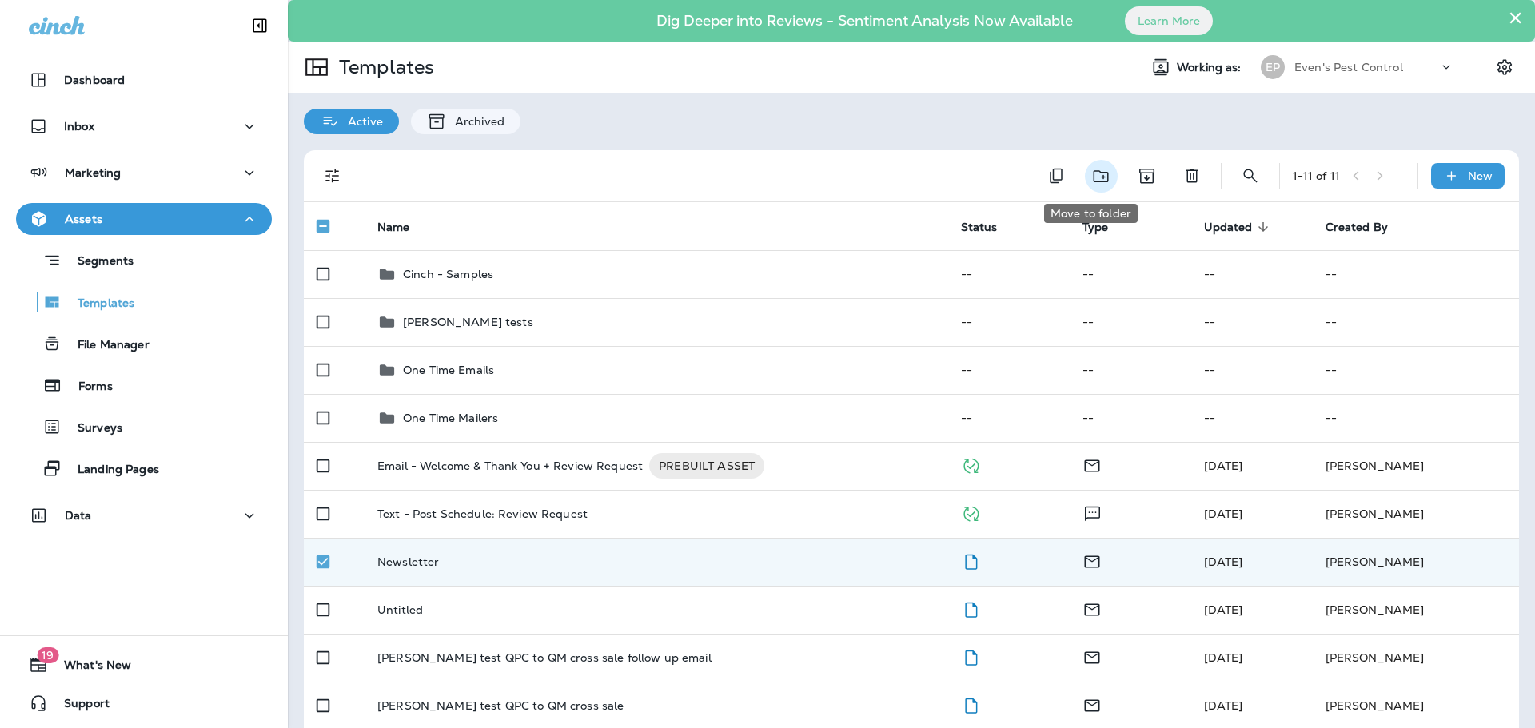
click at [1093, 181] on icon "Move to folder" at bounding box center [1100, 176] width 15 height 12
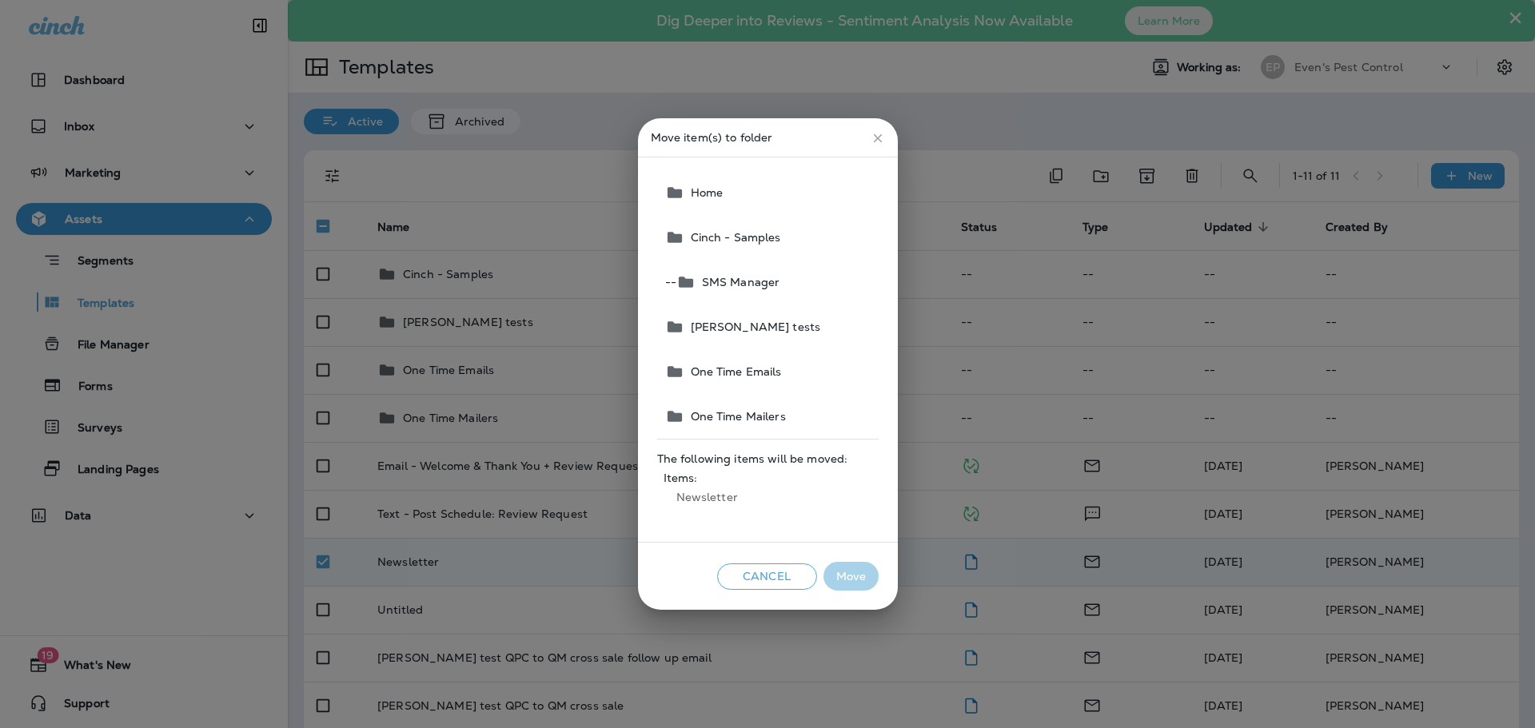
click at [742, 329] on span "[PERSON_NAME] tests" at bounding box center [752, 327] width 137 height 13
click at [844, 583] on button "Move" at bounding box center [850, 577] width 55 height 30
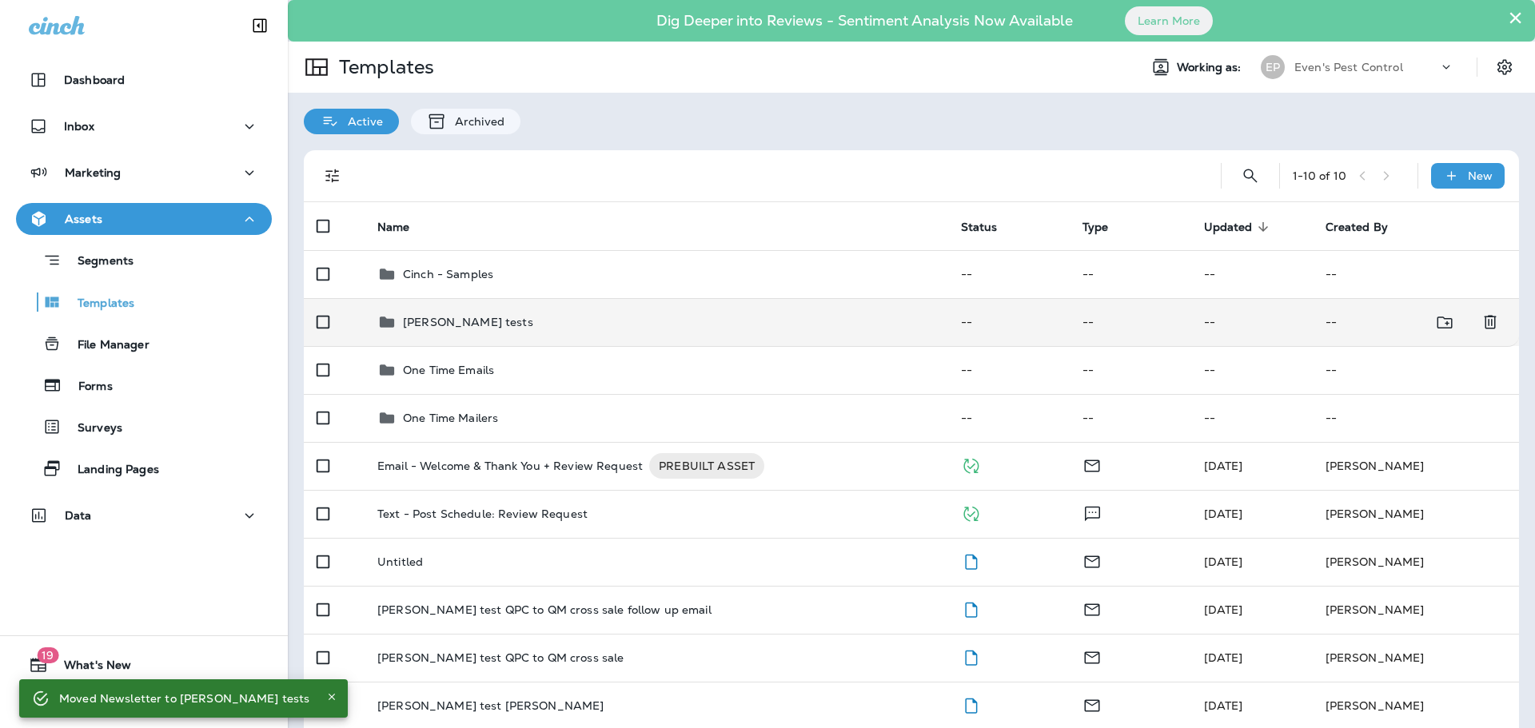
click at [460, 328] on p "[PERSON_NAME] tests" at bounding box center [468, 322] width 130 height 13
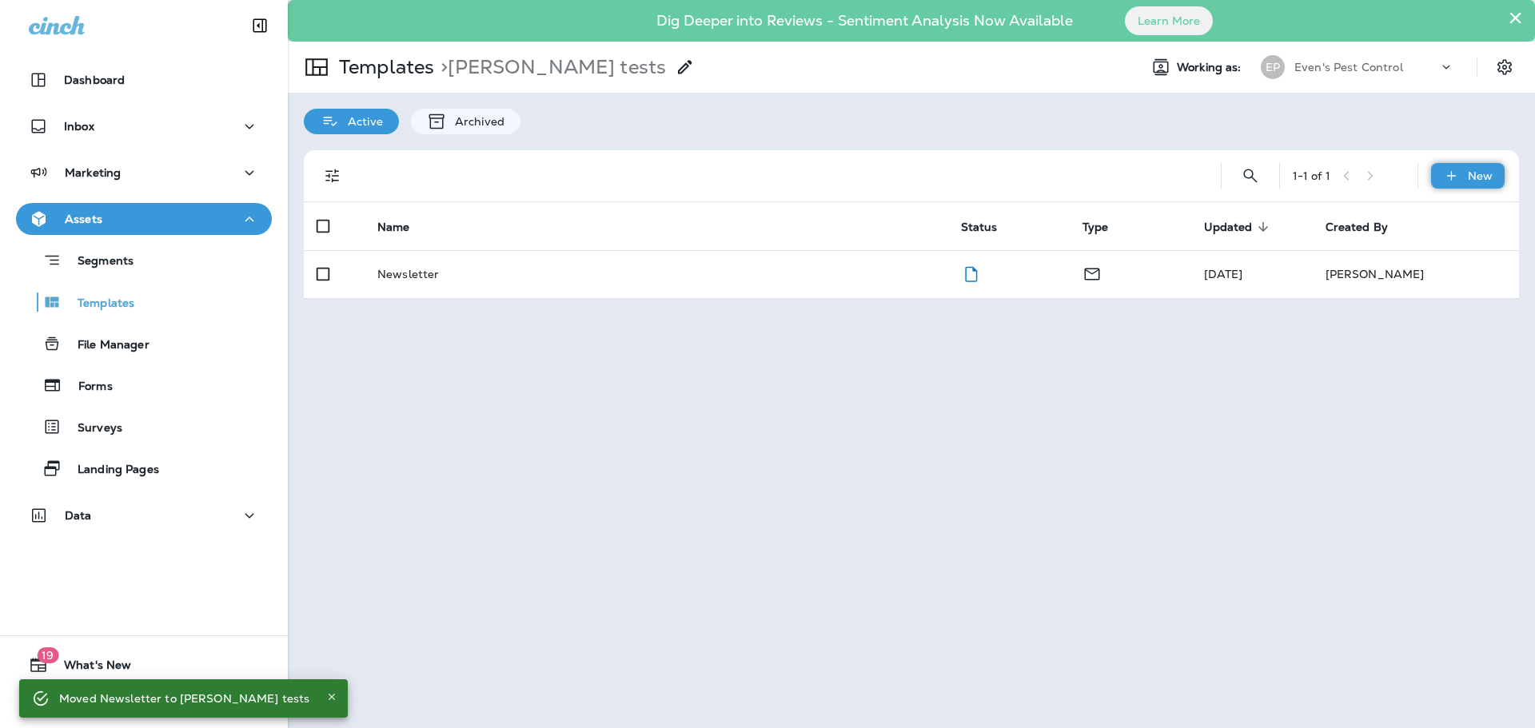
click at [1453, 175] on icon at bounding box center [1451, 176] width 17 height 16
click at [1471, 224] on li "New Template" at bounding box center [1456, 217] width 135 height 38
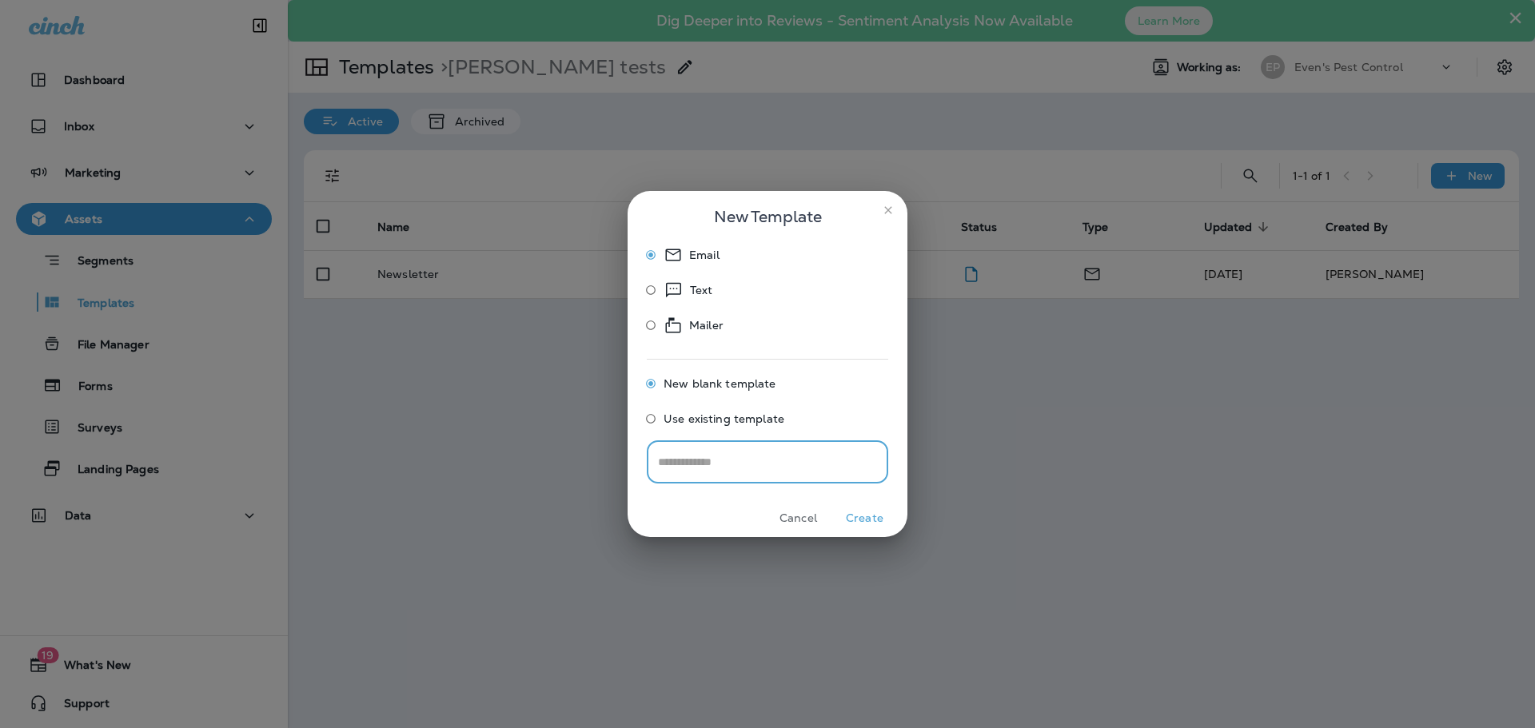
click at [771, 465] on input "text" at bounding box center [767, 462] width 241 height 42
type input "*"
type input "**********"
click at [872, 517] on button "Create" at bounding box center [864, 518] width 60 height 25
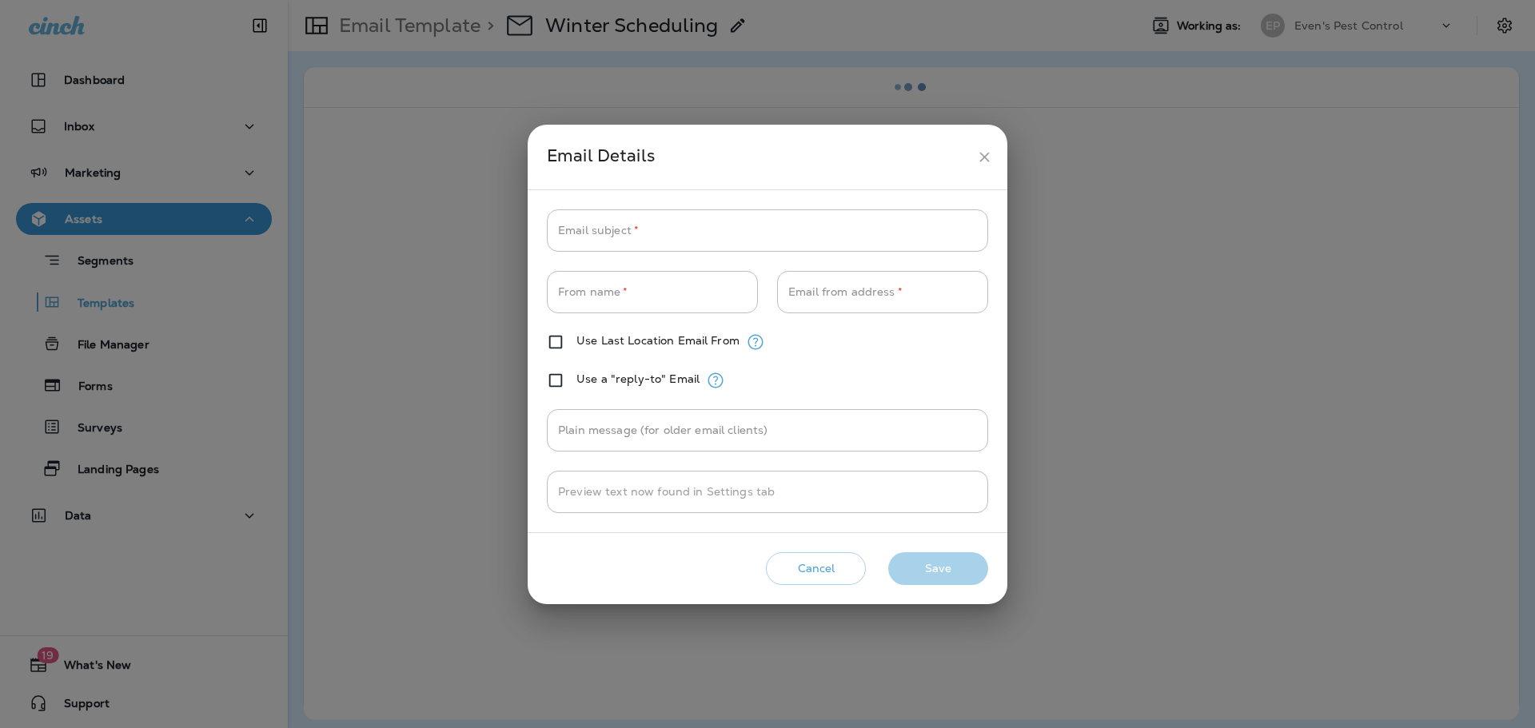
type input "**********"
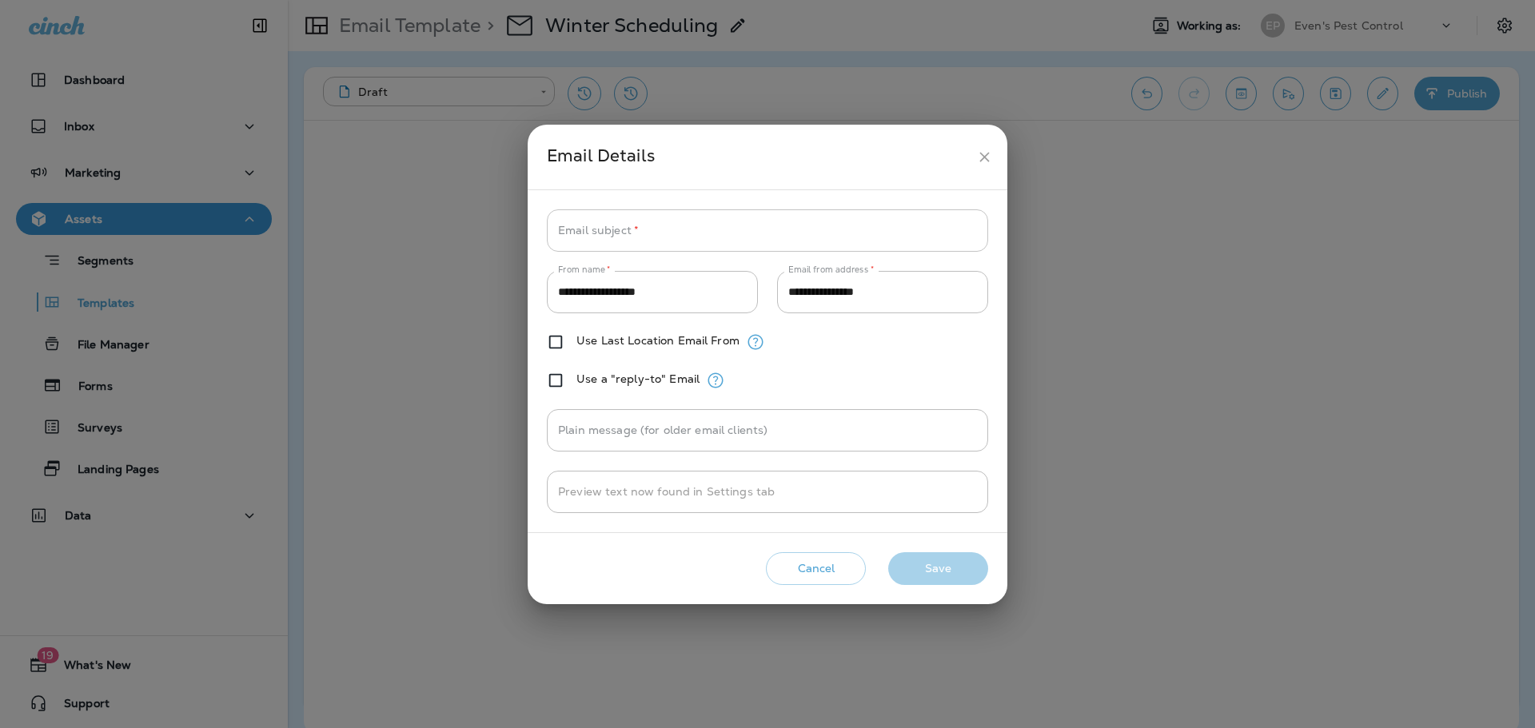
click at [767, 230] on input "Email subject   *" at bounding box center [767, 230] width 441 height 42
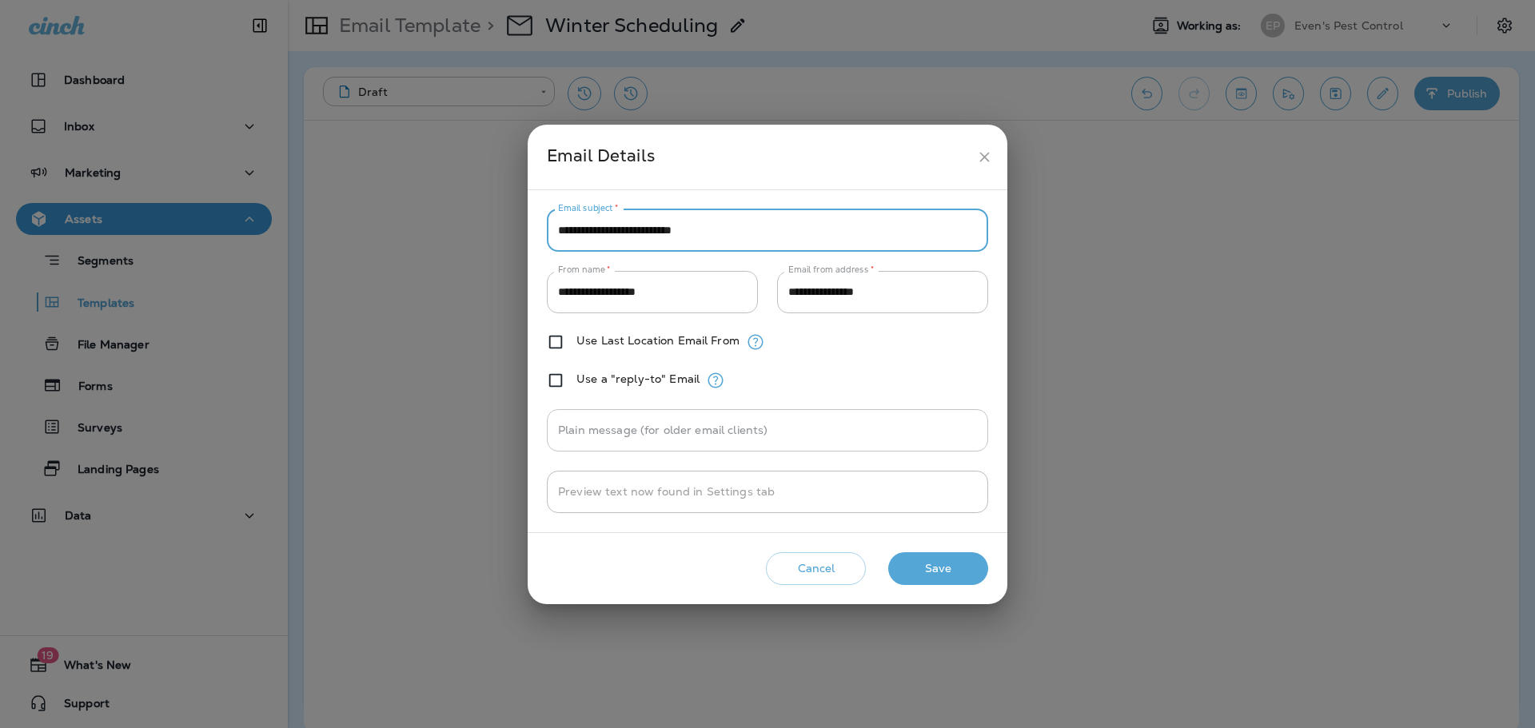
type input "**********"
click at [741, 421] on input "Plain message (for older email clients)" at bounding box center [767, 430] width 441 height 42
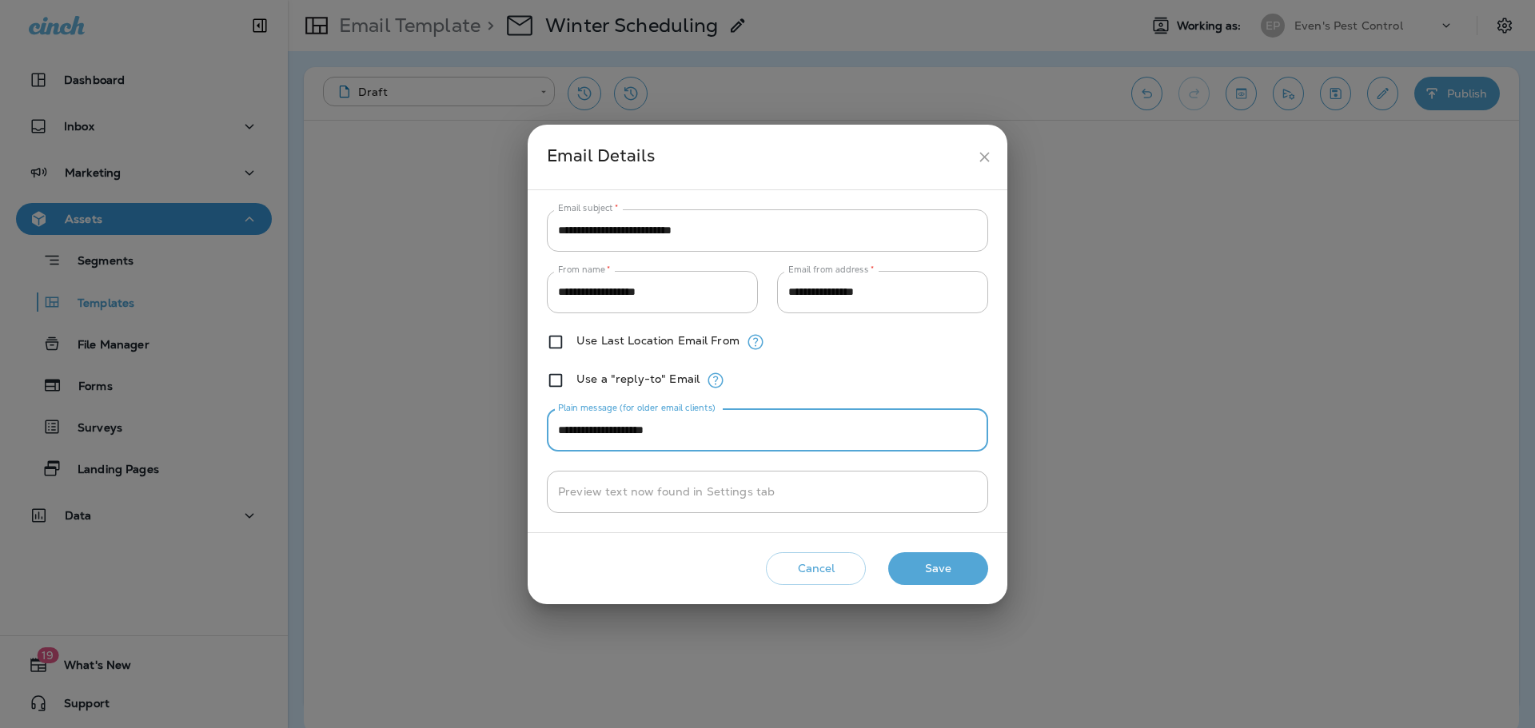
type input "**********"
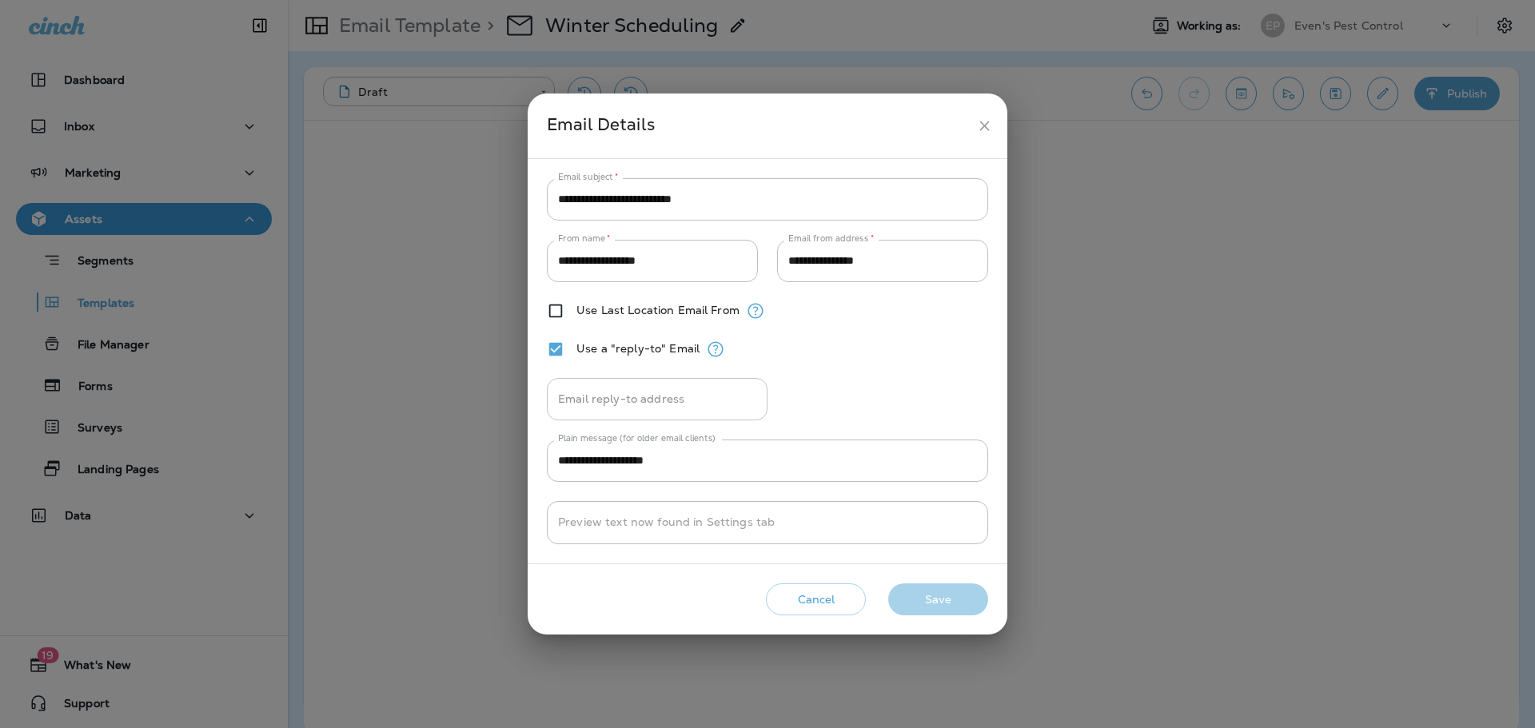
click at [706, 399] on input "Email reply-to address" at bounding box center [657, 399] width 221 height 42
click at [556, 348] on div "Use a "reply-to" Email" at bounding box center [767, 349] width 441 height 19
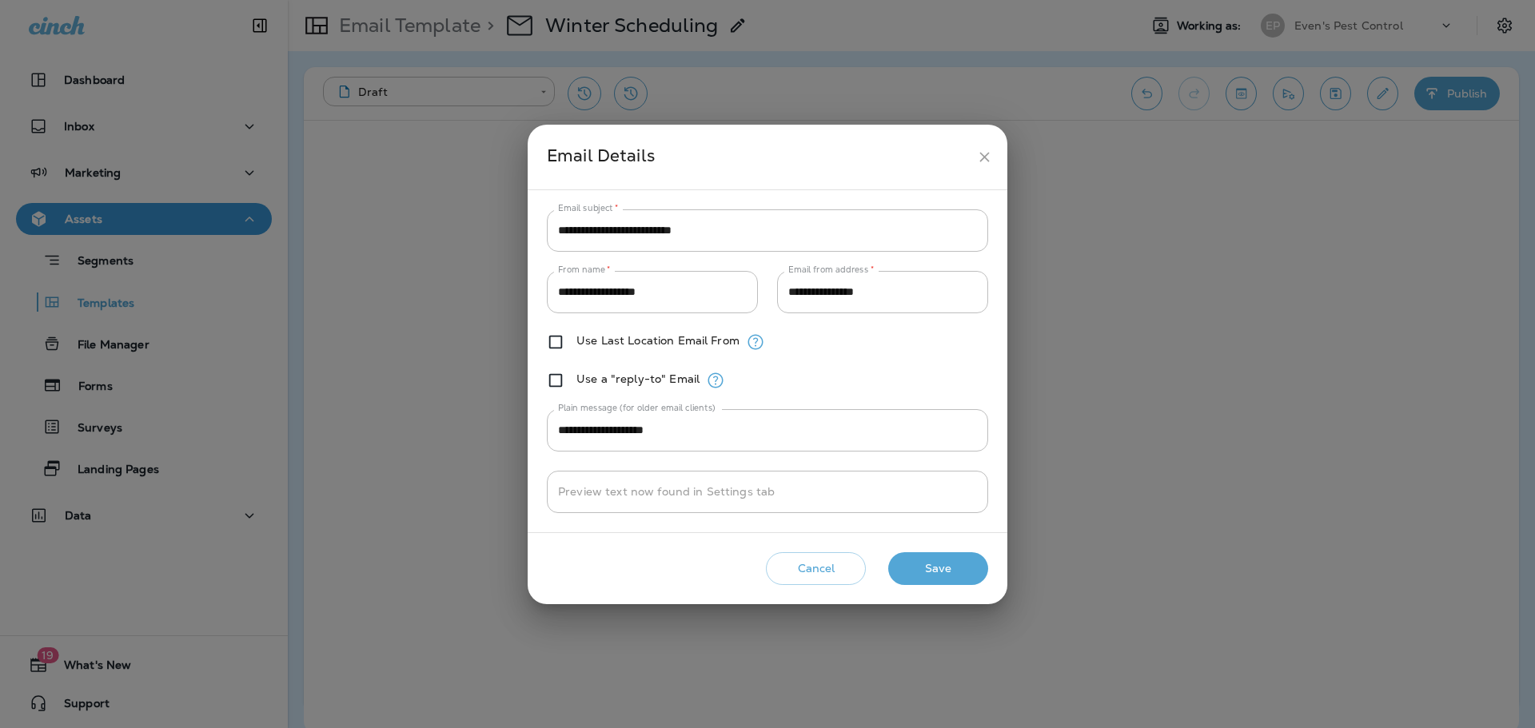
click at [947, 575] on button "Save" at bounding box center [938, 568] width 100 height 33
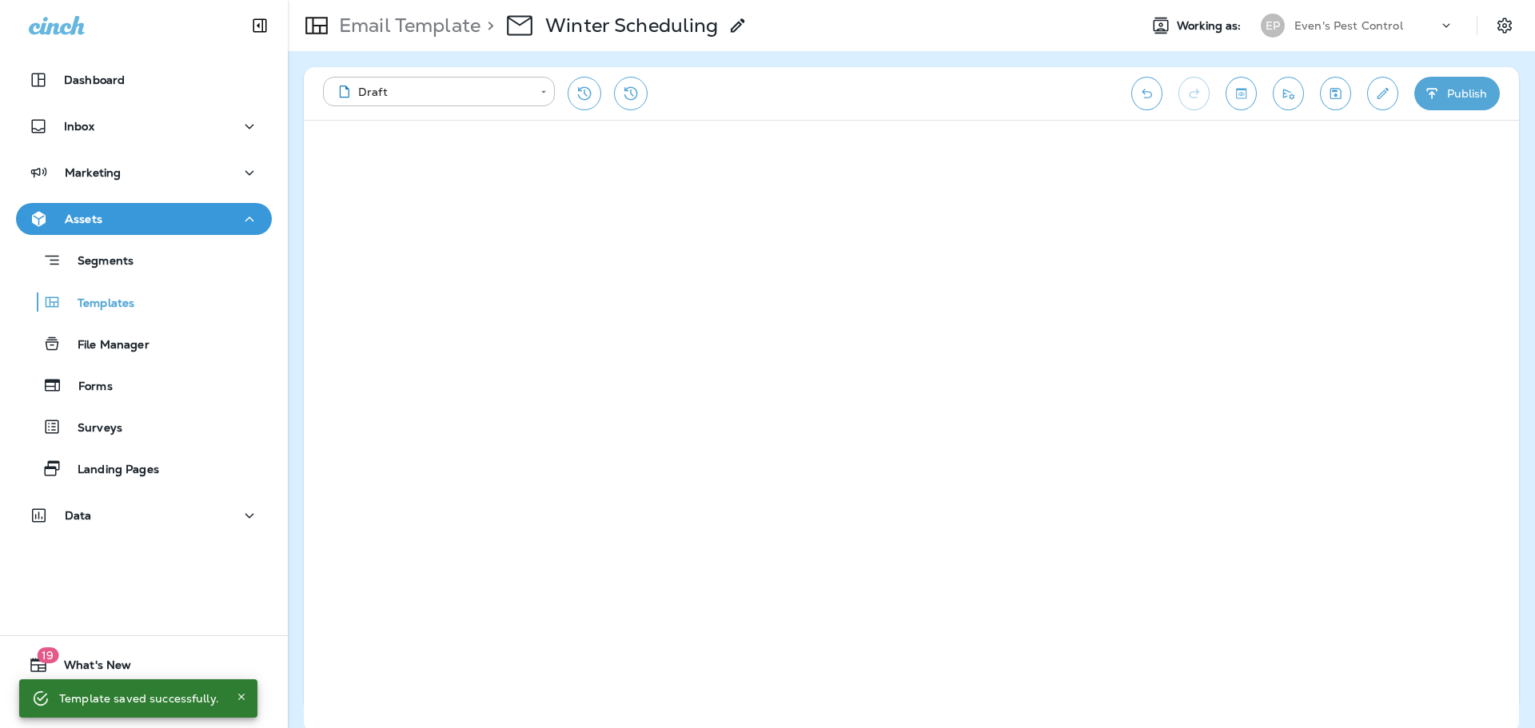
click at [736, 30] on use at bounding box center [737, 25] width 14 height 14
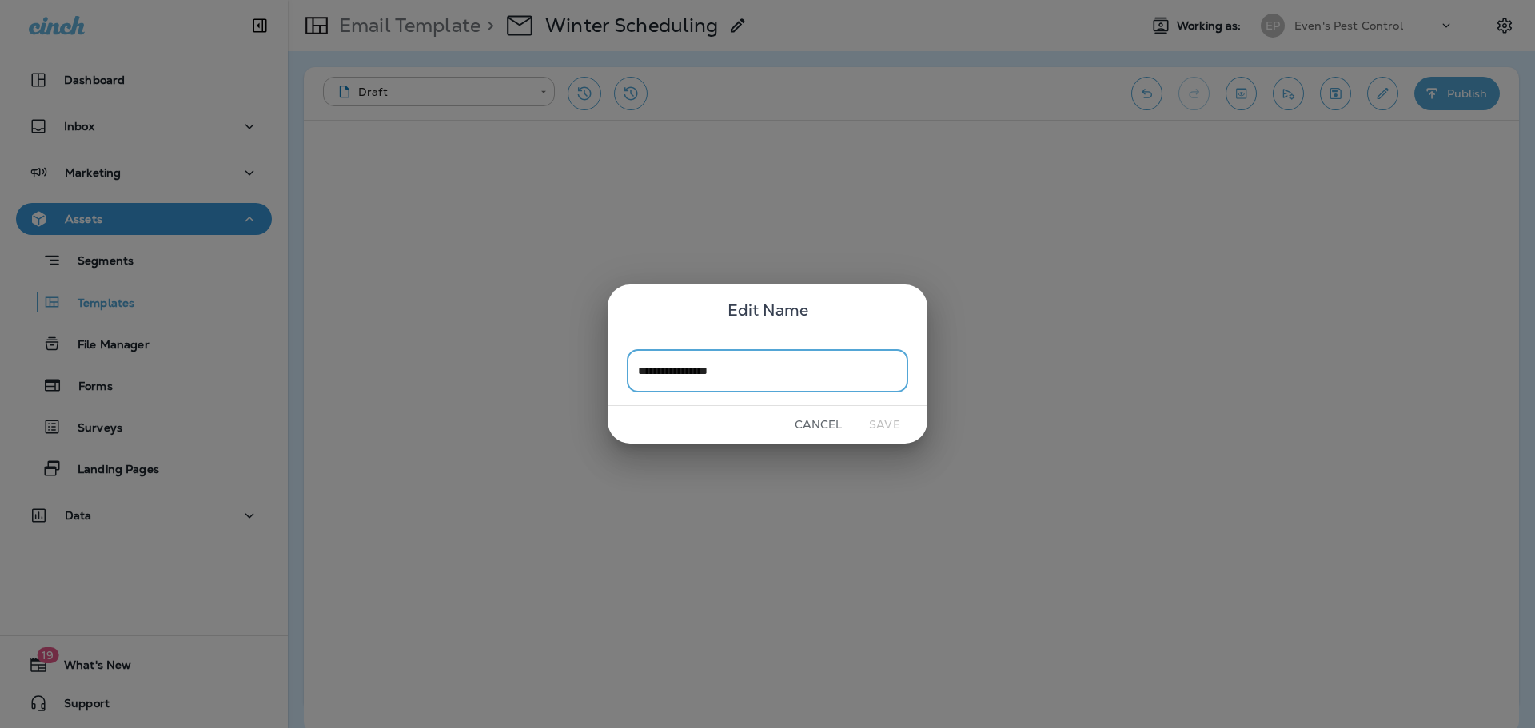
click at [1044, 108] on div "**********" at bounding box center [767, 364] width 1535 height 728
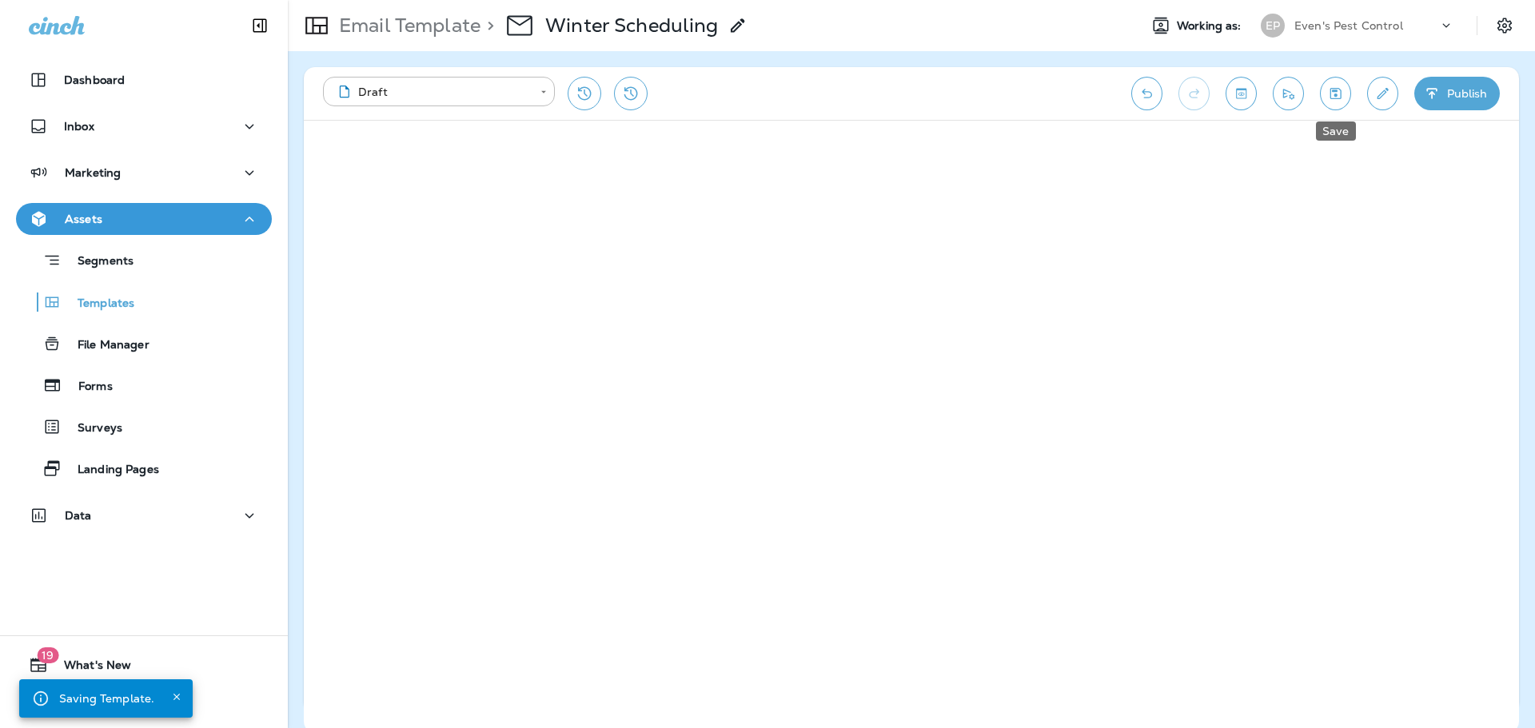
click at [1331, 94] on icon "Save" at bounding box center [1335, 94] width 17 height 16
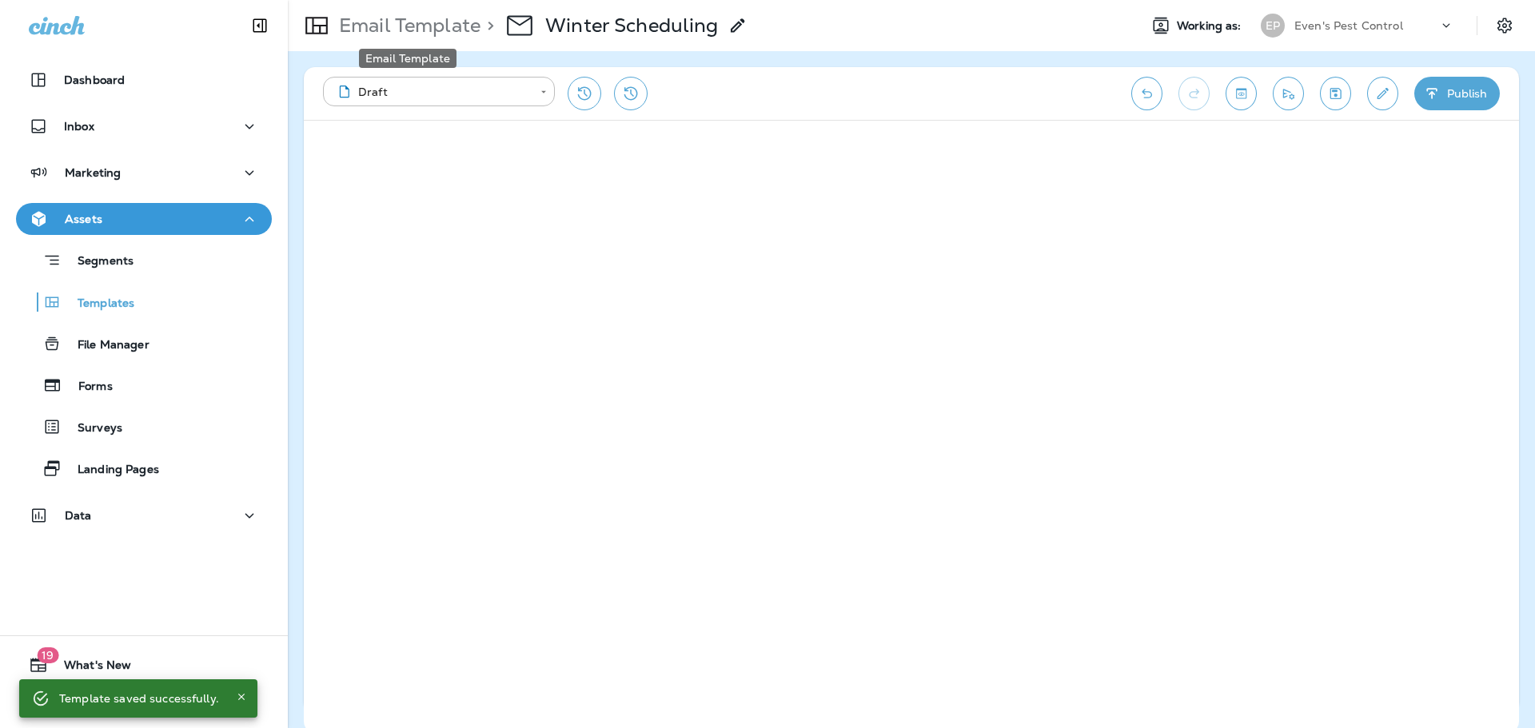
click at [460, 22] on p "Email Template" at bounding box center [407, 26] width 148 height 24
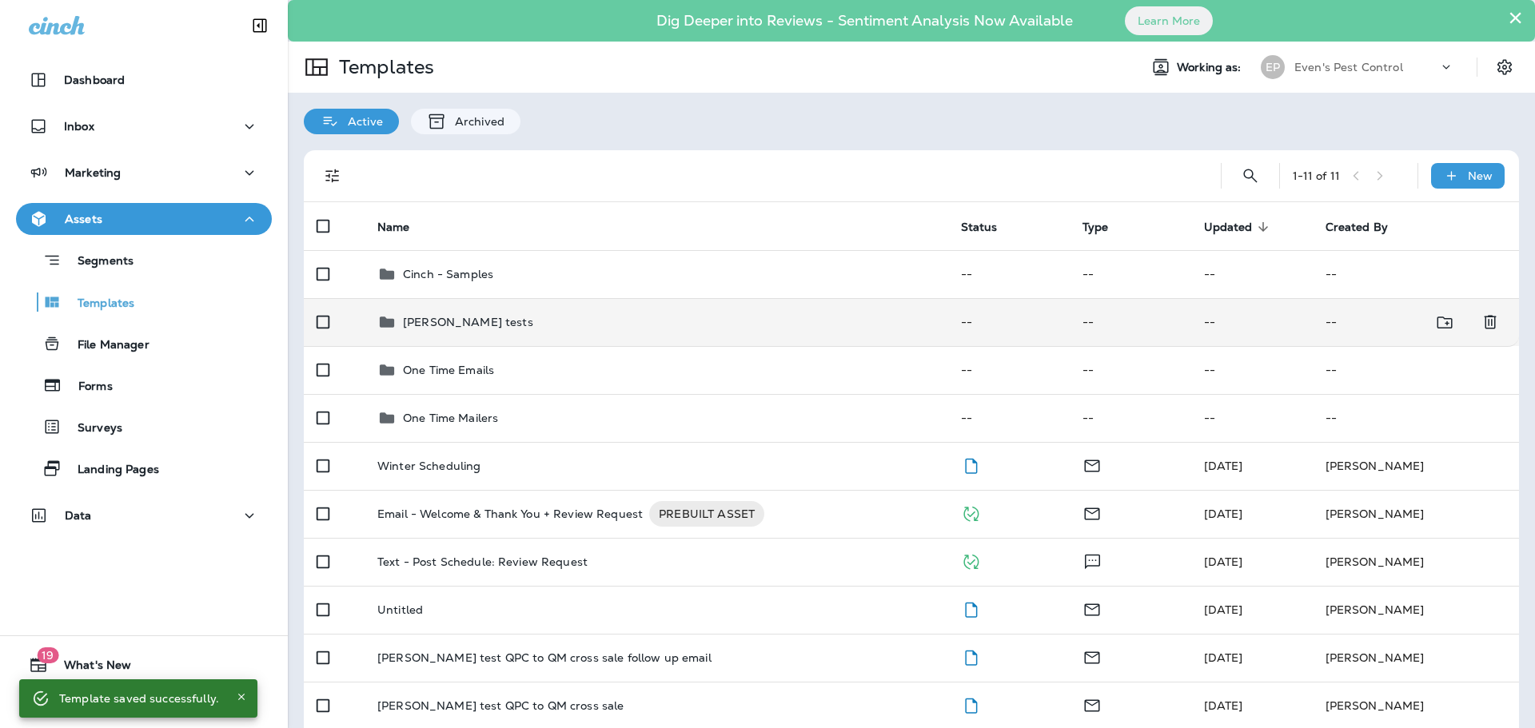
click at [462, 335] on td "[PERSON_NAME] tests" at bounding box center [655, 322] width 583 height 48
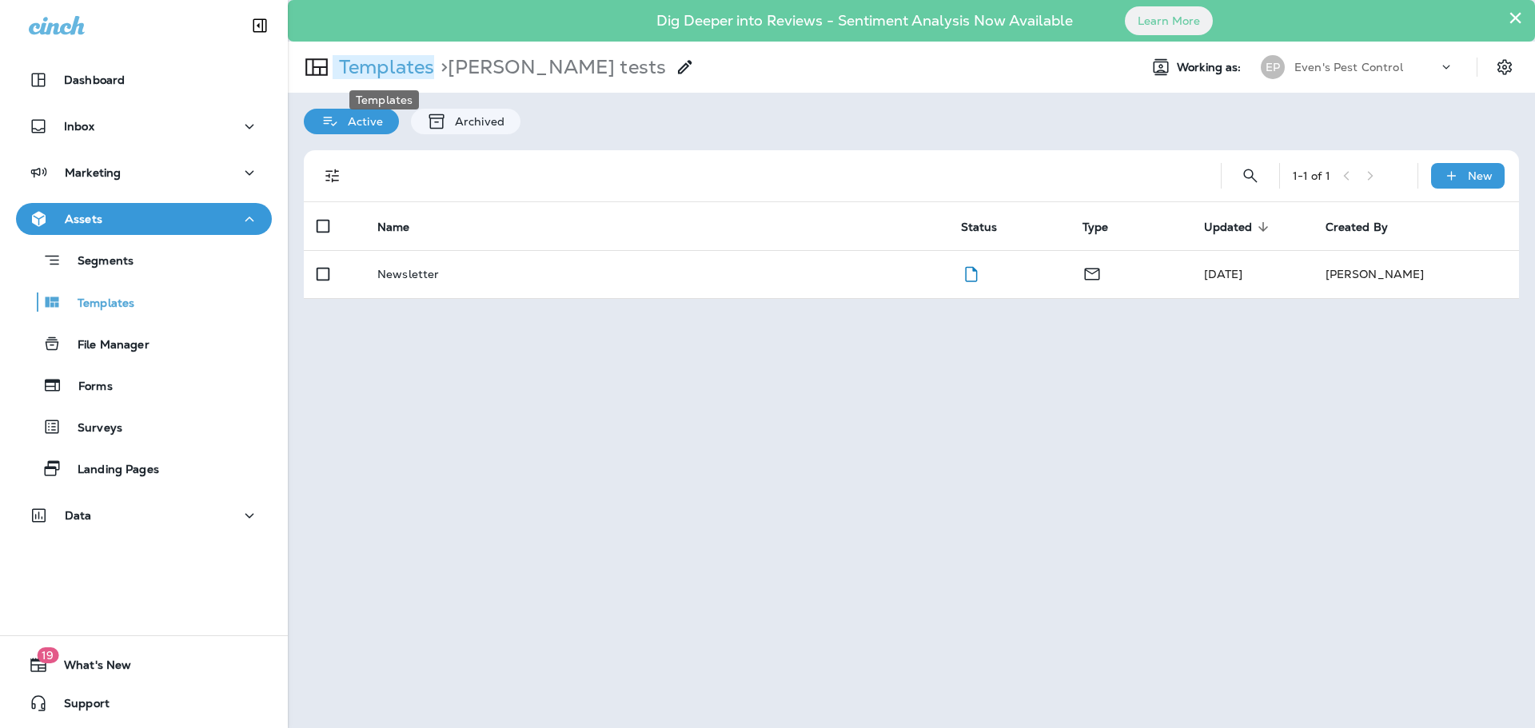
click at [413, 55] on p "Templates" at bounding box center [384, 67] width 102 height 24
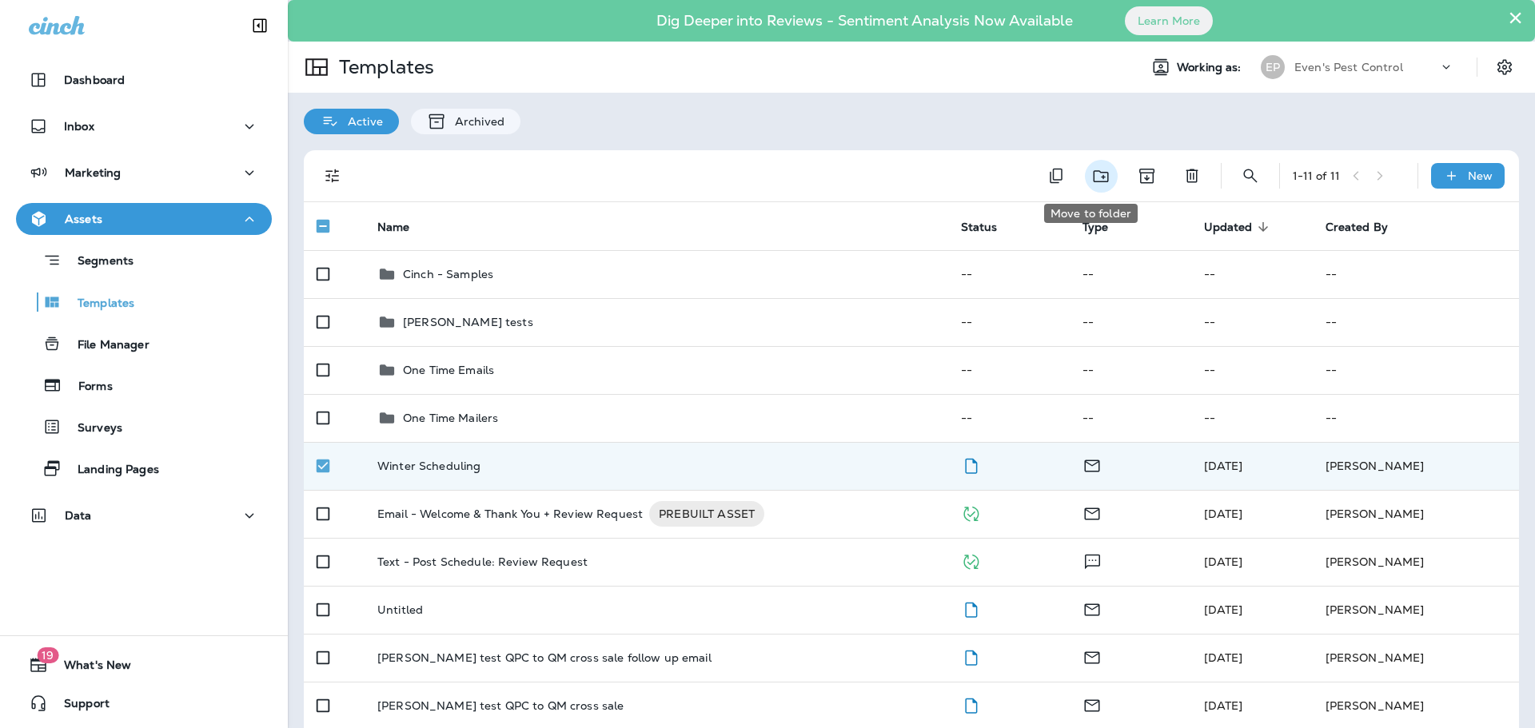
click at [1093, 177] on icon "Move to folder" at bounding box center [1100, 176] width 15 height 12
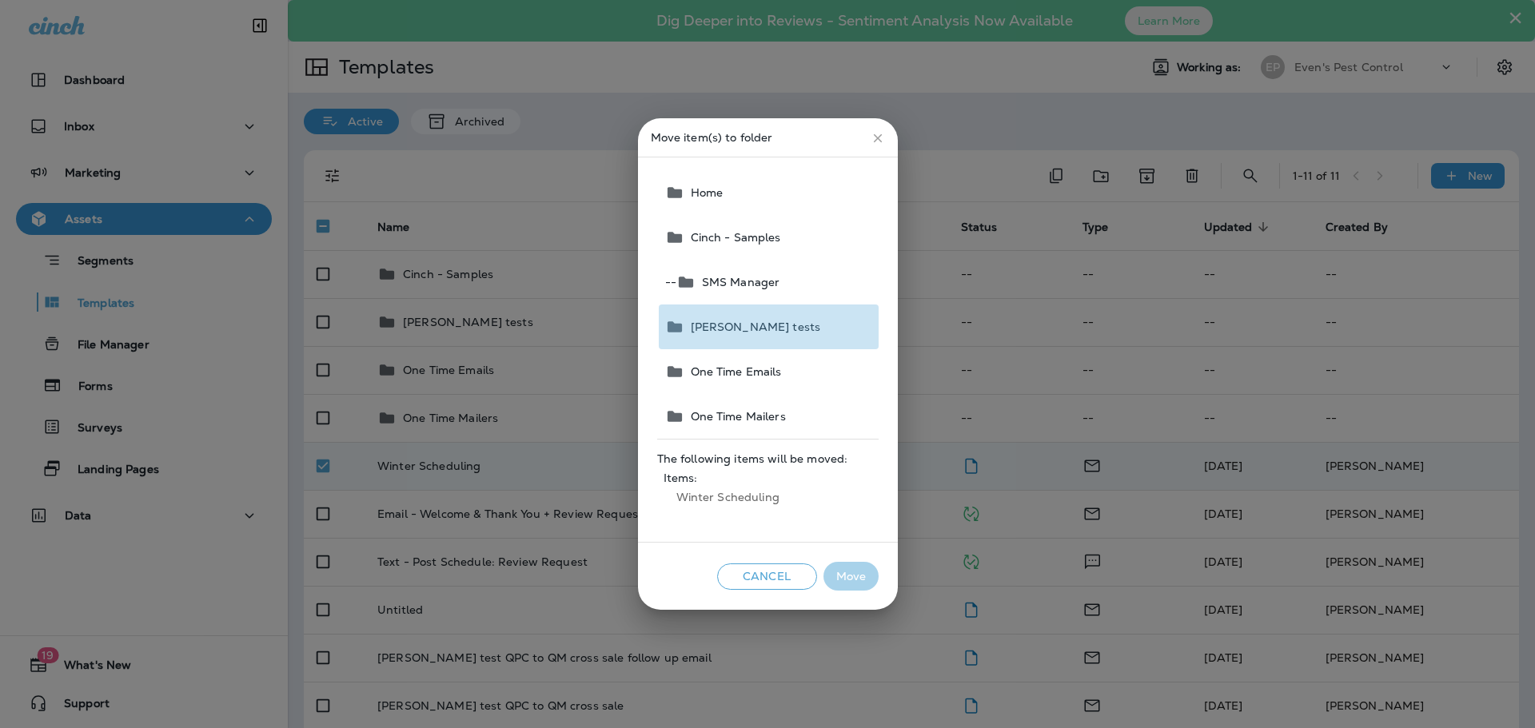
click at [718, 327] on span "[PERSON_NAME] tests" at bounding box center [752, 327] width 137 height 13
click at [859, 577] on button "Move" at bounding box center [850, 577] width 55 height 30
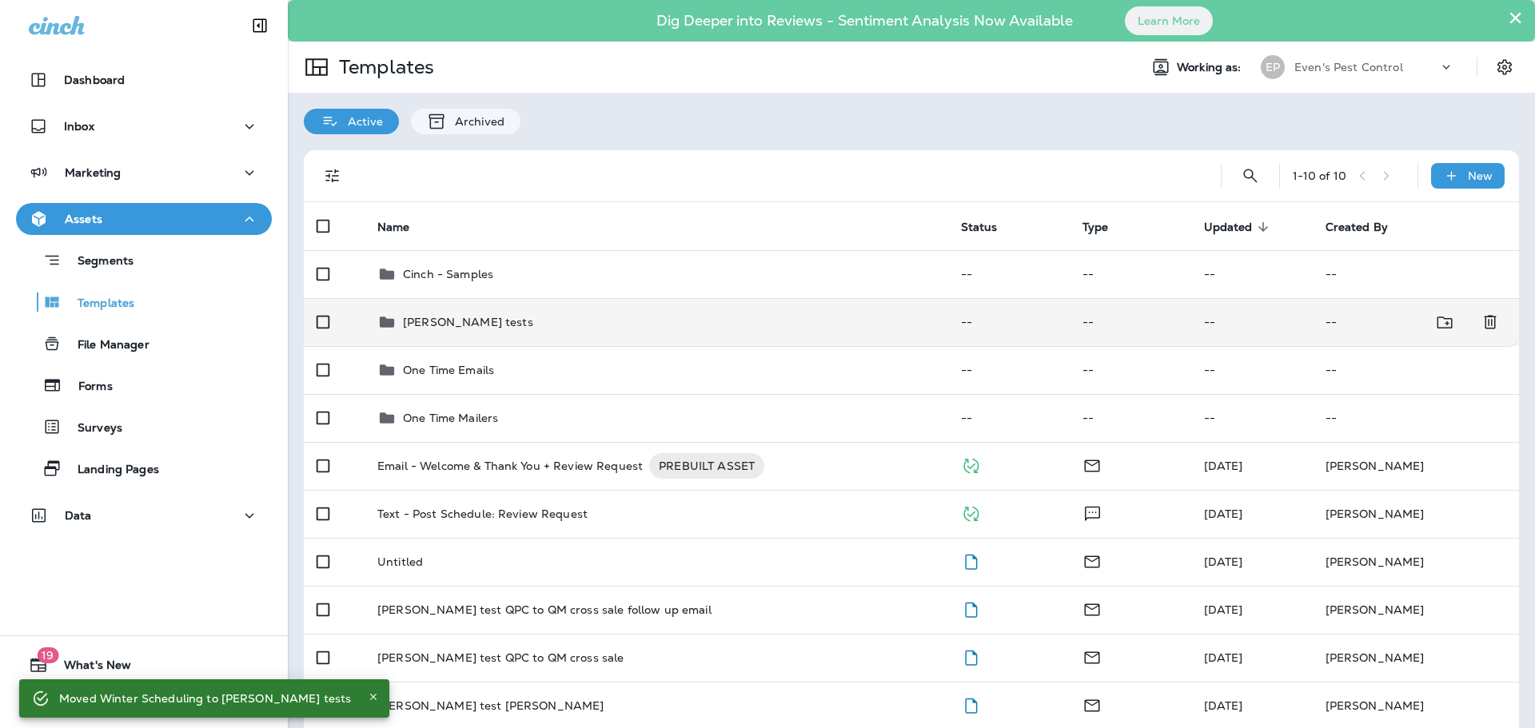
click at [442, 317] on p "[PERSON_NAME] tests" at bounding box center [468, 322] width 130 height 13
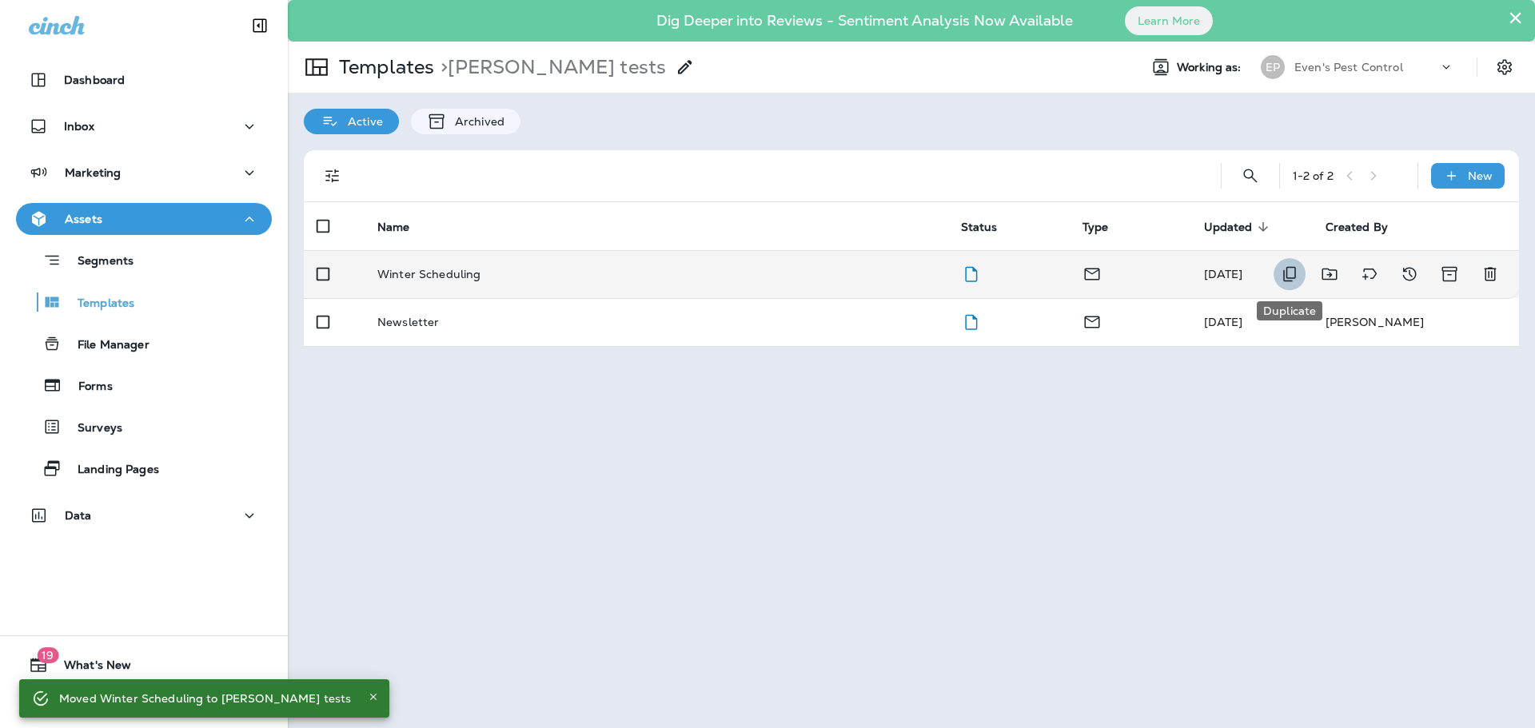
click at [1283, 269] on icon "Duplicate" at bounding box center [1289, 274] width 19 height 19
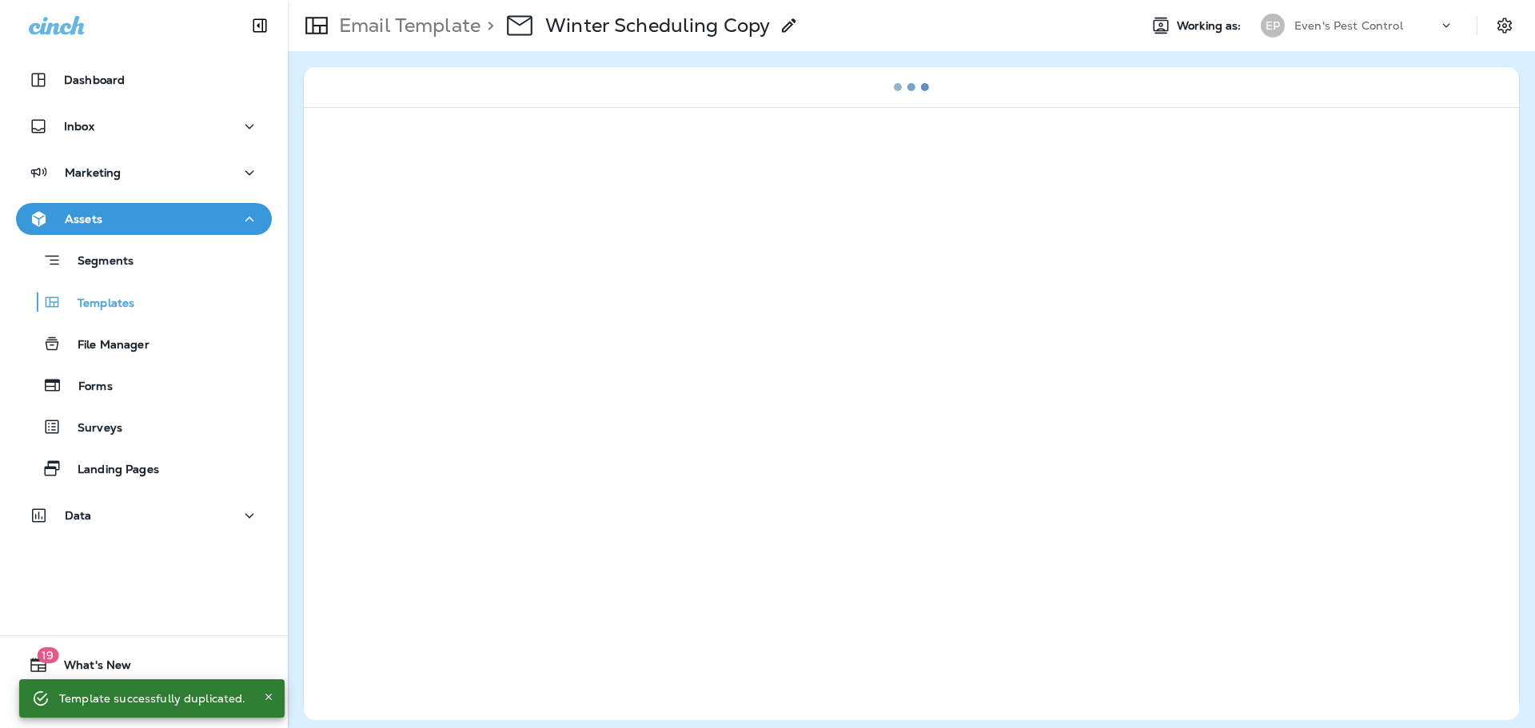
click at [787, 26] on use at bounding box center [789, 25] width 14 height 14
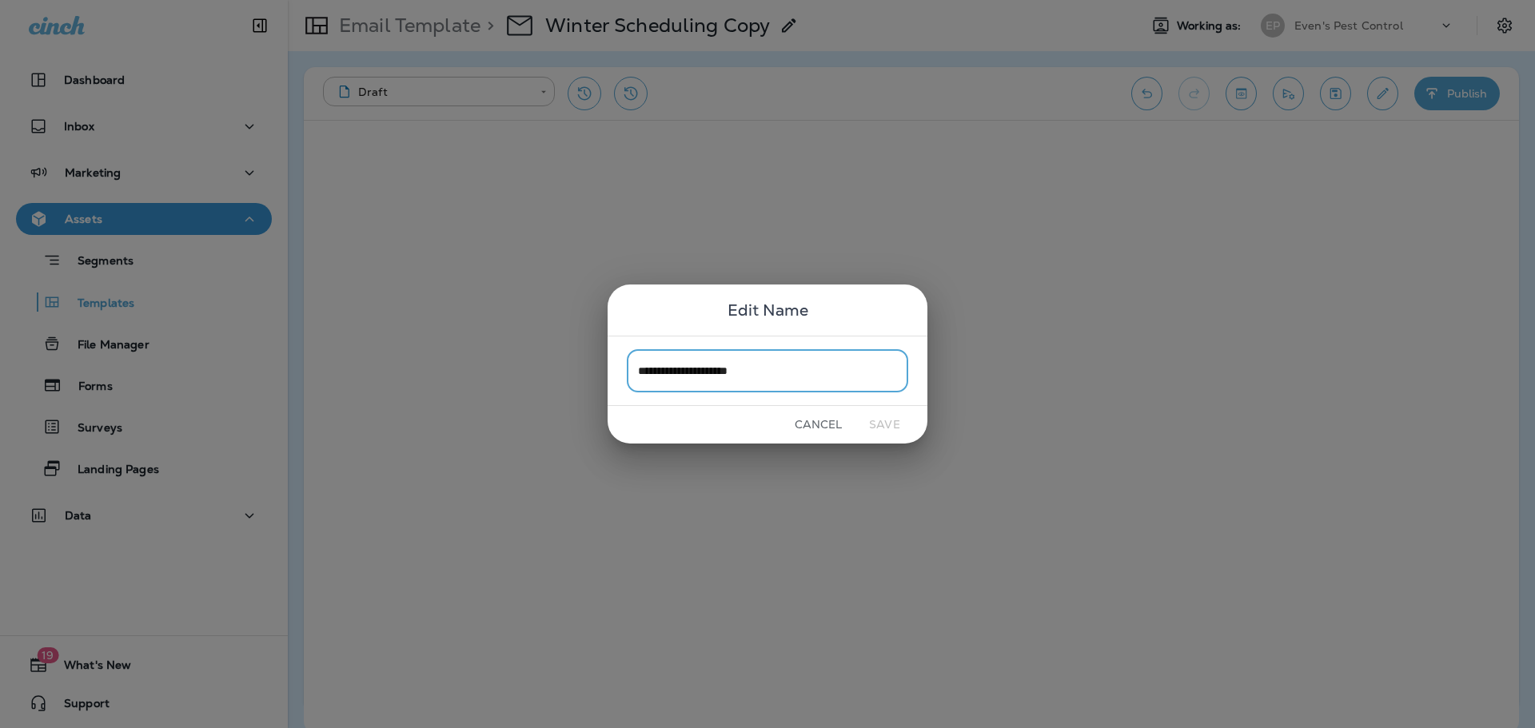
type input "*"
type input "**********"
click at [871, 424] on button "Save" at bounding box center [884, 424] width 60 height 25
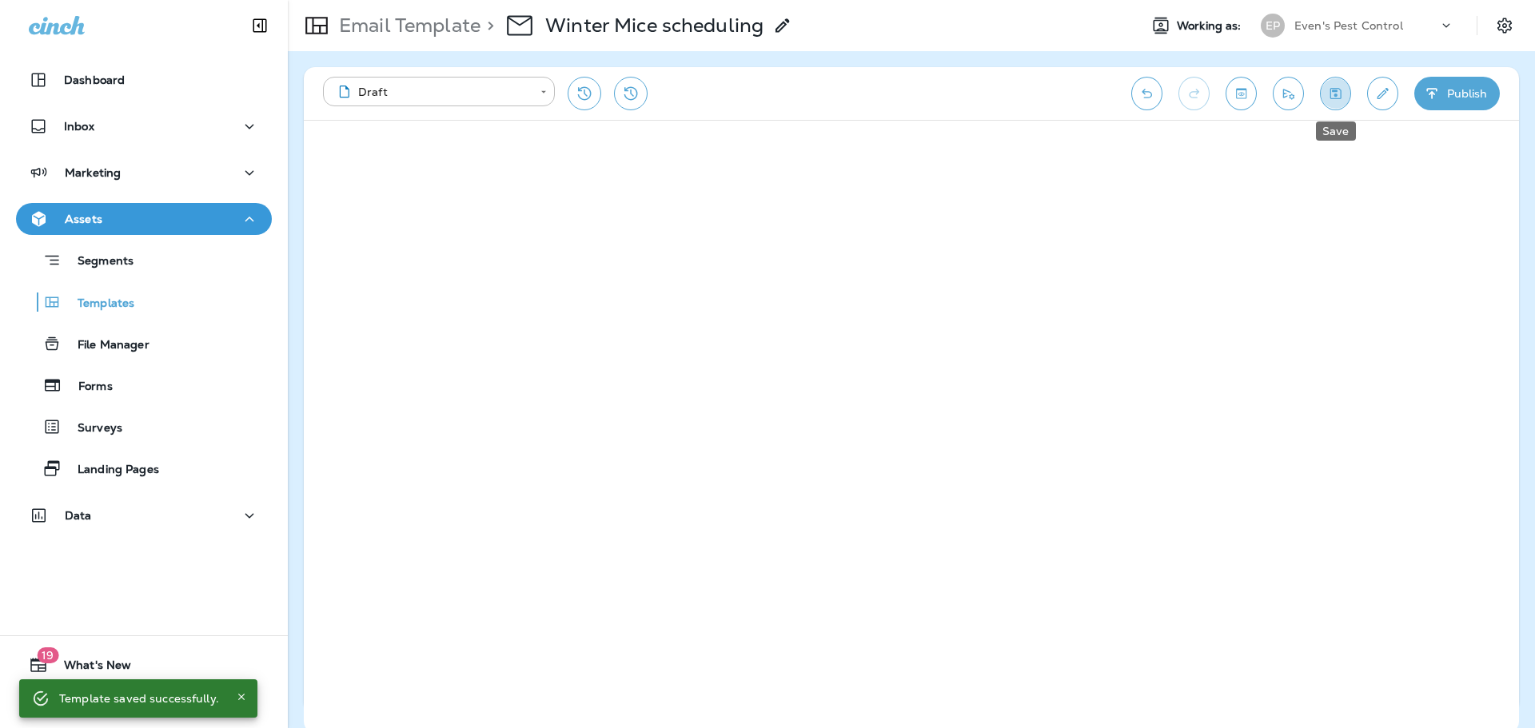
click at [1337, 95] on icon "Save" at bounding box center [1335, 94] width 17 height 16
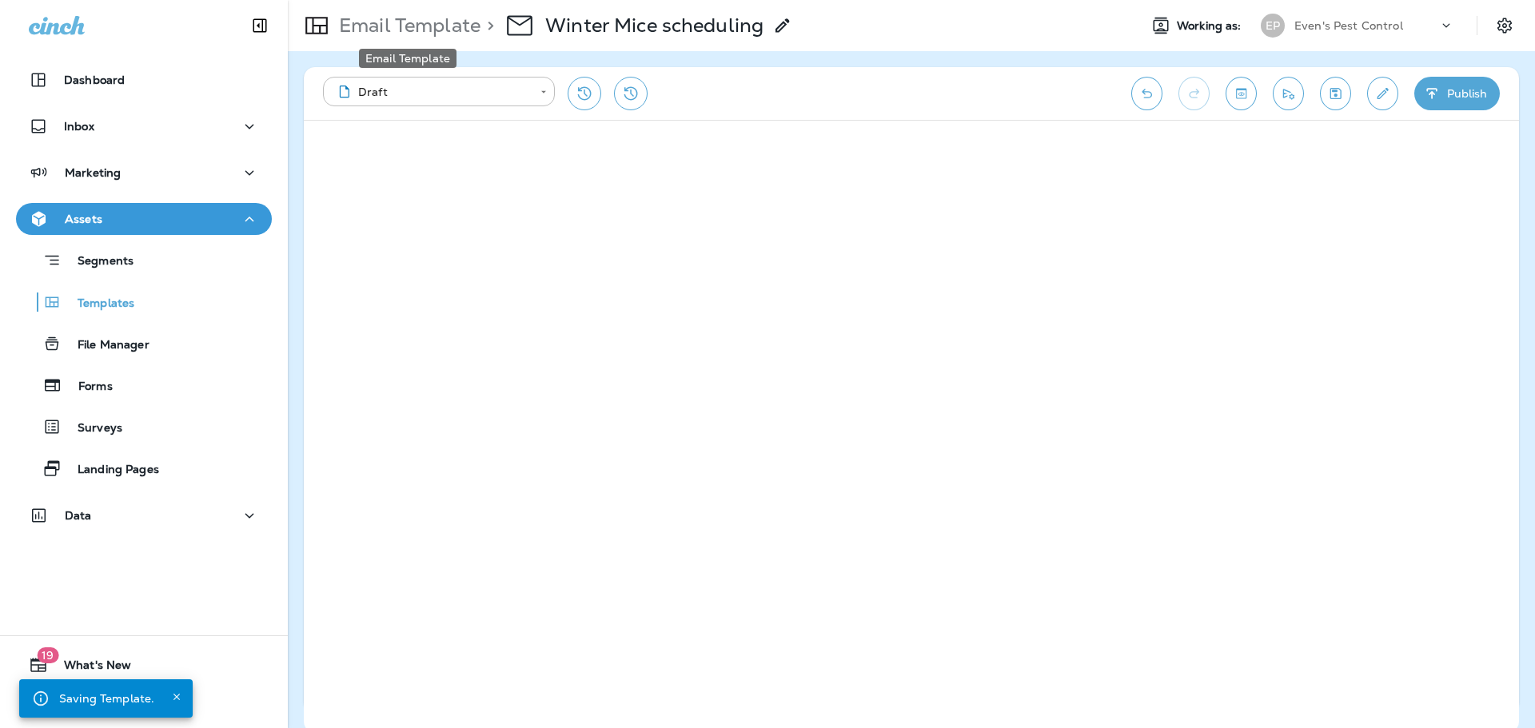
click at [461, 31] on p "Email Template" at bounding box center [407, 26] width 148 height 24
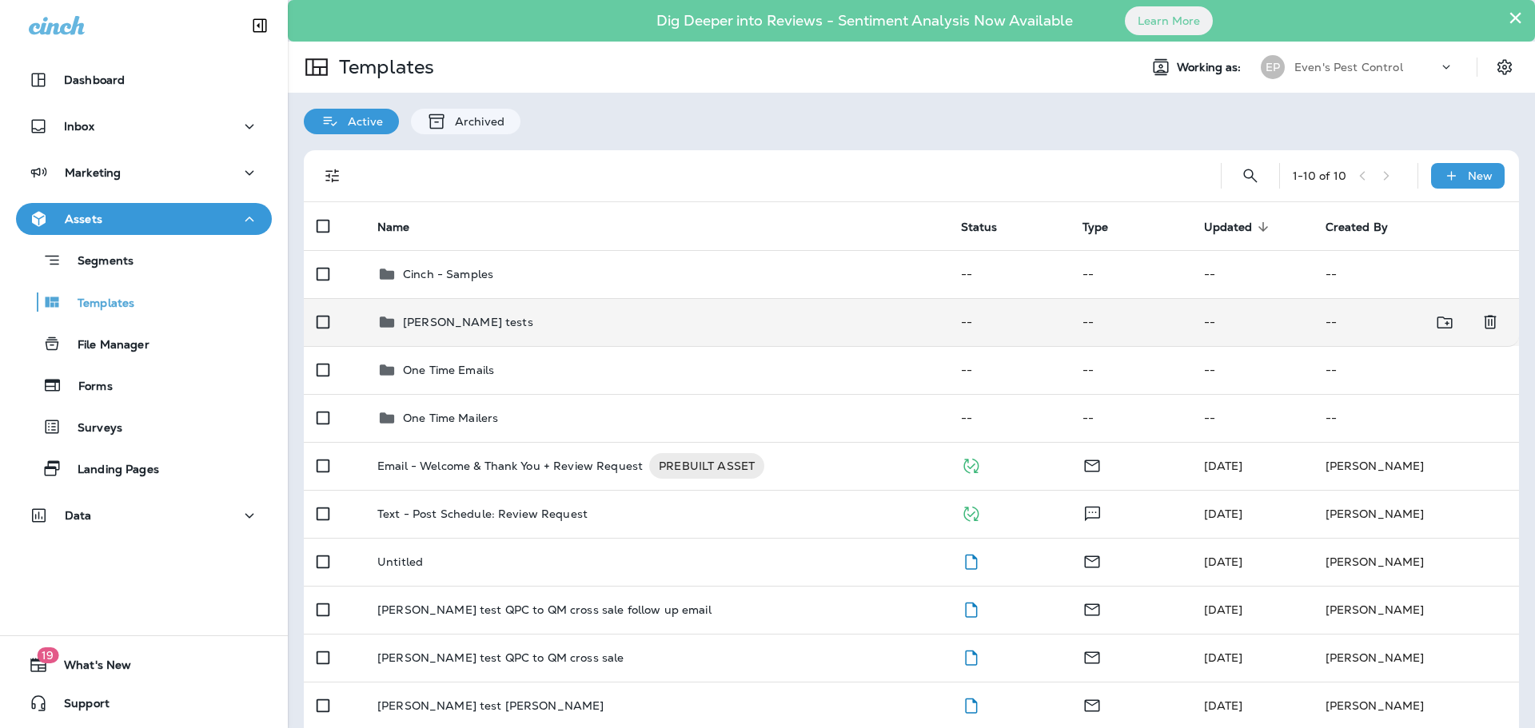
click at [446, 339] on td "[PERSON_NAME] tests" at bounding box center [655, 322] width 583 height 48
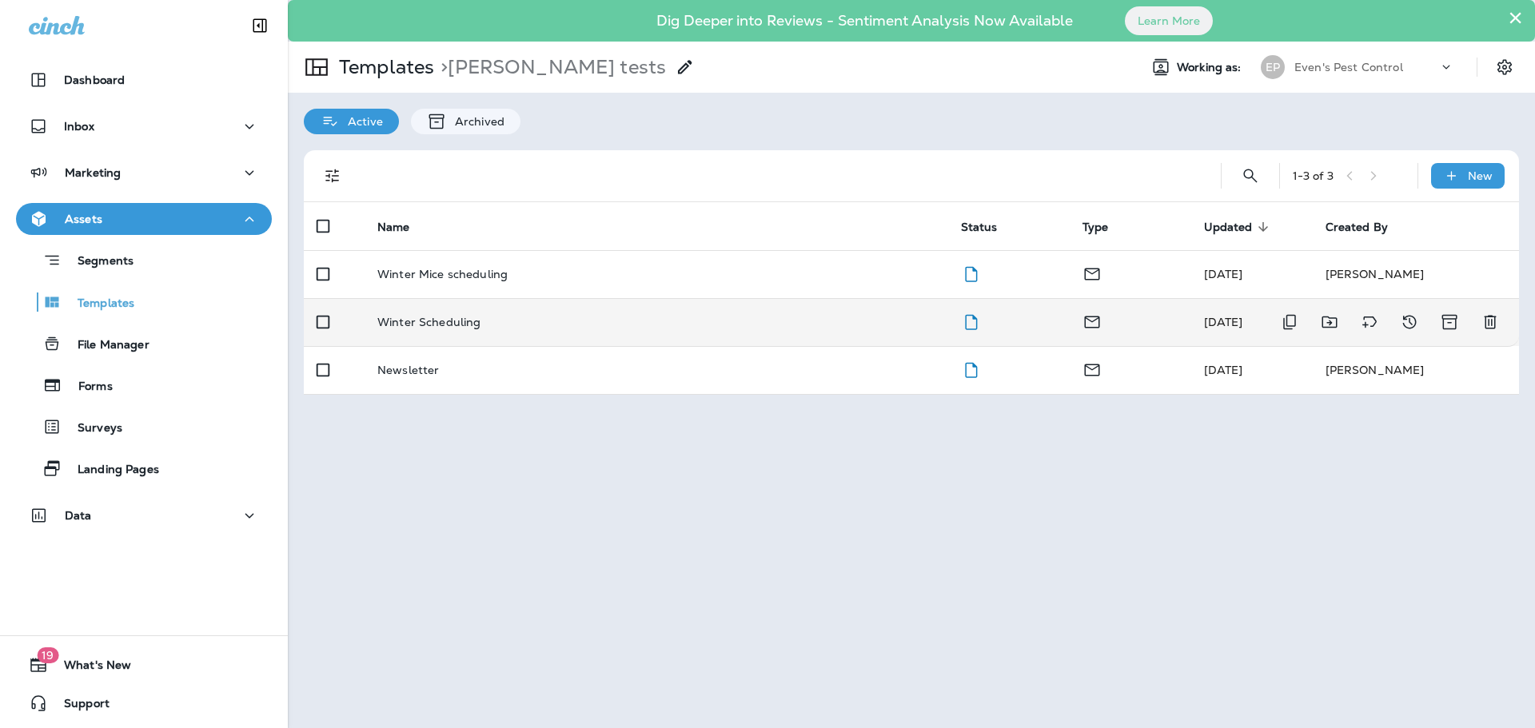
click at [456, 324] on p "Winter Scheduling" at bounding box center [428, 322] width 103 height 13
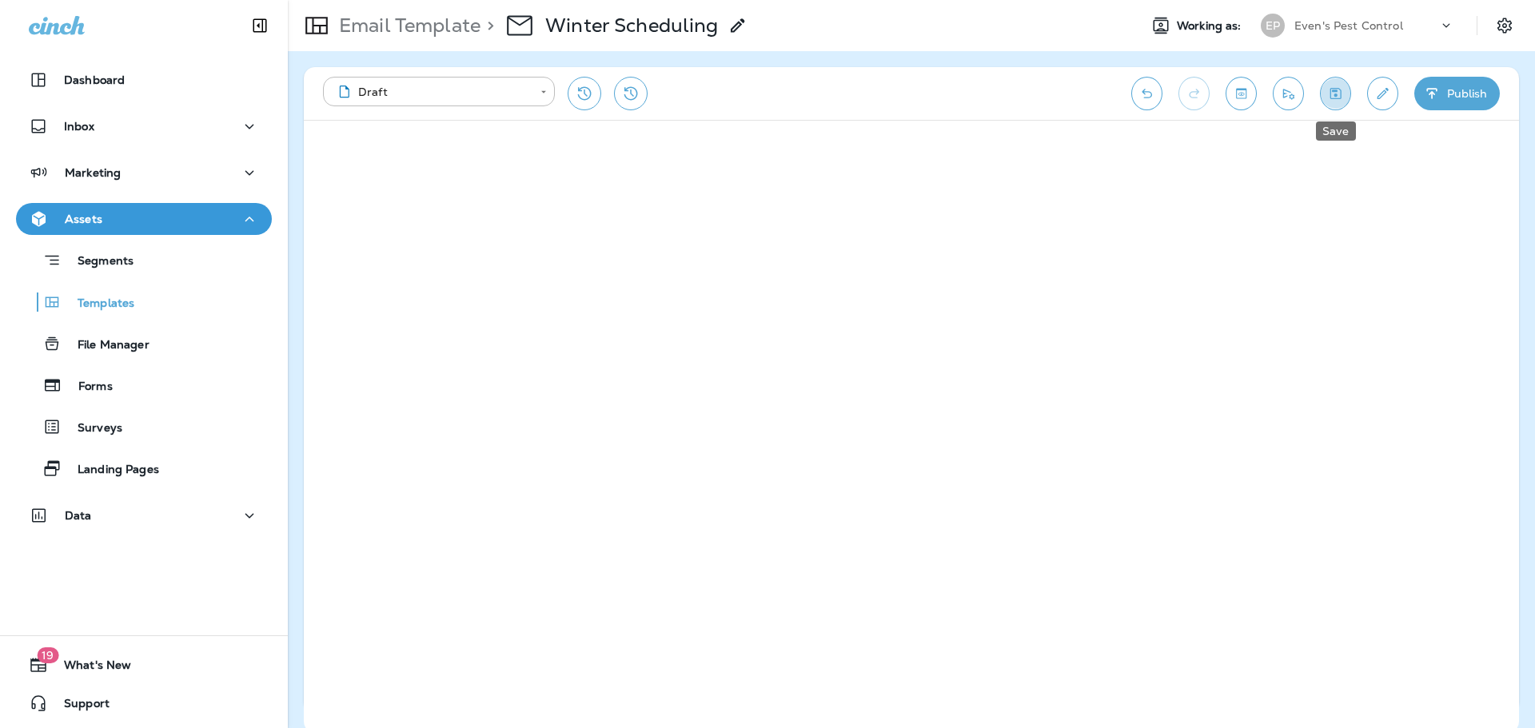
click at [1327, 89] on icon "Save" at bounding box center [1335, 94] width 17 height 16
click at [444, 32] on p "Email Template" at bounding box center [407, 26] width 148 height 24
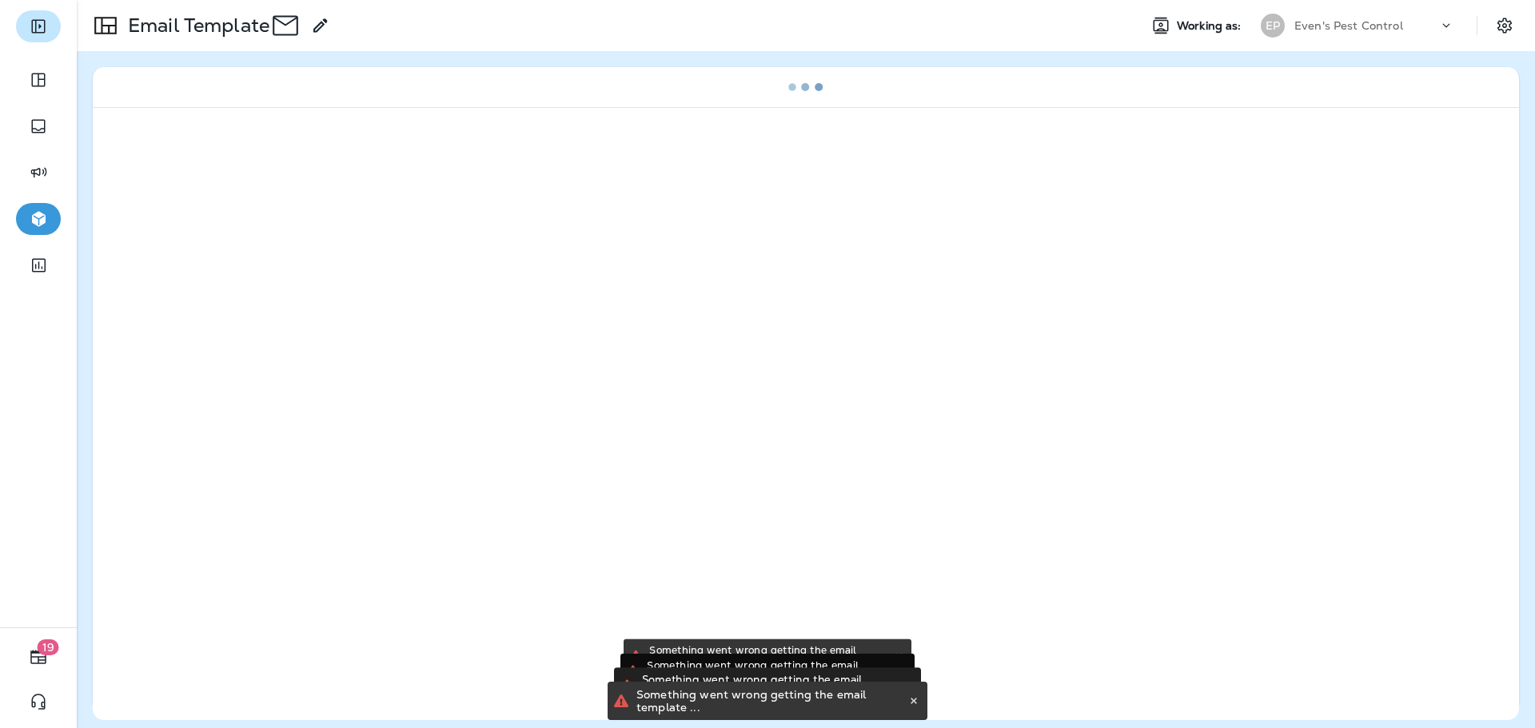
click at [38, 19] on icon "Expand Sidebar" at bounding box center [38, 26] width 19 height 19
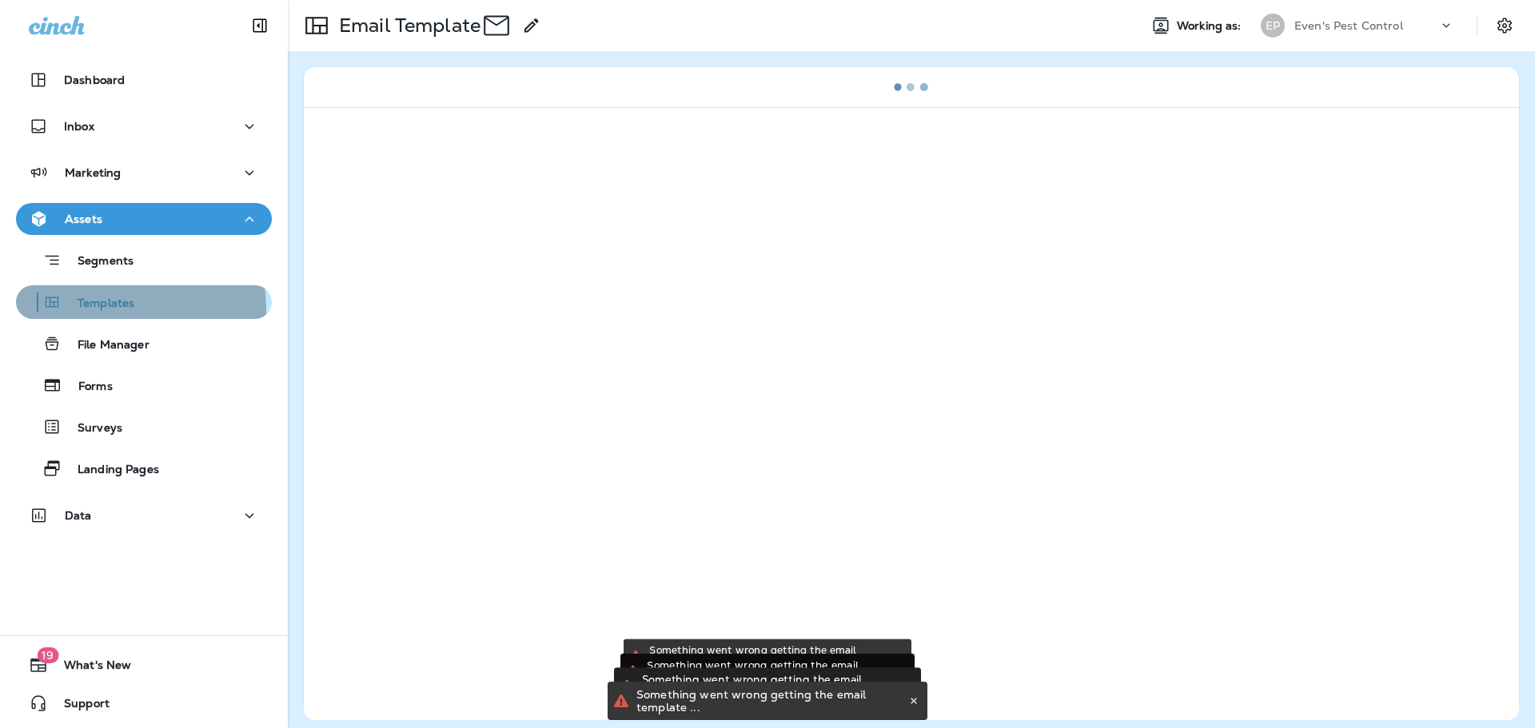
click at [102, 309] on p "Templates" at bounding box center [98, 304] width 73 height 15
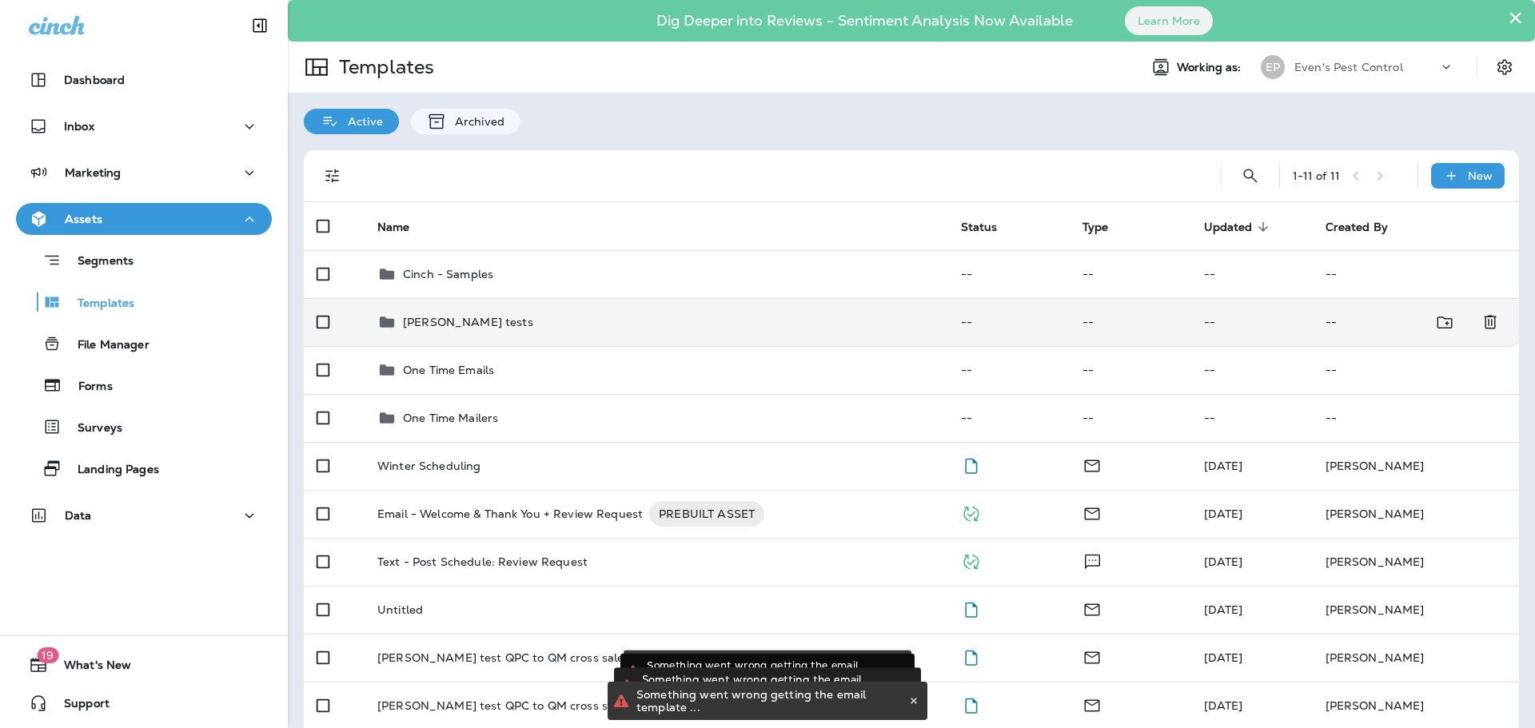
click at [476, 317] on div "[PERSON_NAME] tests" at bounding box center [656, 322] width 558 height 19
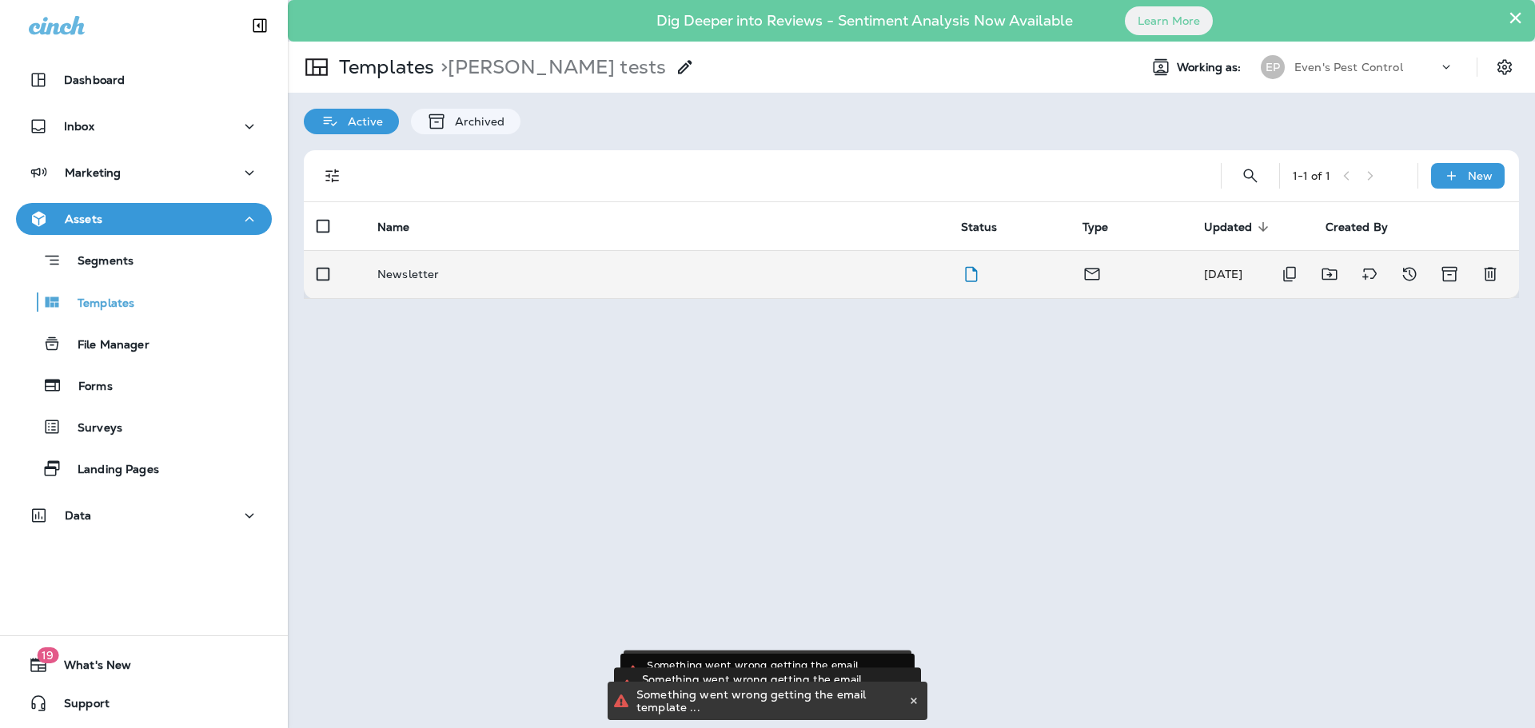
click at [410, 274] on p "Newsletter" at bounding box center [408, 274] width 62 height 13
